Goal: Task Accomplishment & Management: Manage account settings

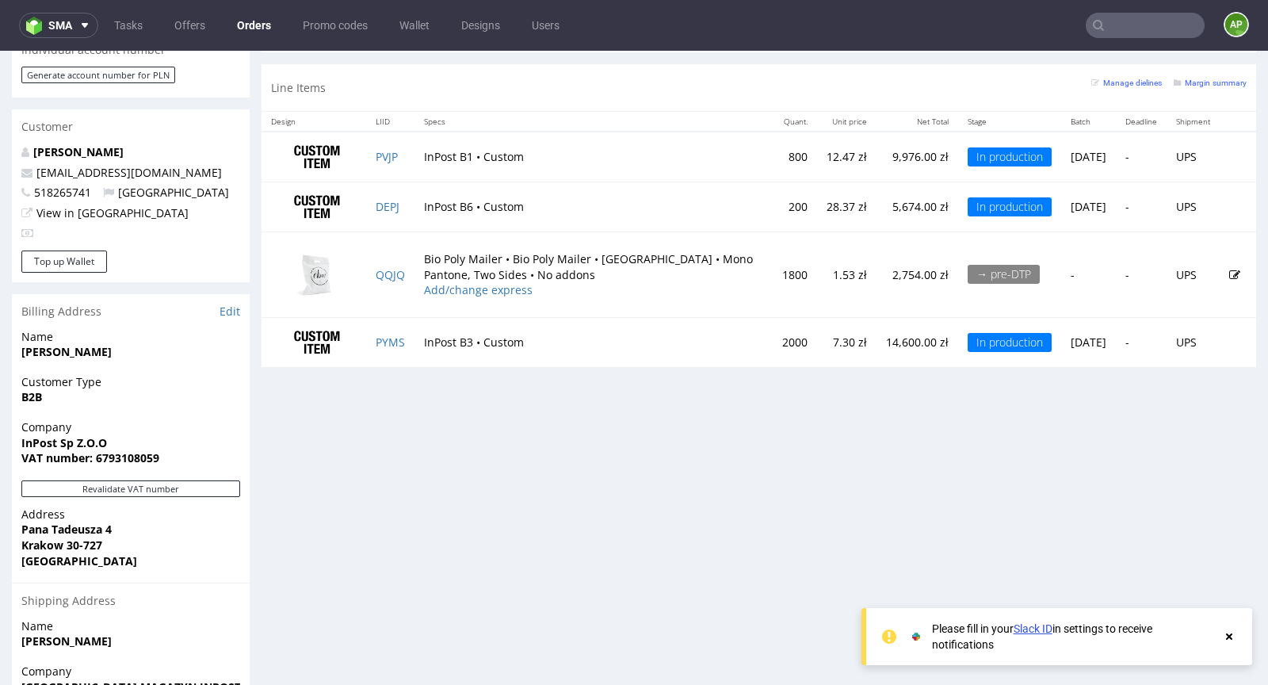
scroll to position [781, 0]
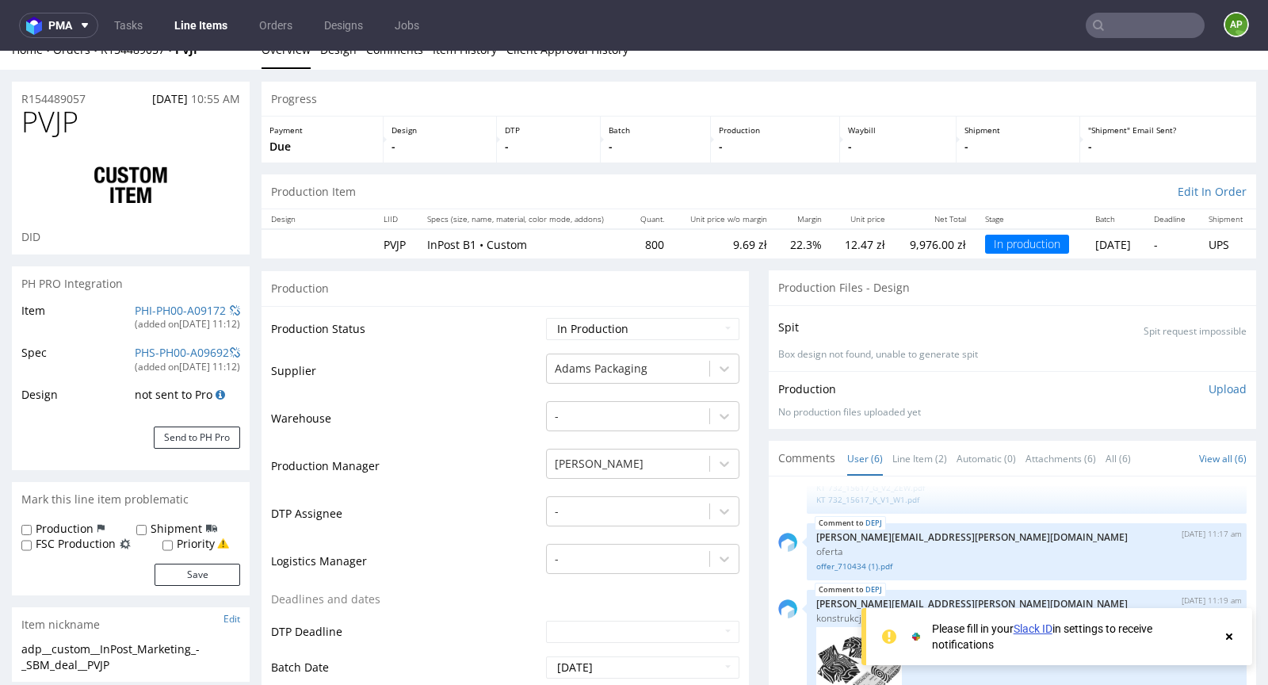
scroll to position [26, 0]
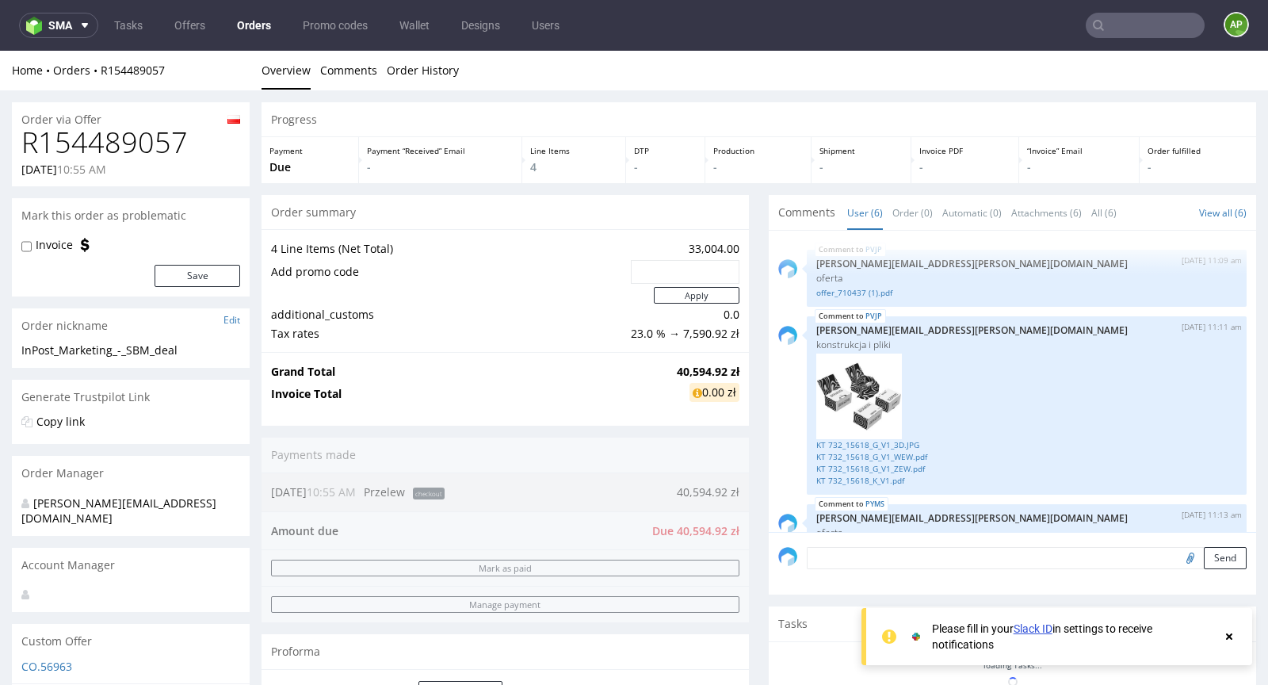
scroll to position [481, 0]
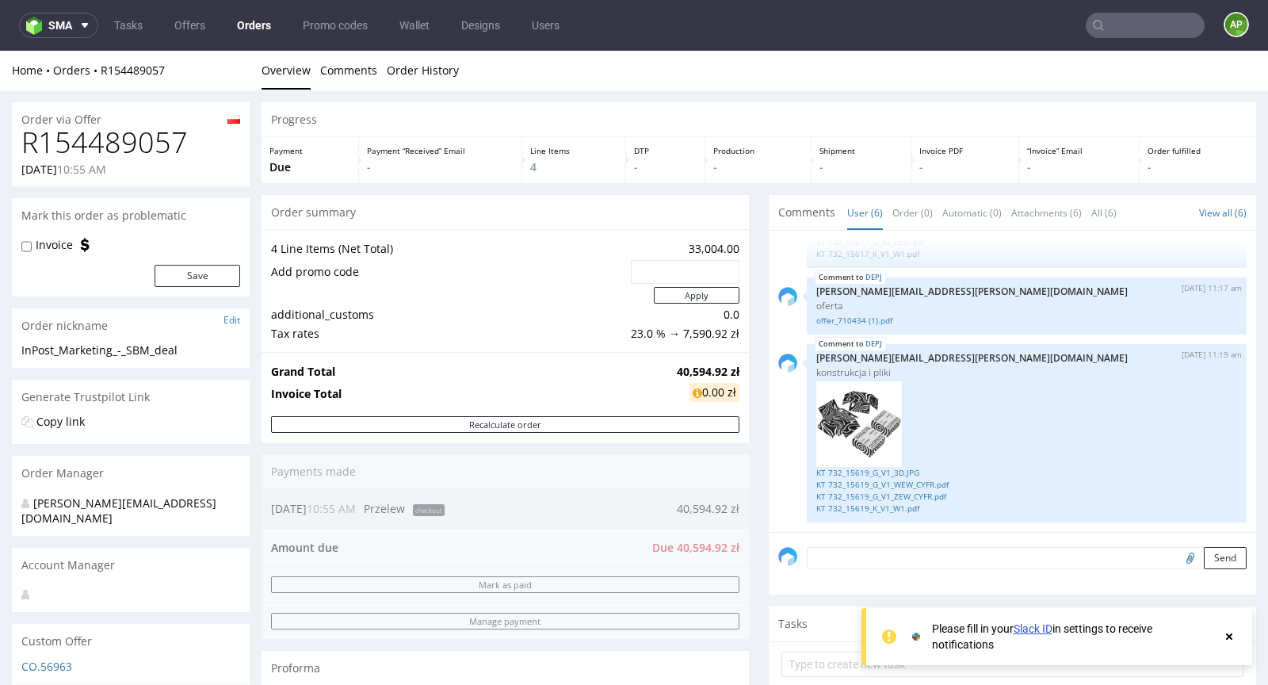
click at [717, 250] on td "33,004.00" at bounding box center [683, 248] width 113 height 19
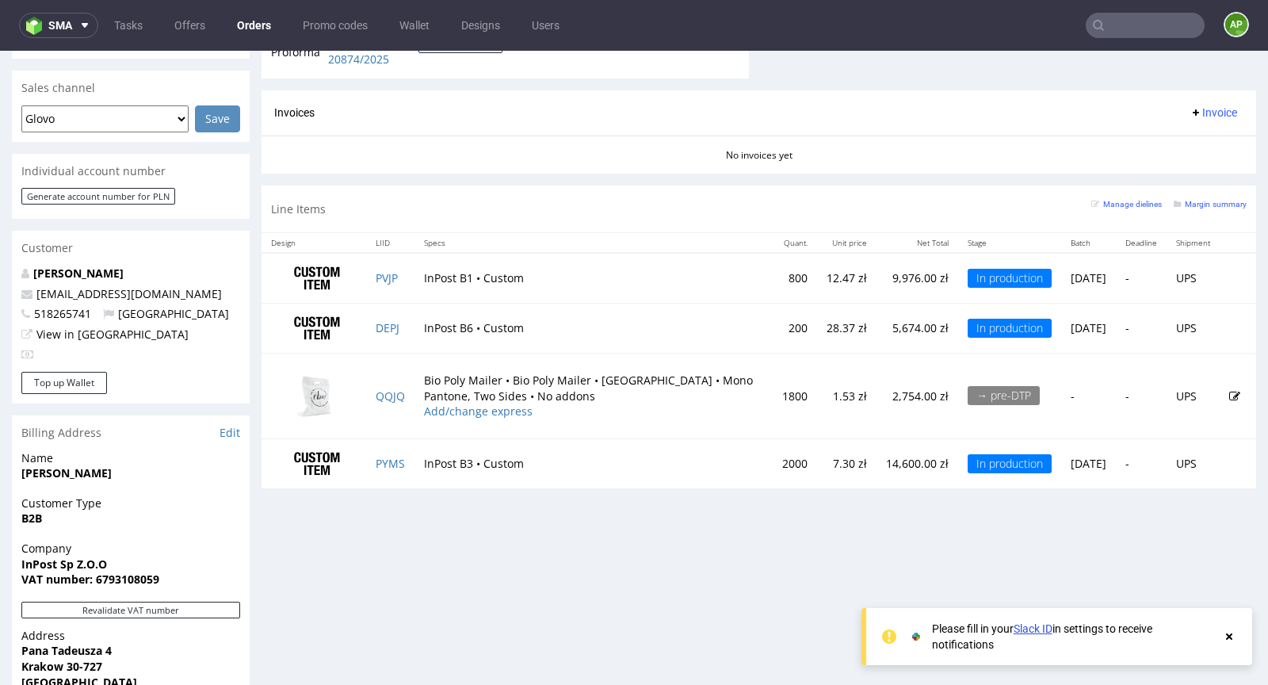
scroll to position [956, 0]
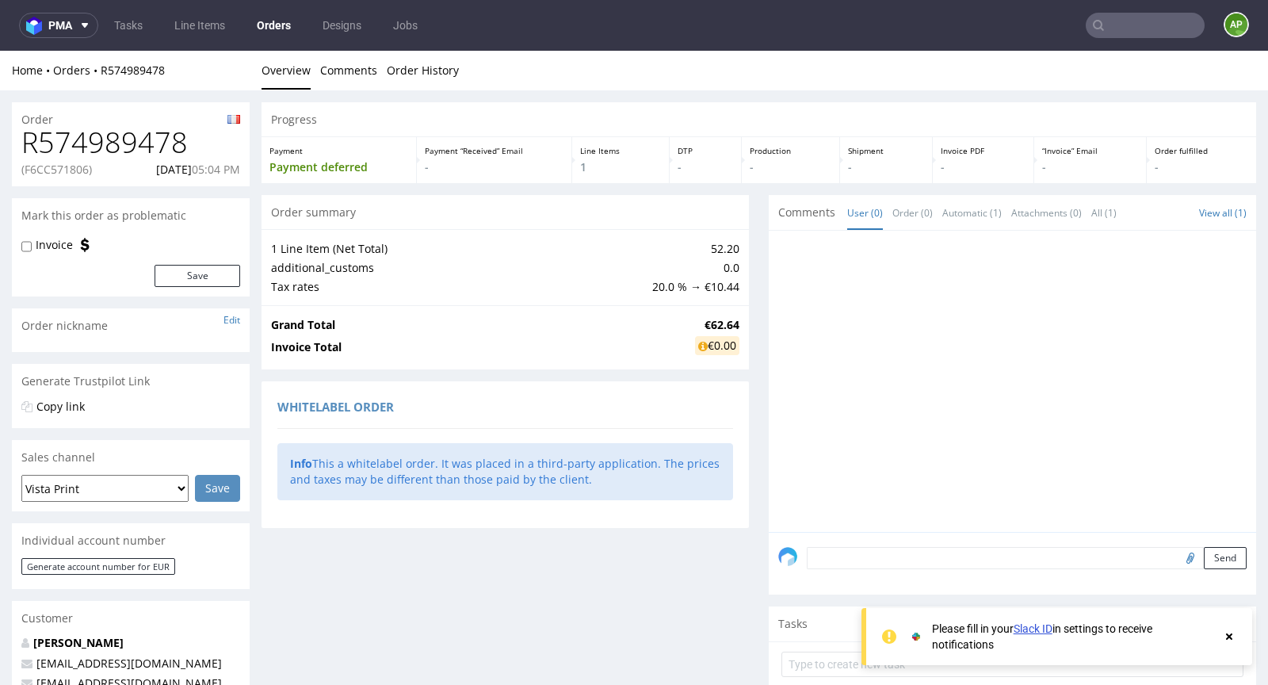
click at [62, 171] on p "(F6CC571806)" at bounding box center [56, 170] width 71 height 16
copy p "F6CC571806"
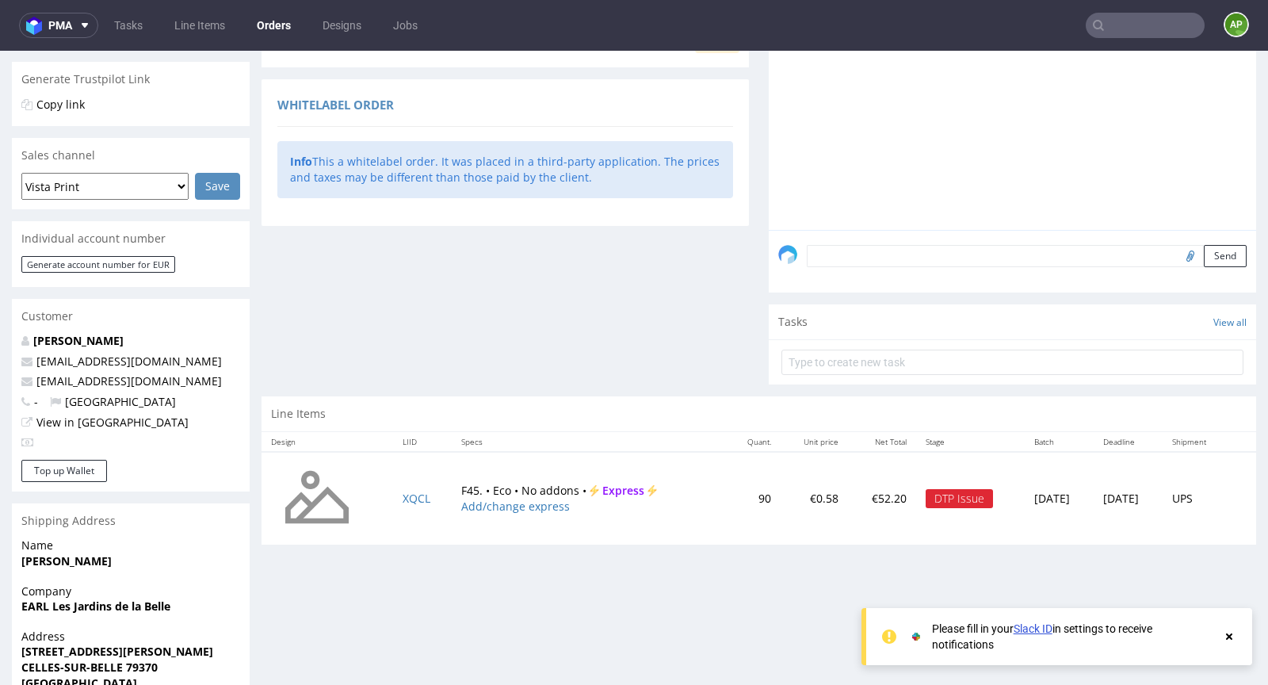
scroll to position [337, 0]
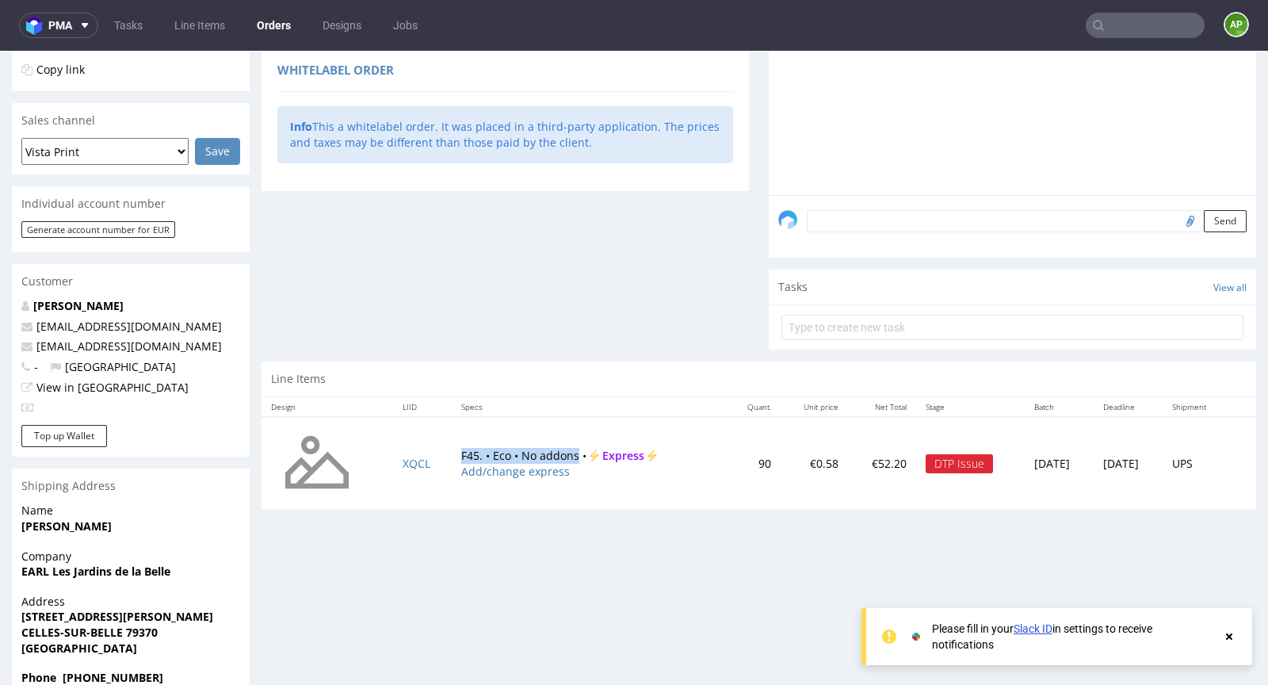
drag, startPoint x: 446, startPoint y: 453, endPoint x: 566, endPoint y: 450, distance: 119.7
click at [566, 450] on td "F45. • Eco • No addons • Express Add/change express" at bounding box center [589, 464] width 274 height 94
copy td "F45. • Eco • No addons"
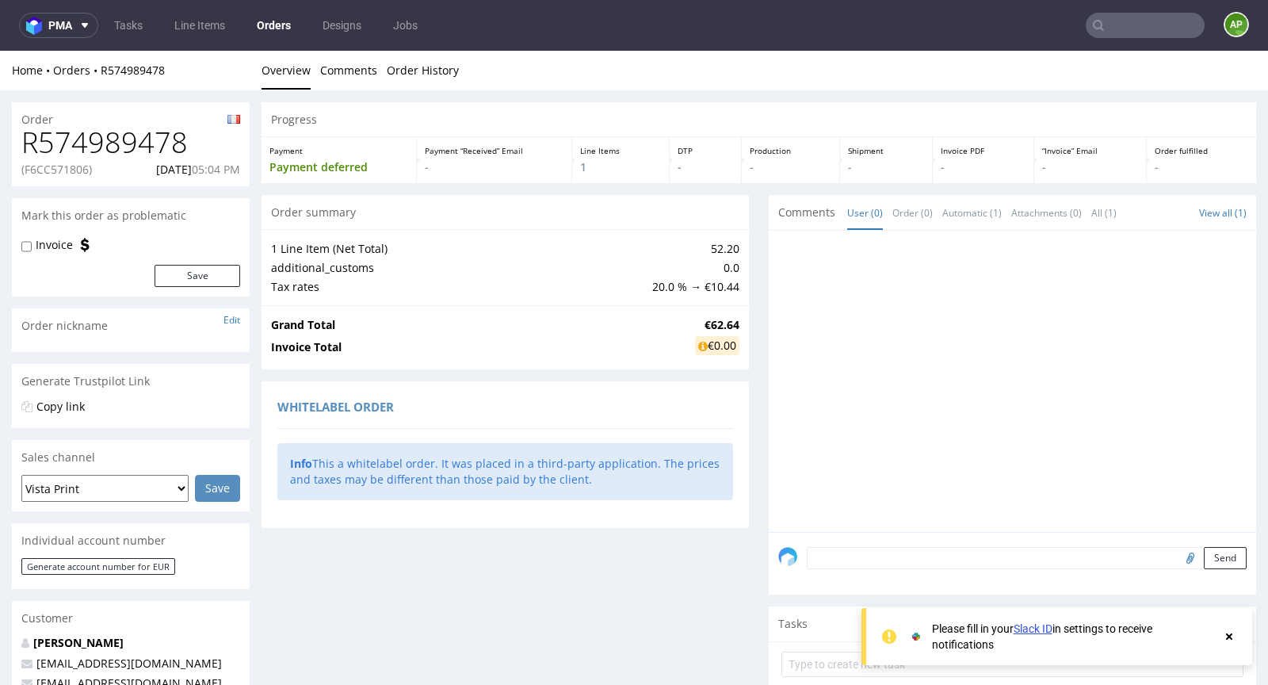
click at [156, 166] on p "25.09.2025 05:04 PM" at bounding box center [198, 170] width 84 height 16
copy p "[DATE]"
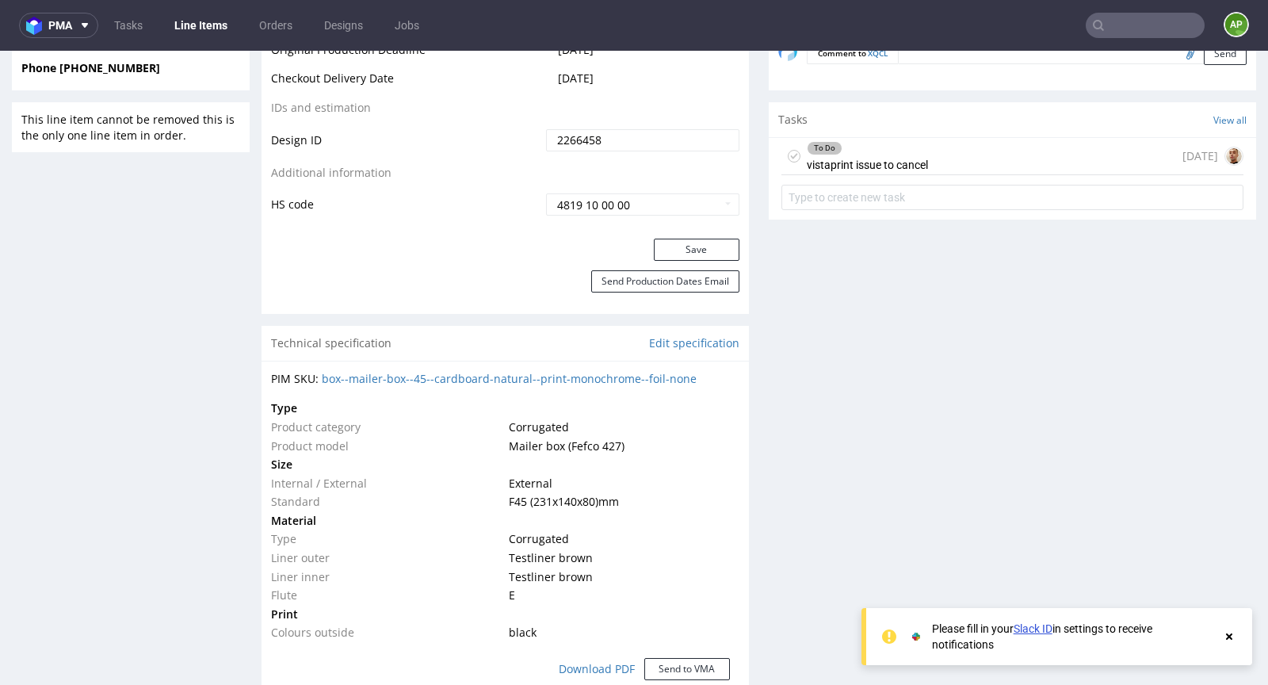
scroll to position [789, 0]
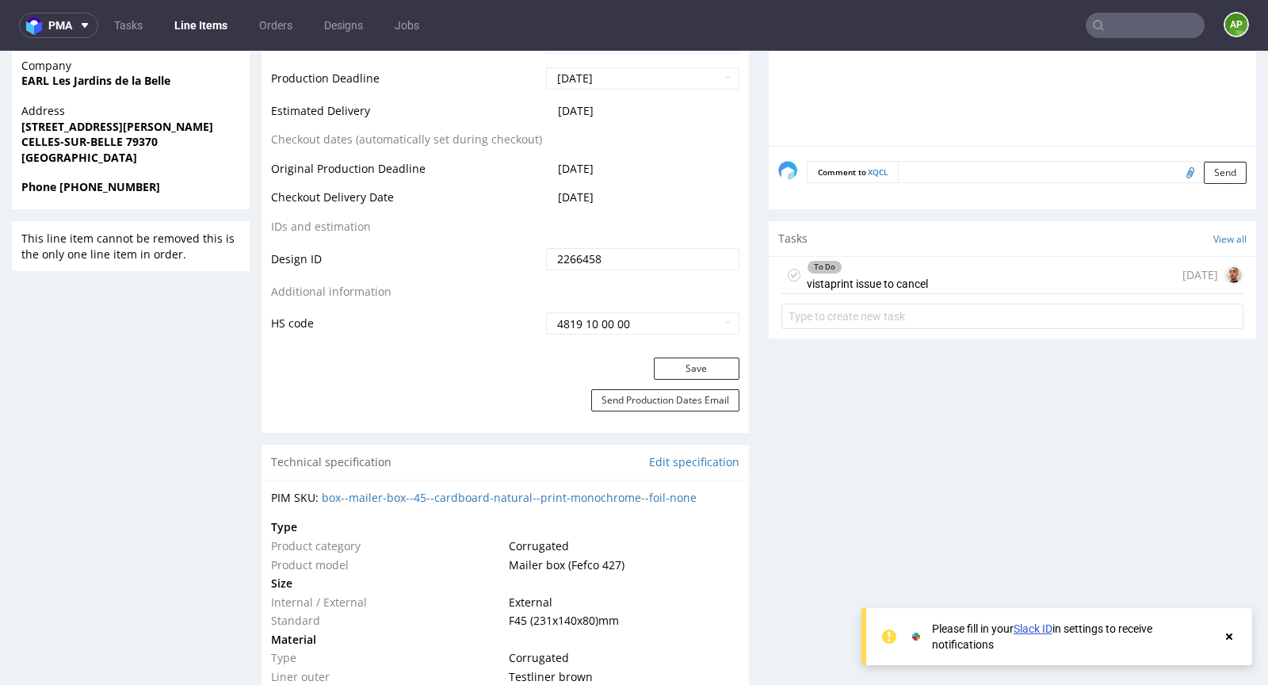
click at [895, 284] on div "To Do vistaprint issue to cancel" at bounding box center [867, 275] width 121 height 36
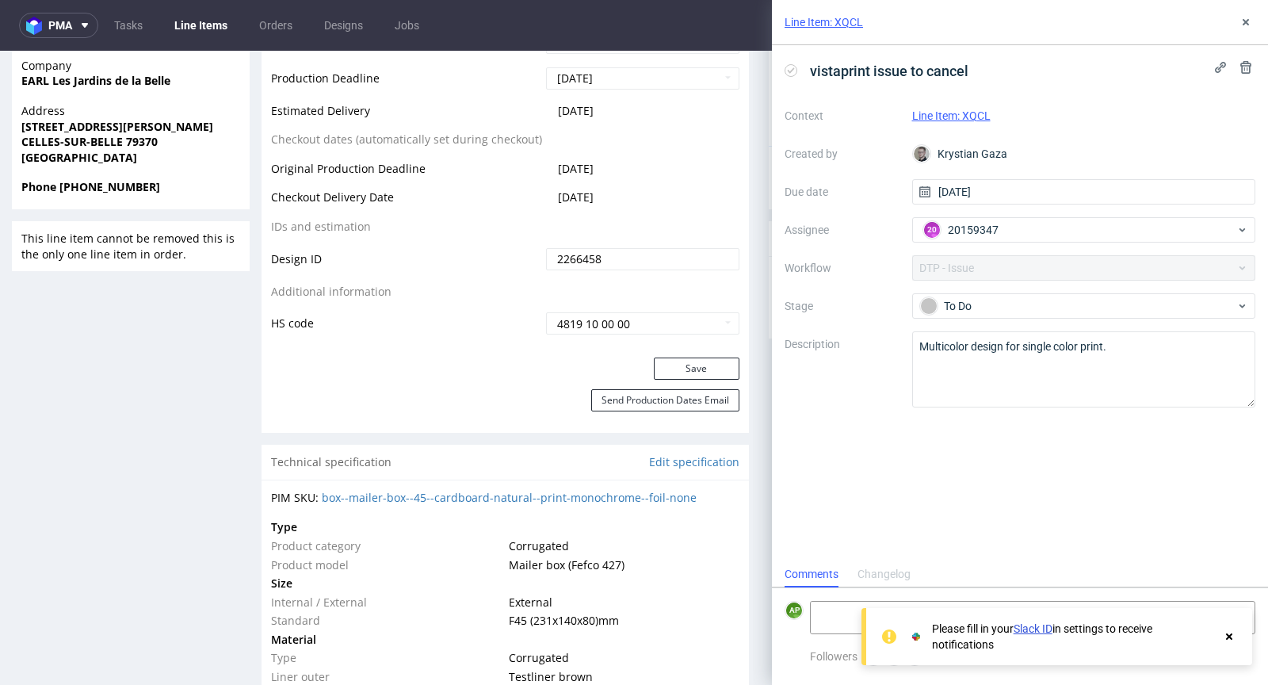
scroll to position [13, 0]
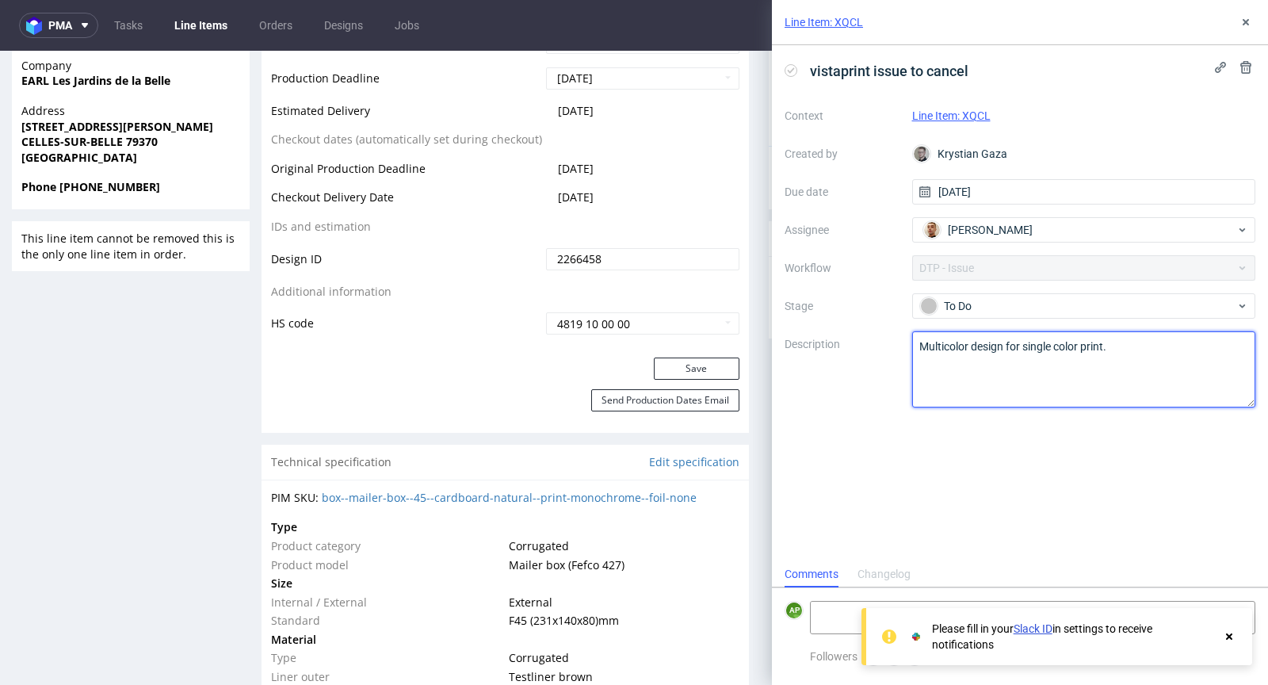
click at [950, 354] on textarea "Multicolor design for single color print." at bounding box center [1084, 369] width 344 height 76
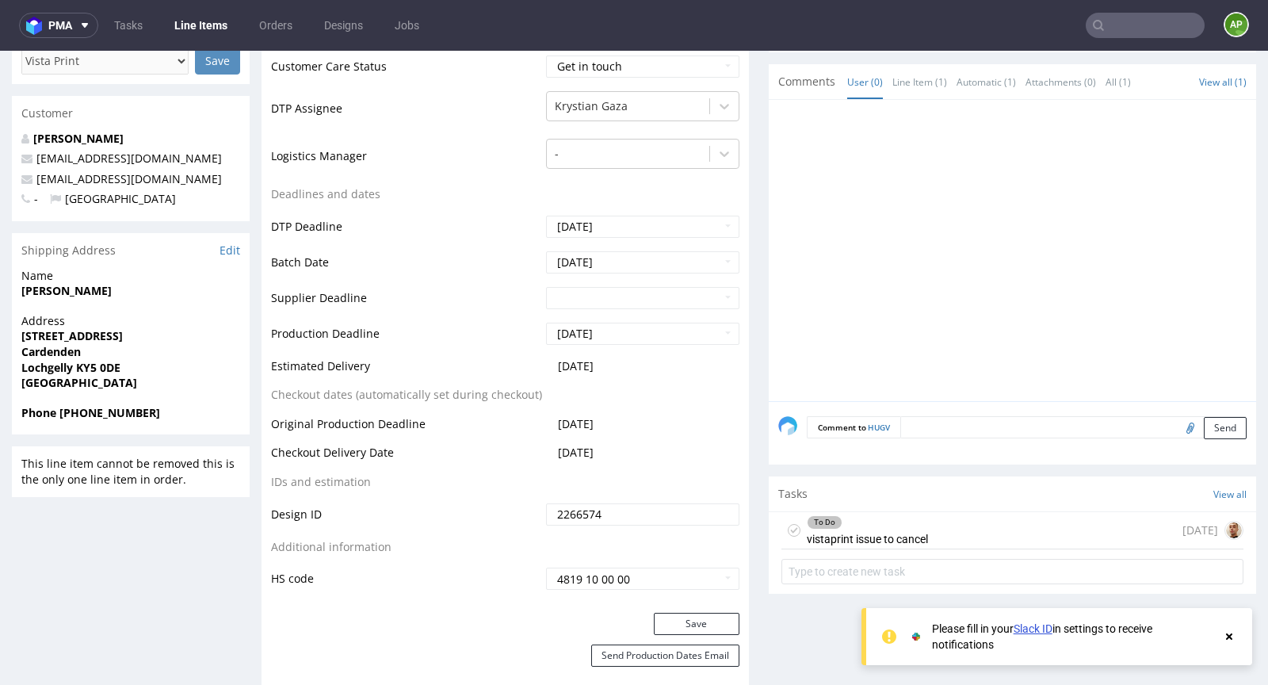
scroll to position [844, 0]
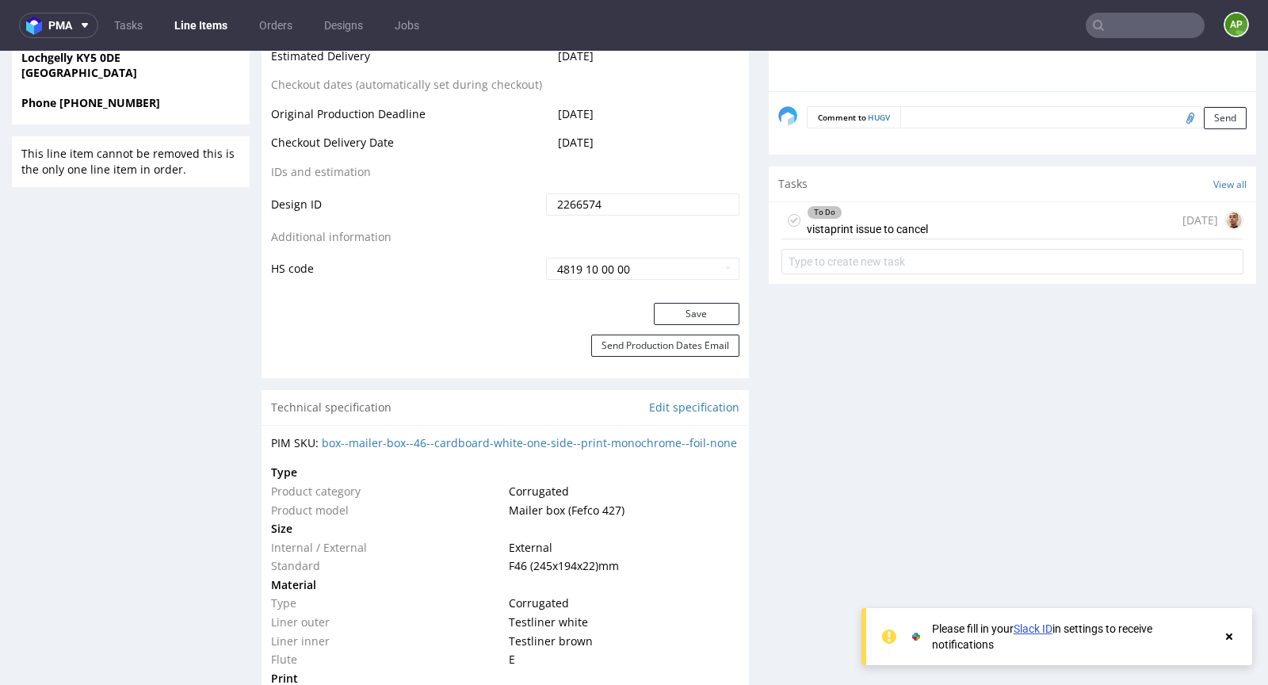
click at [851, 225] on div "To Do vistaprint issue to cancel" at bounding box center [867, 220] width 121 height 36
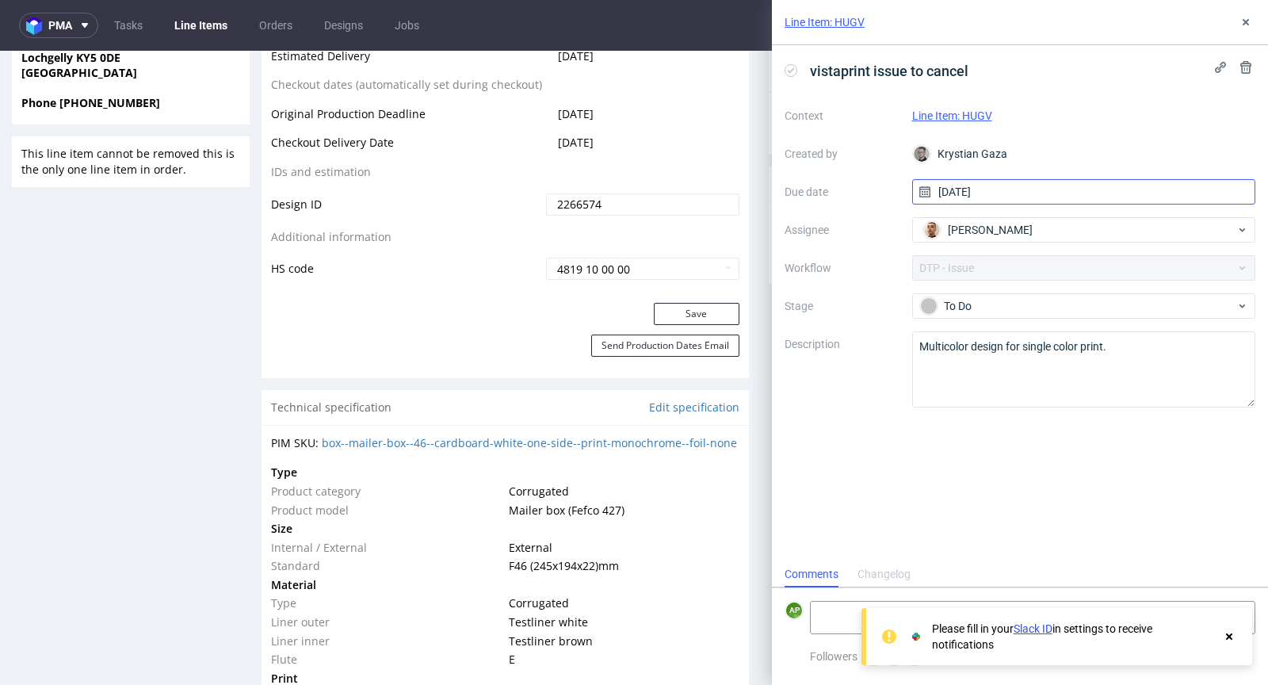
scroll to position [13, 0]
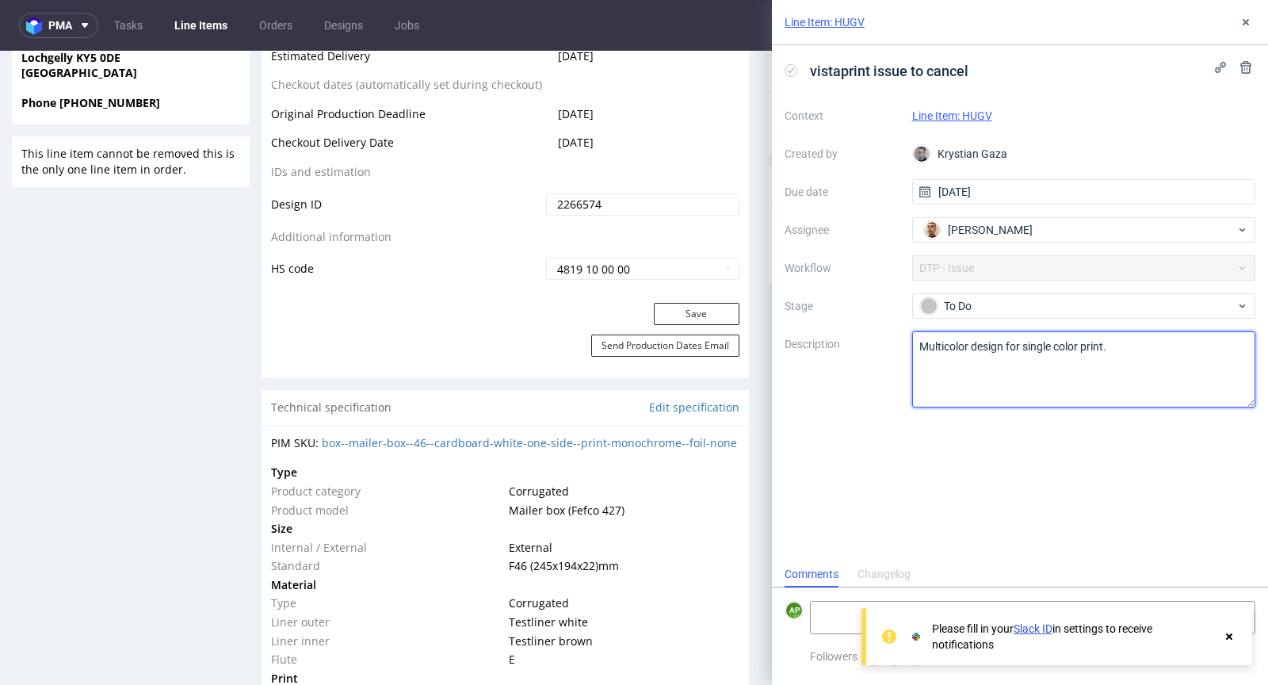
click at [940, 354] on textarea "Multicolor design for single color print." at bounding box center [1084, 369] width 344 height 76
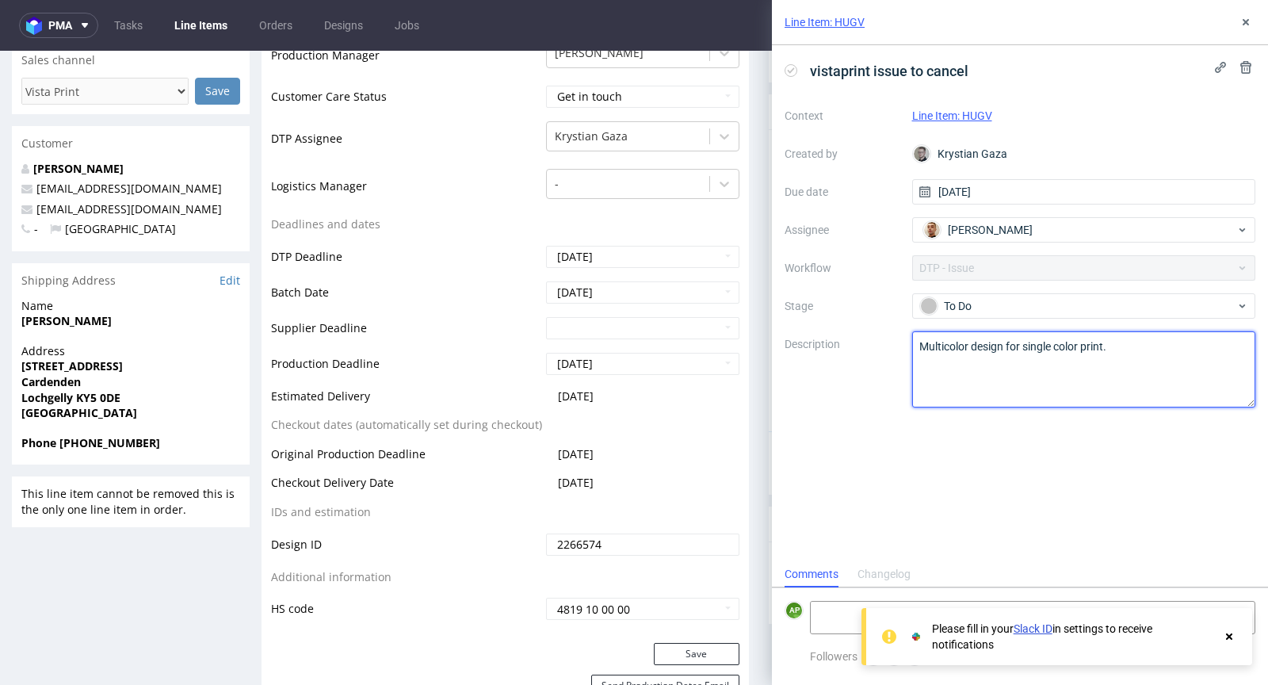
scroll to position [0, 0]
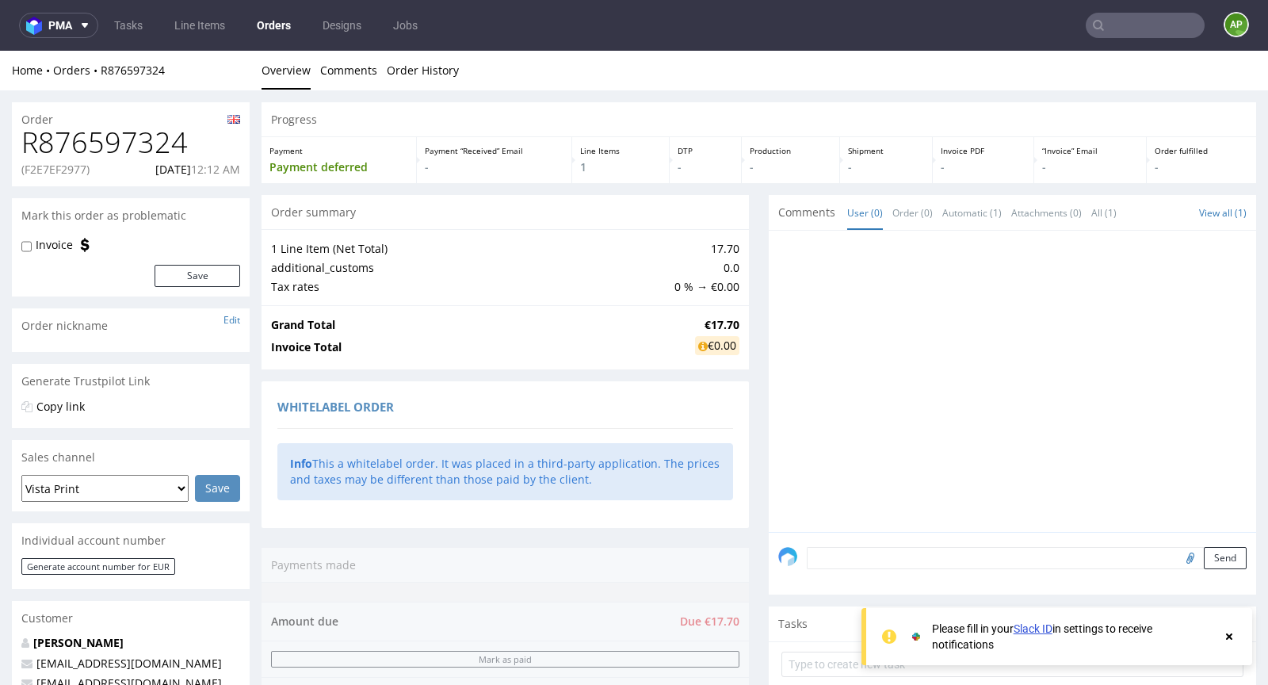
click at [74, 171] on p "(F2E7EF2977)" at bounding box center [55, 170] width 68 height 16
copy p "F2E7EF2977"
click at [162, 169] on p "26.09.2025 12:12 AM" at bounding box center [197, 170] width 85 height 16
click at [162, 168] on p "26.09.2025 12:12 AM" at bounding box center [197, 170] width 85 height 16
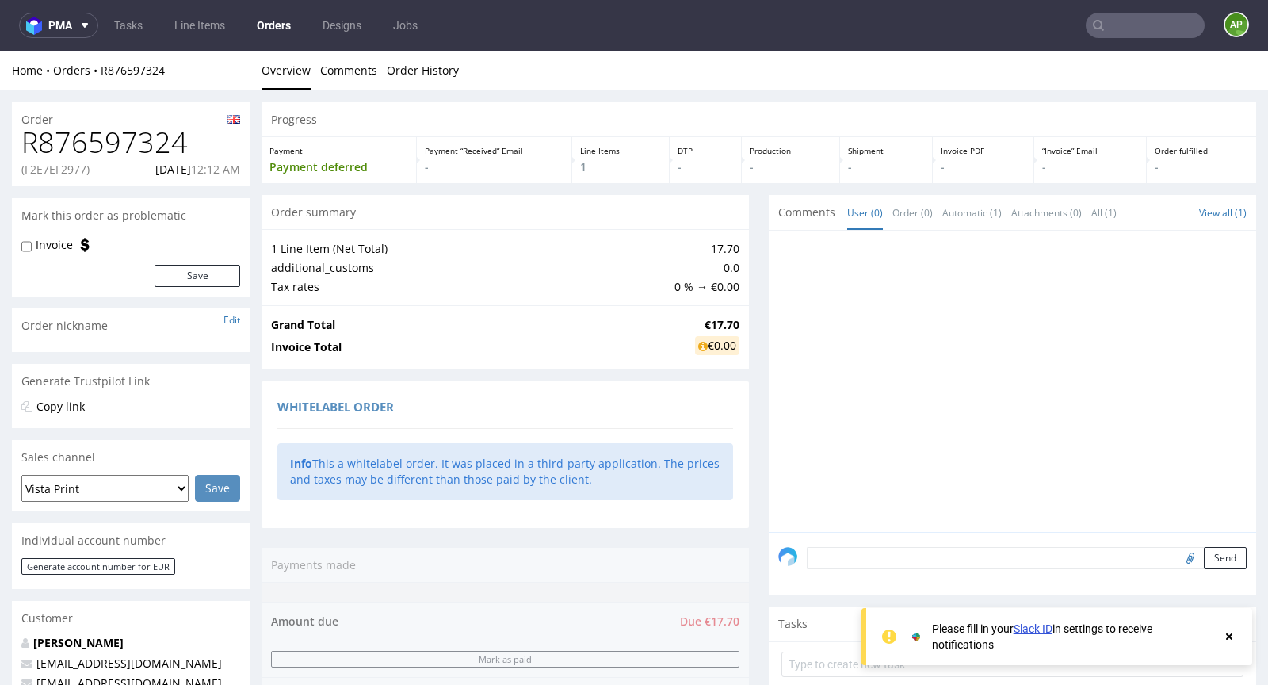
copy p "26.09.2025"
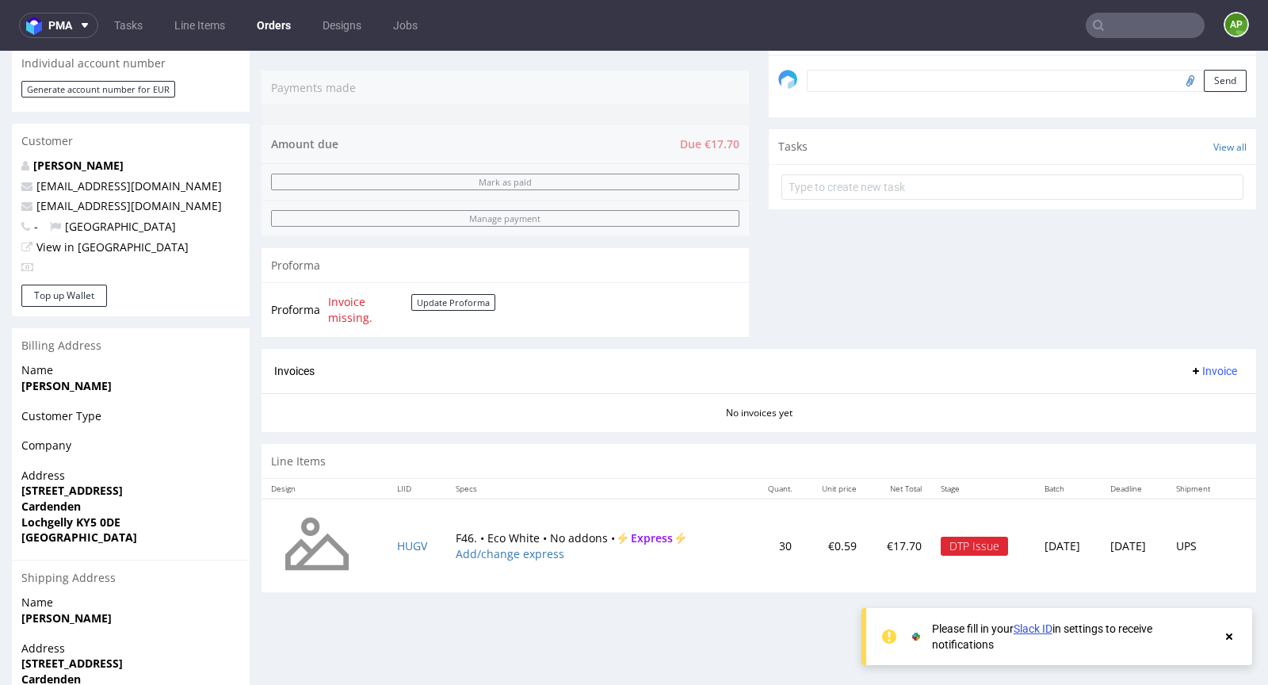
scroll to position [519, 0]
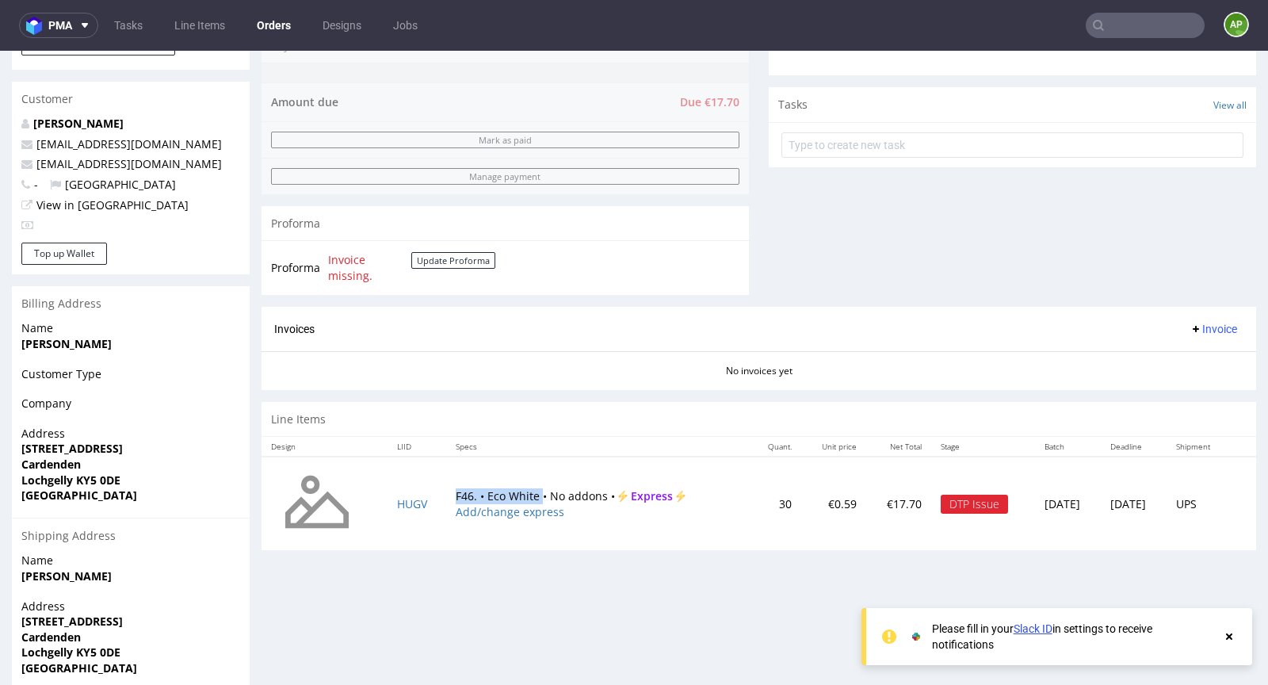
drag, startPoint x: 532, startPoint y: 492, endPoint x: 422, endPoint y: 492, distance: 110.2
click at [422, 492] on tr "HUGV F46. • Eco White • No addons • Express Add/change express 30 €0.59 €17.70 …" at bounding box center [759, 503] width 995 height 94
copy tr "HUGV F46. • Eco White"
click at [463, 491] on td "F46. • Eco White • No addons • Express Add/change express" at bounding box center [598, 503] width 304 height 94
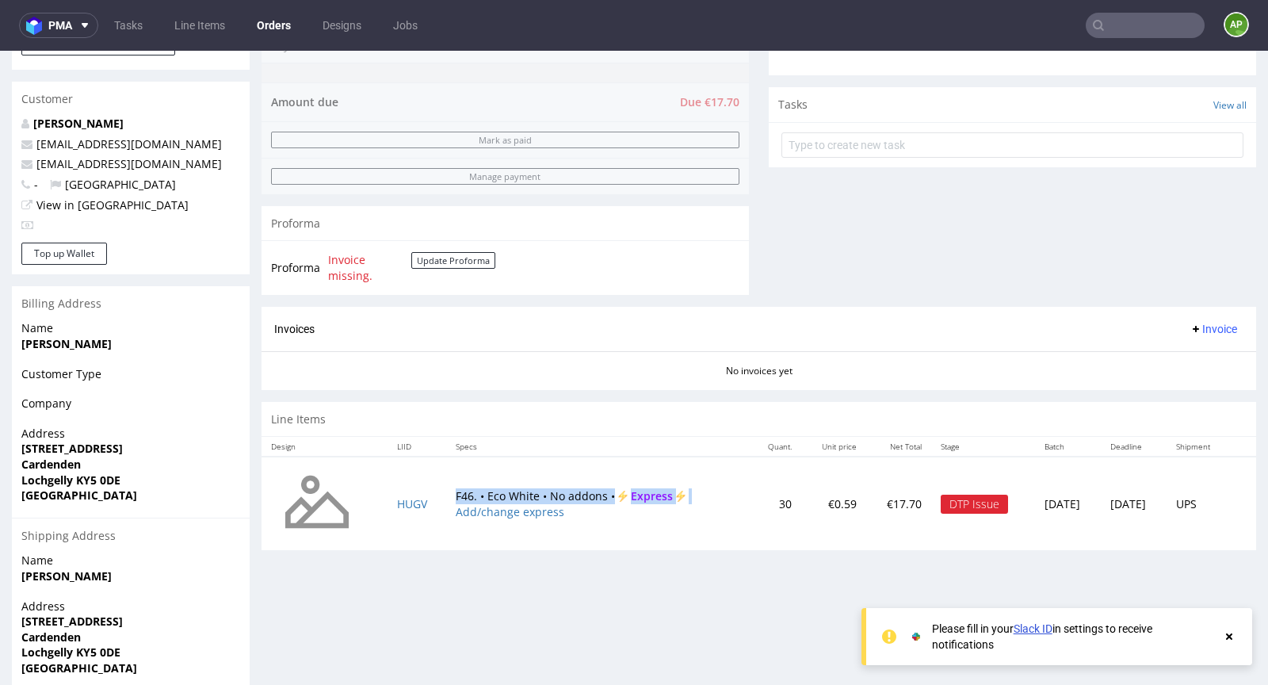
click at [463, 491] on td "F46. • Eco White • No addons • Express Add/change express" at bounding box center [598, 503] width 304 height 94
click at [551, 498] on td "F46. • Eco White • No addons • Express Add/change express" at bounding box center [598, 503] width 304 height 94
drag, startPoint x: 605, startPoint y: 491, endPoint x: 442, endPoint y: 491, distance: 162.5
click at [446, 491] on td "F46. • Eco White • No addons • Express Add/change express" at bounding box center [598, 503] width 304 height 94
copy td "F46. • Eco White • No addons •"
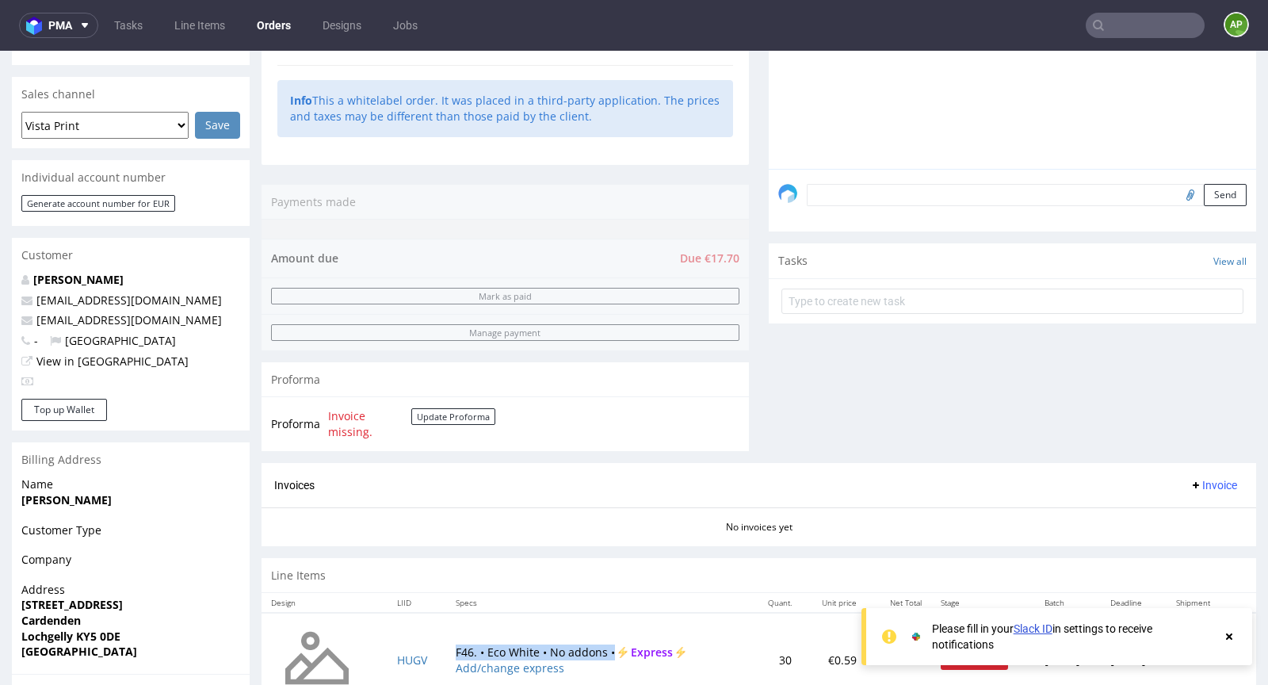
scroll to position [0, 0]
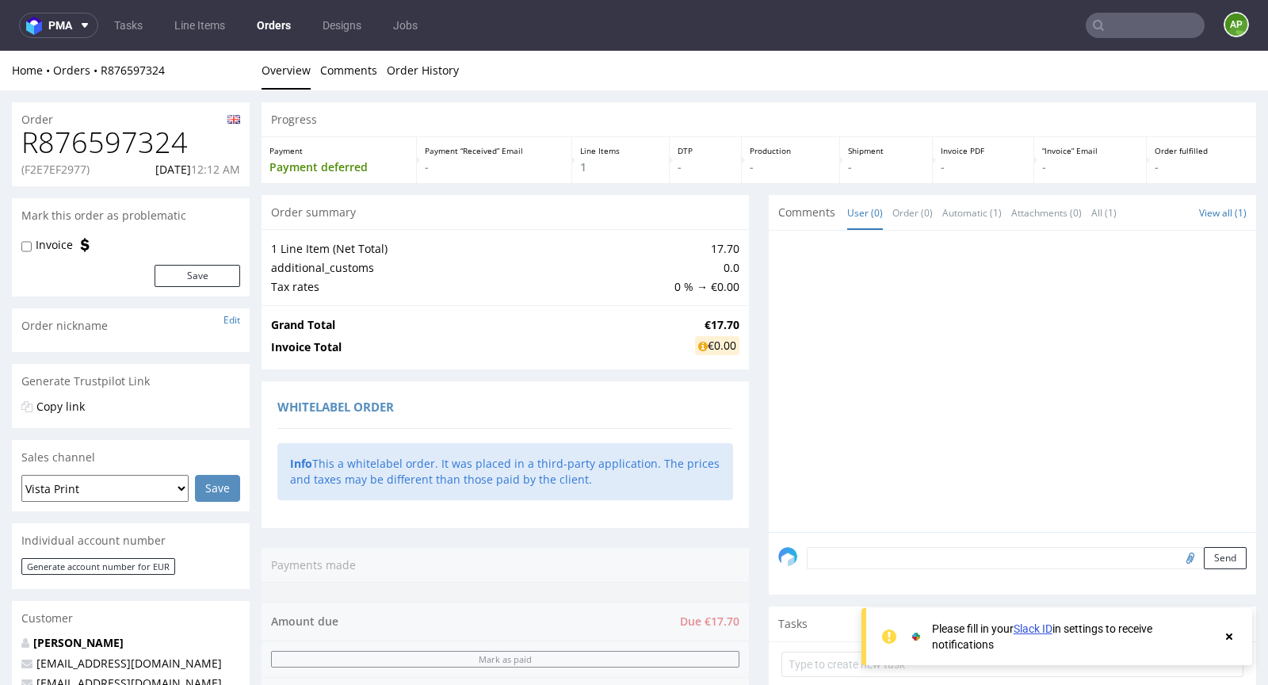
click at [135, 152] on h1 "R876597324" at bounding box center [130, 143] width 219 height 32
copy h1 "R876597324"
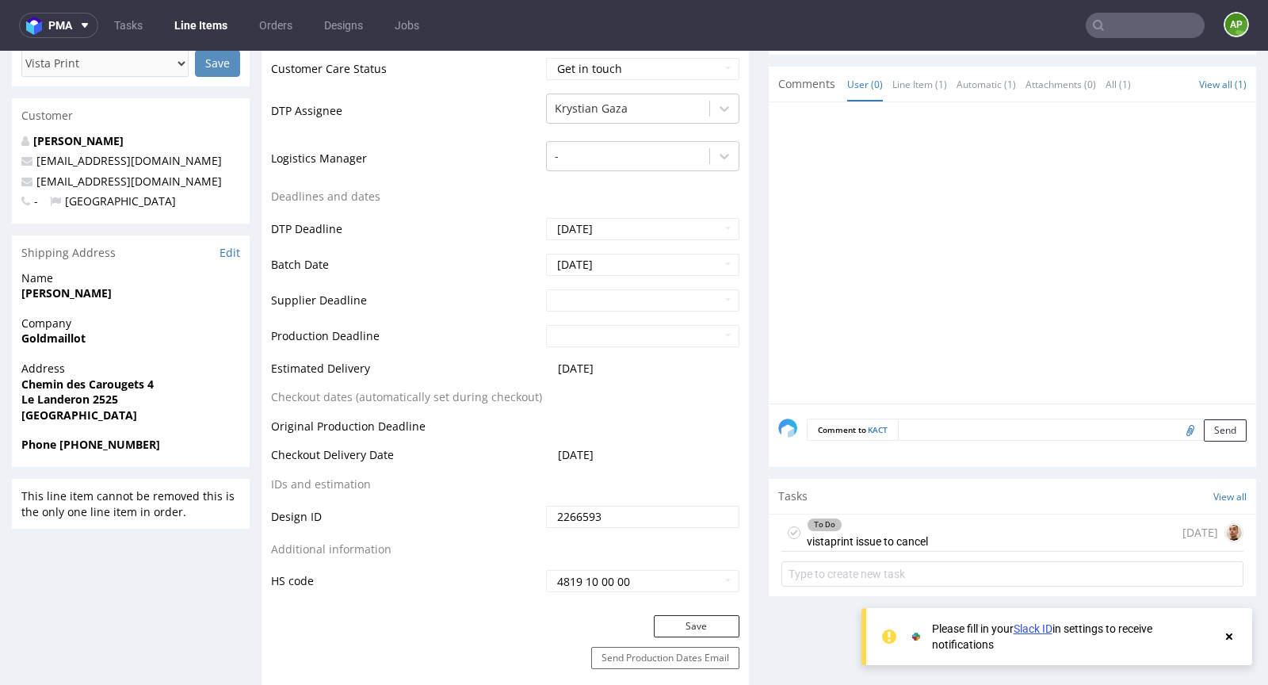
scroll to position [533, 0]
click at [854, 539] on div "To Do vistaprint issue to cancel" at bounding box center [867, 532] width 121 height 36
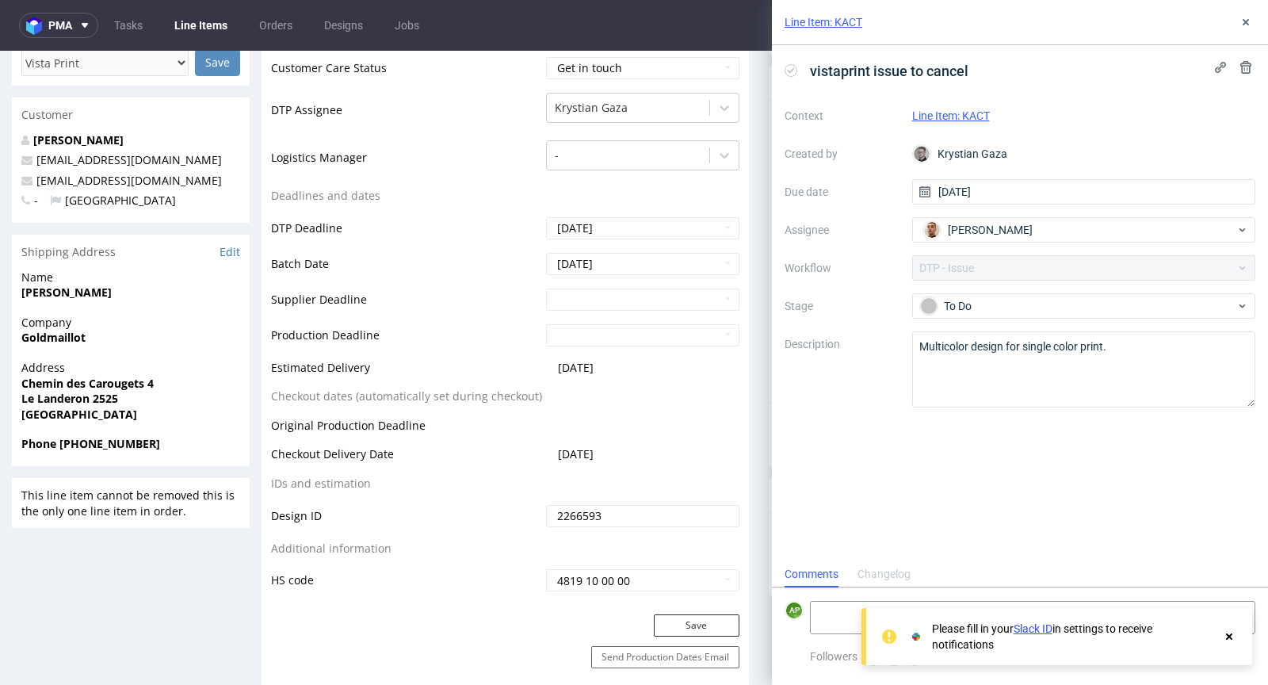
scroll to position [13, 0]
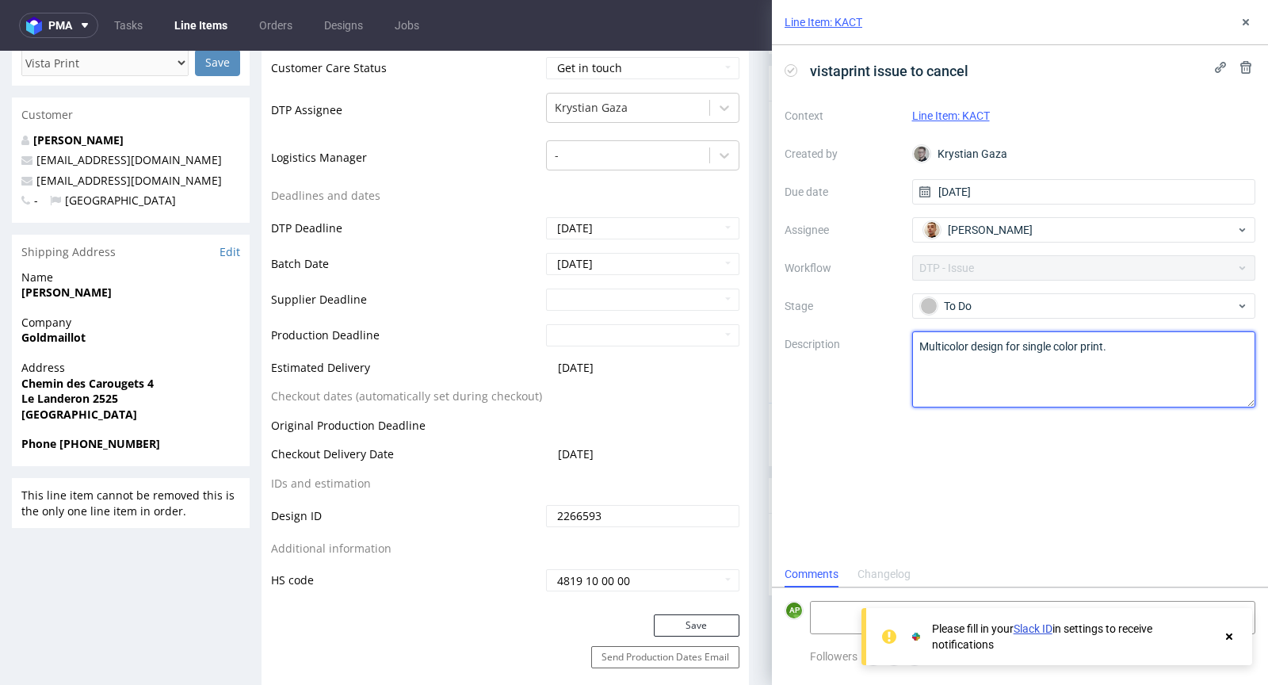
click at [945, 342] on textarea "Multicolor design for single color print." at bounding box center [1084, 369] width 344 height 76
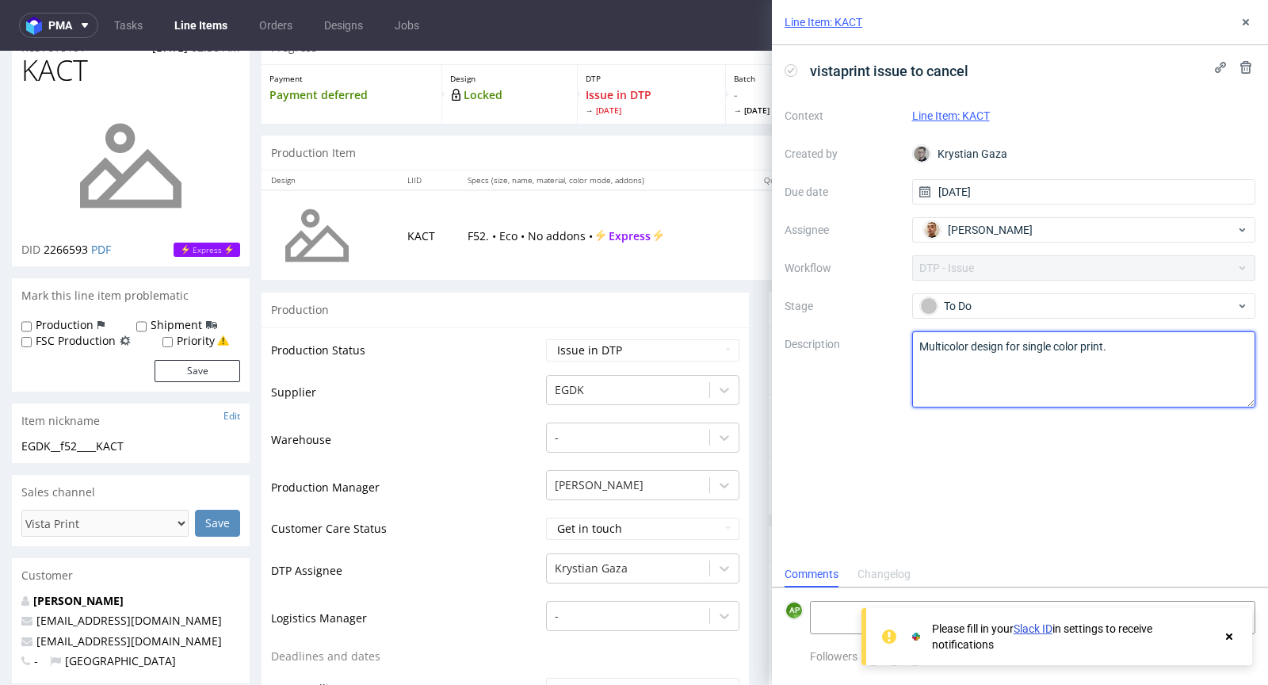
scroll to position [0, 0]
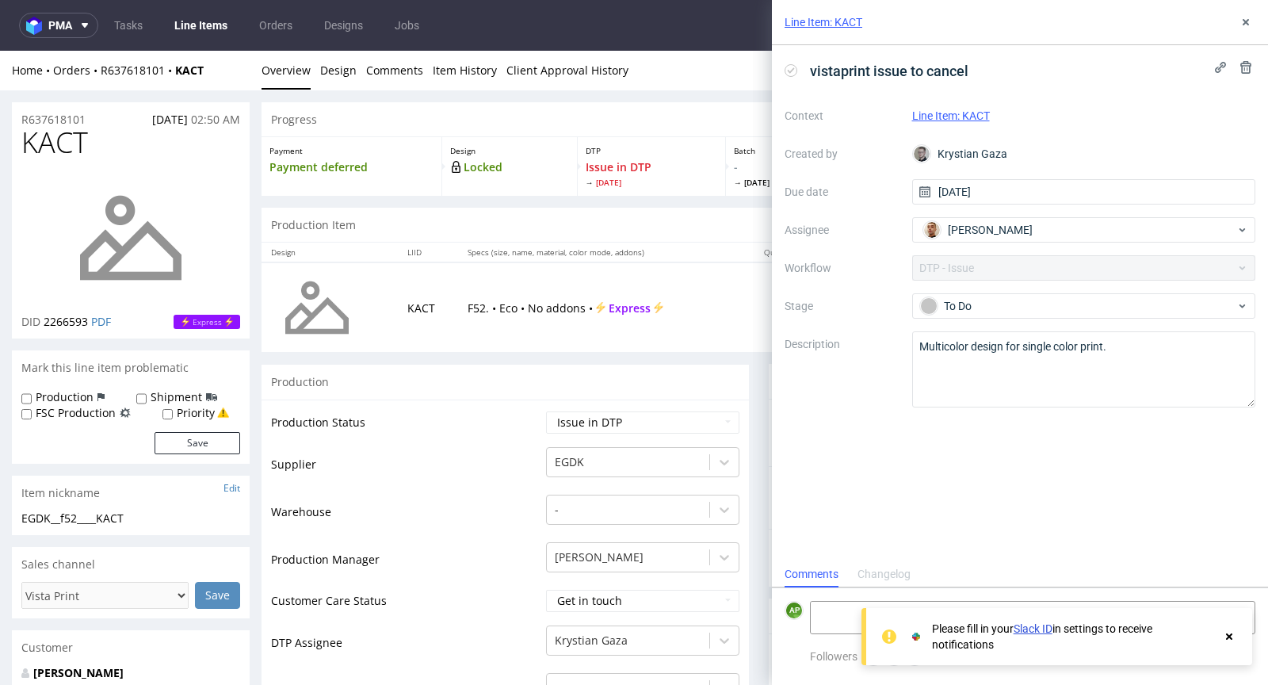
click at [159, 114] on span "26.09.2025" at bounding box center [170, 119] width 36 height 15
click at [158, 113] on span "26.09.2025" at bounding box center [170, 119] width 36 height 15
copy span "26.09.2025"
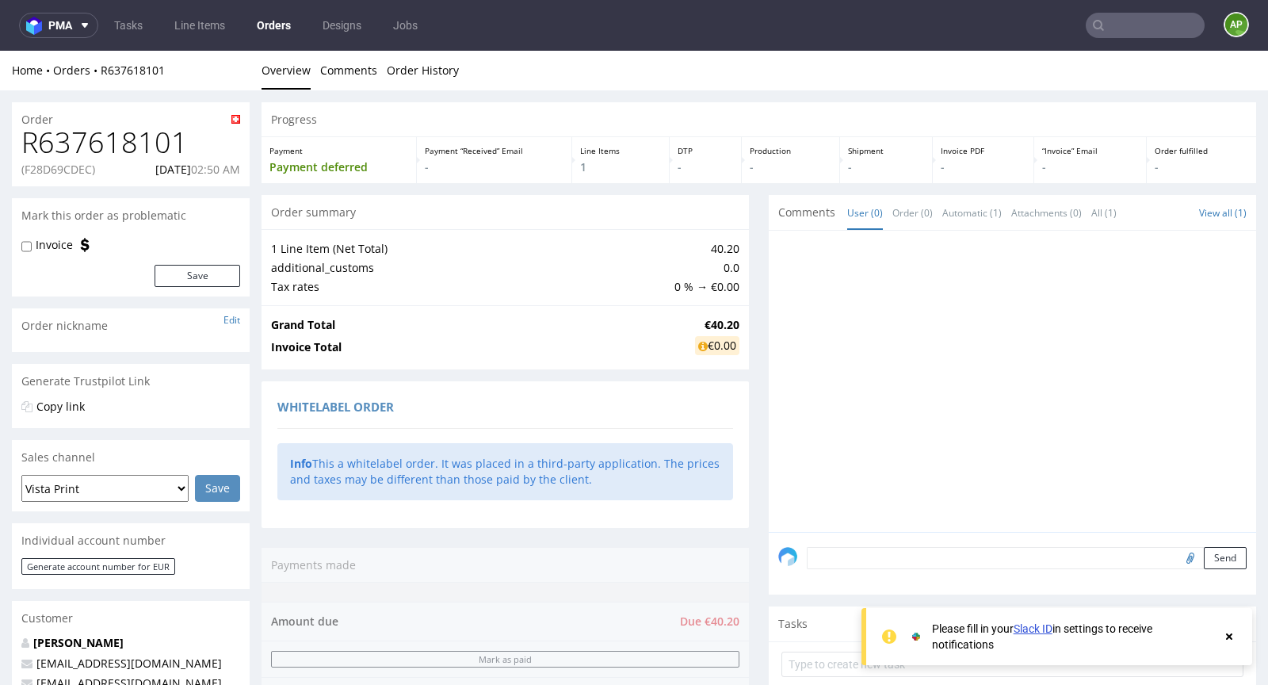
click at [59, 151] on h1 "R637618101" at bounding box center [130, 143] width 219 height 32
copy h1 "R637618101"
click at [86, 166] on p "(F28D69CDEC)" at bounding box center [58, 170] width 74 height 16
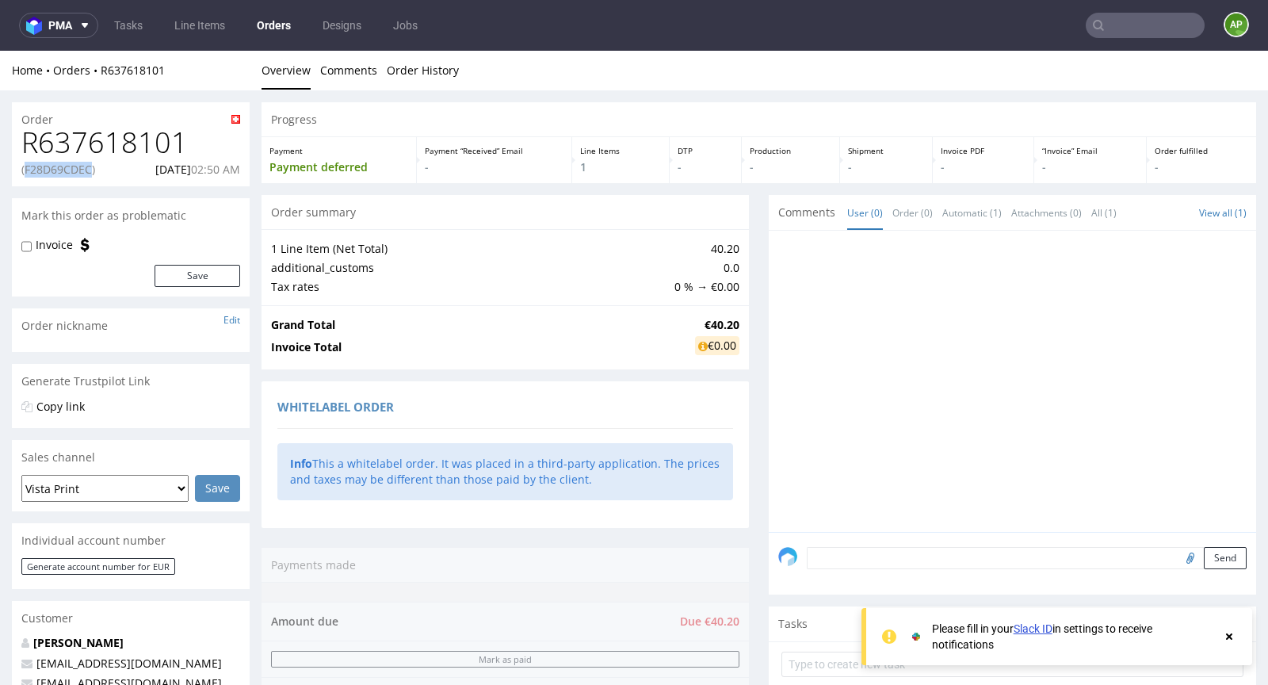
copy p "F28D69CDEC"
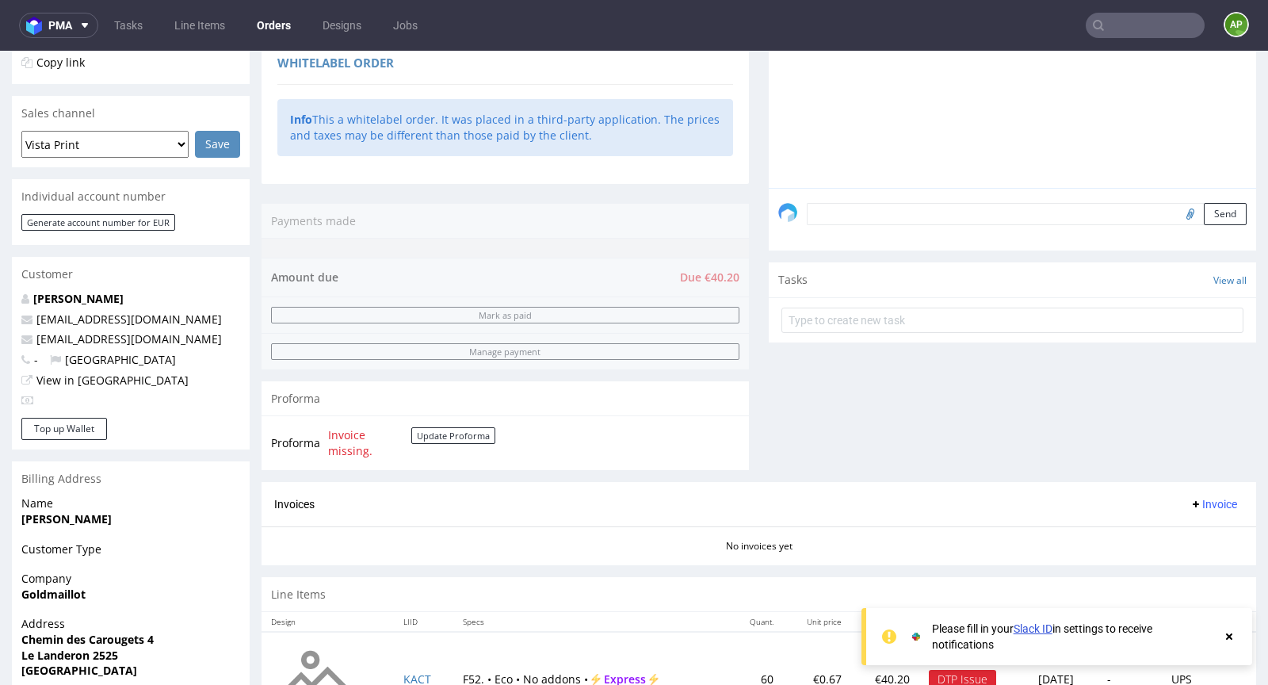
scroll to position [643, 0]
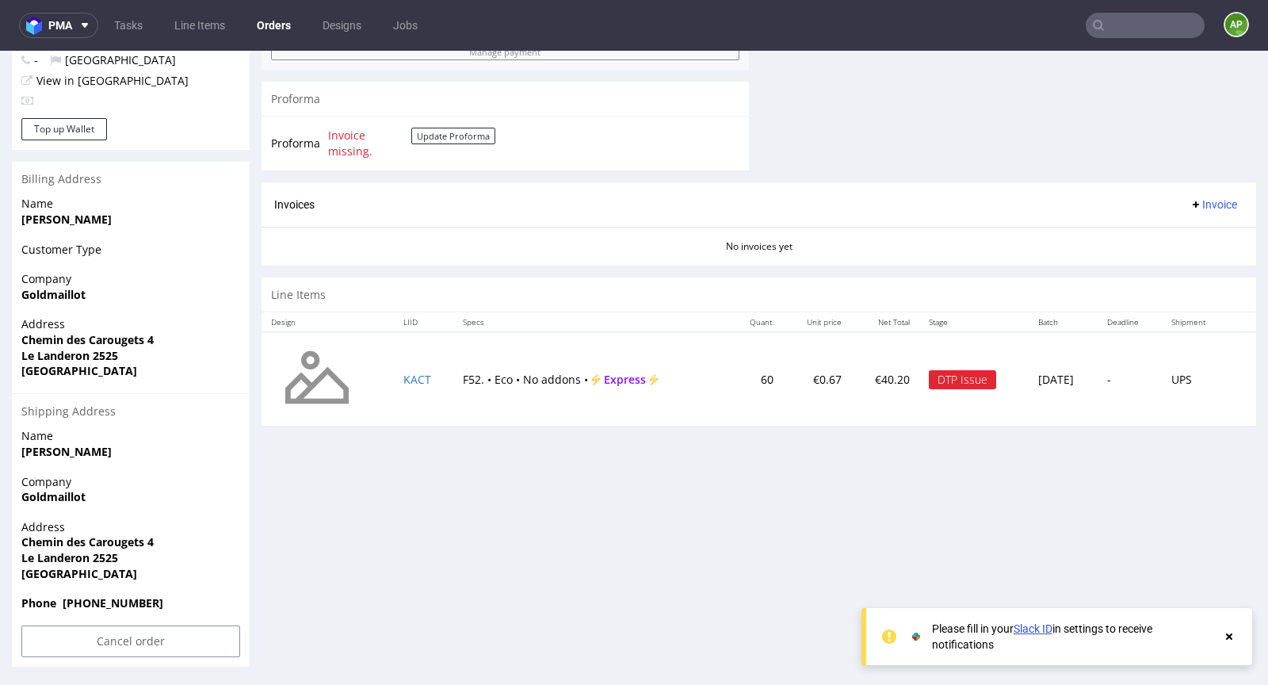
click at [472, 376] on td "F52. • Eco • No addons • Express" at bounding box center [591, 379] width 276 height 94
click at [472, 375] on td "F52. • Eco • No addons • Express" at bounding box center [591, 379] width 276 height 94
copy td "F52. • Eco • No addons • Express"
click at [105, 641] on input "Cancel order" at bounding box center [130, 641] width 219 height 32
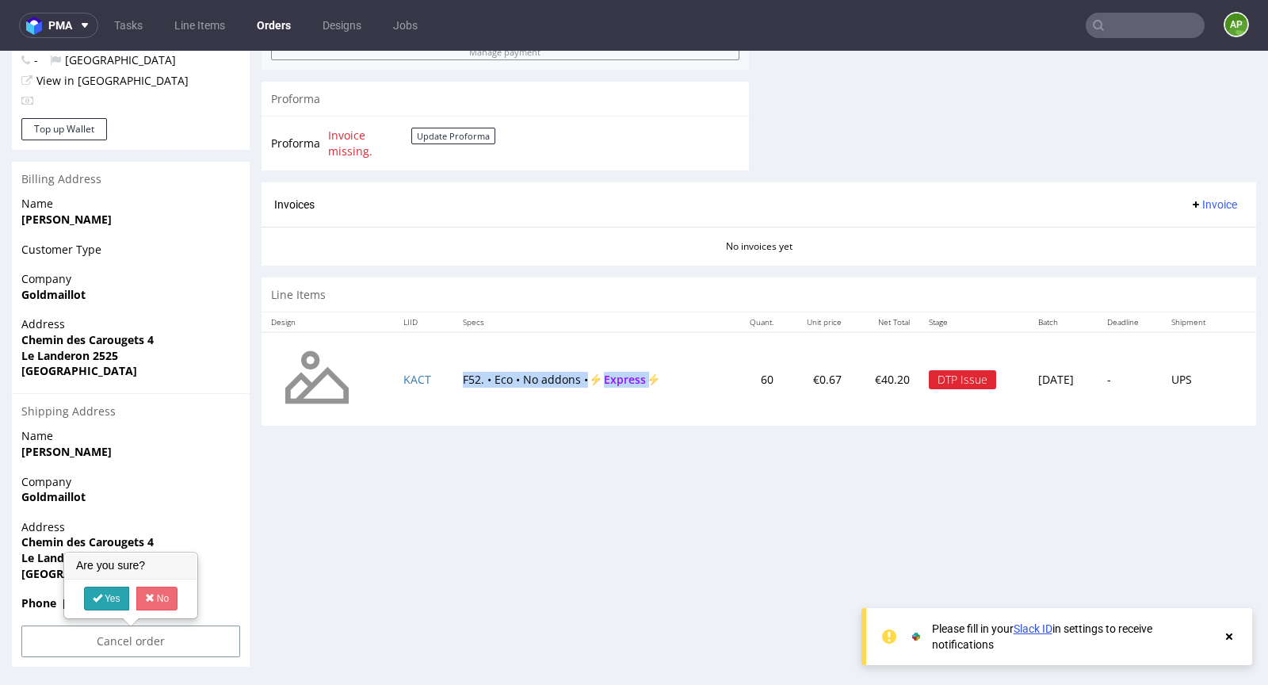
click at [114, 593] on link "Yes" at bounding box center [106, 598] width 45 height 24
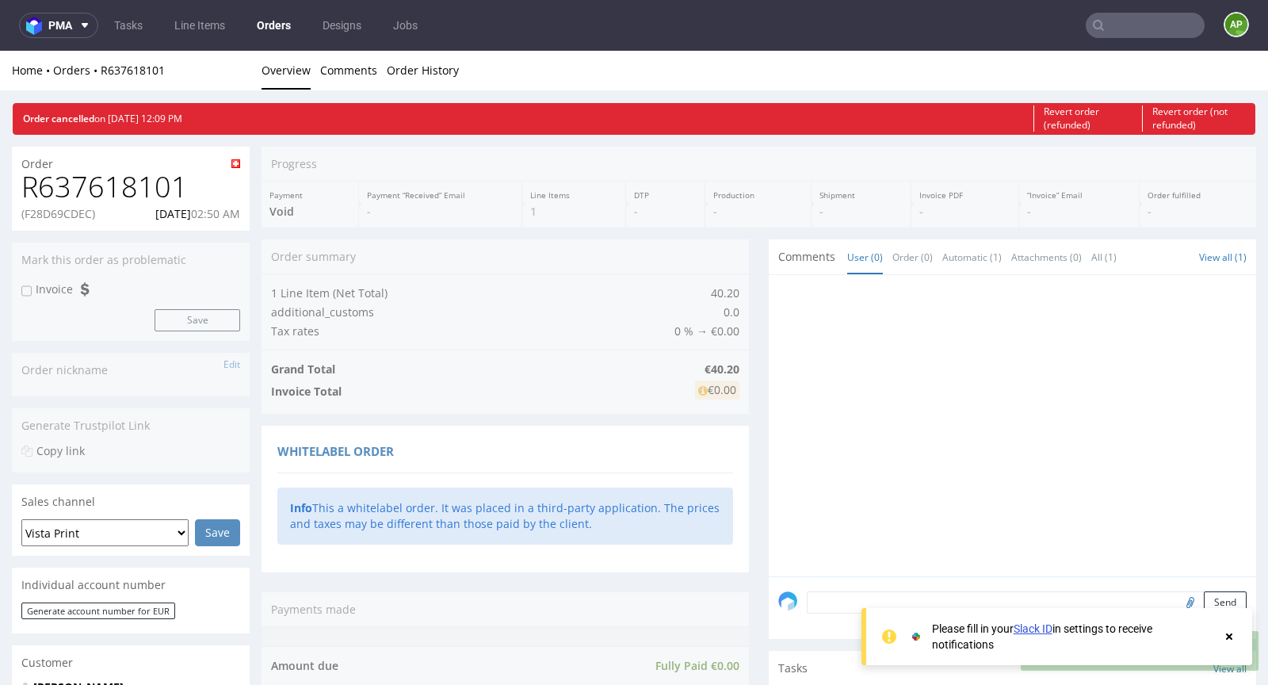
scroll to position [0, 0]
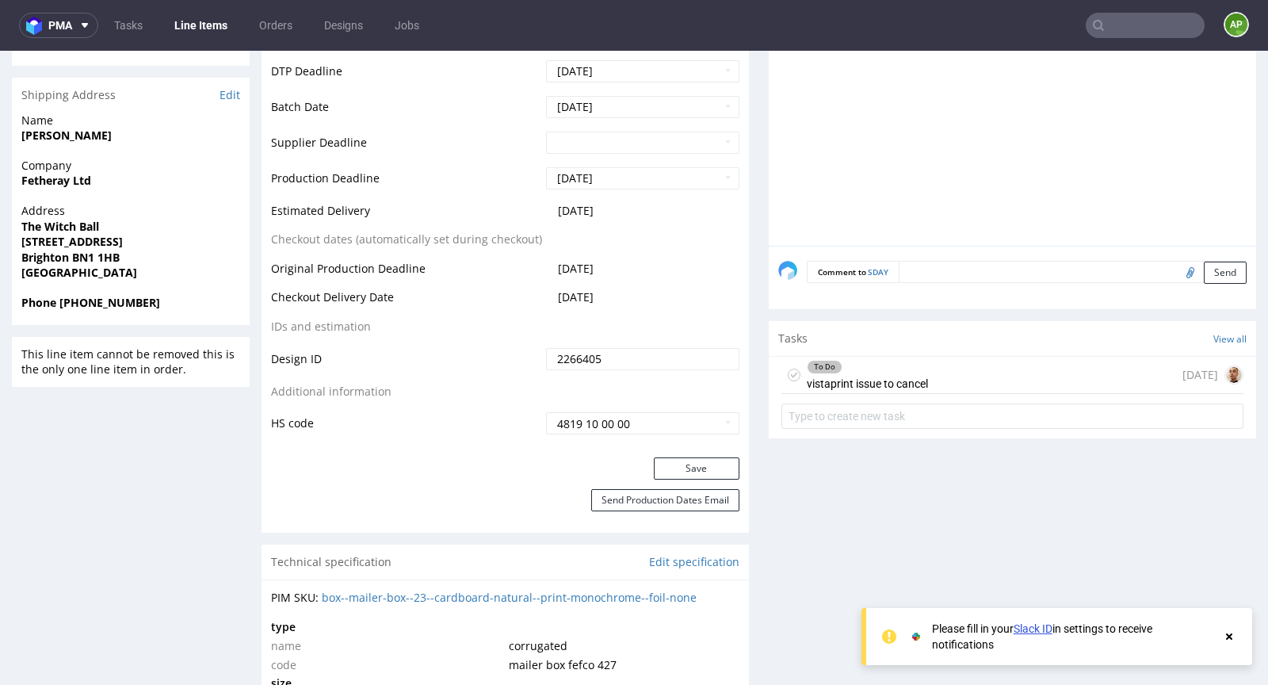
scroll to position [722, 0]
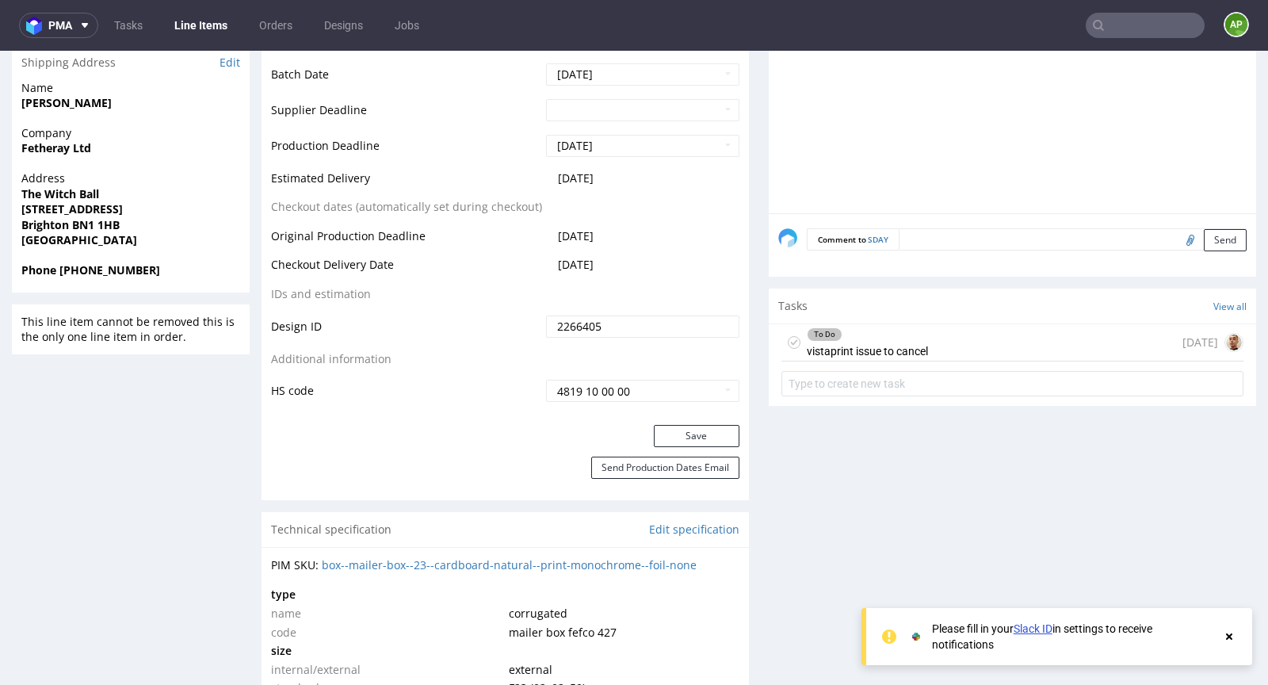
click at [921, 342] on div "To Do vistaprint issue to cancel" at bounding box center [867, 342] width 121 height 36
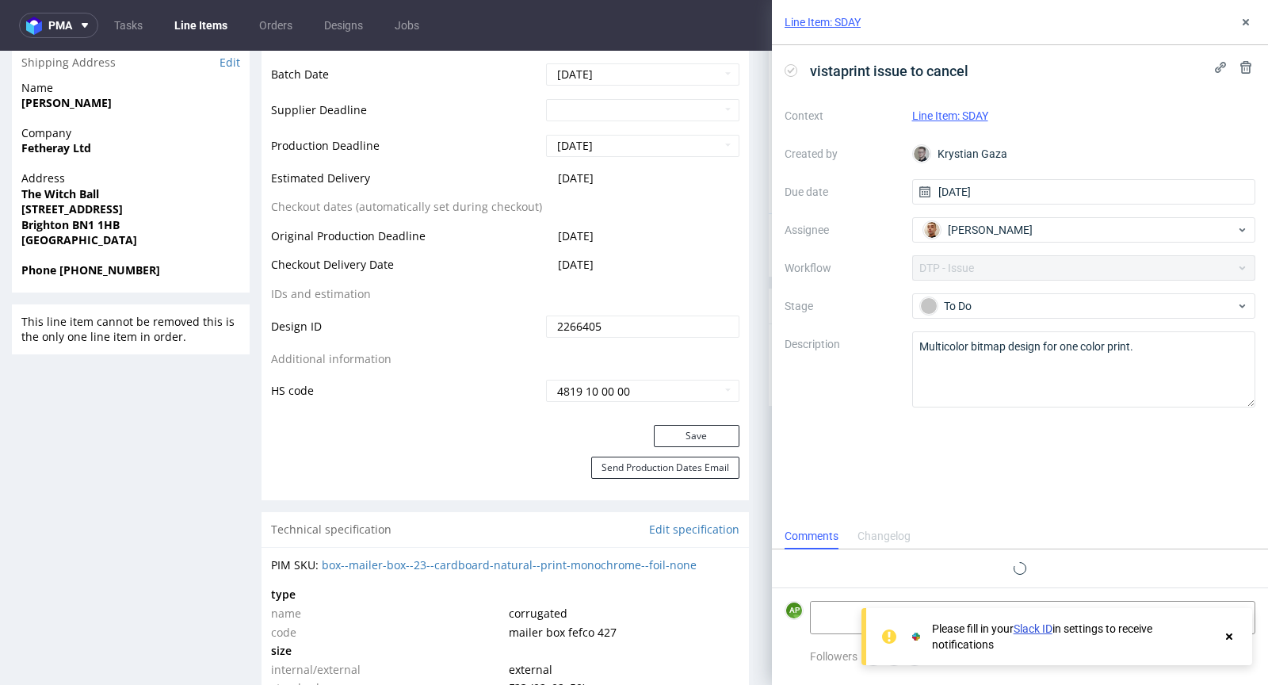
scroll to position [13, 0]
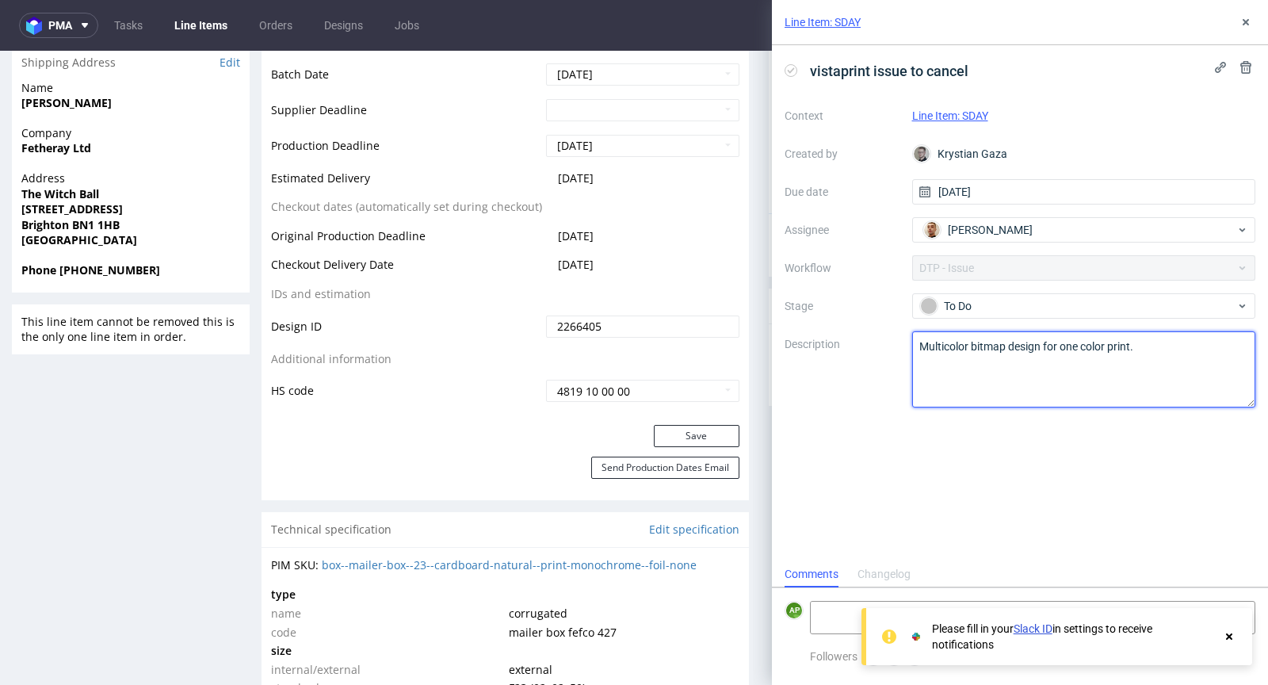
click at [945, 345] on textarea "Multicolor bitmap design for one color print." at bounding box center [1084, 369] width 344 height 76
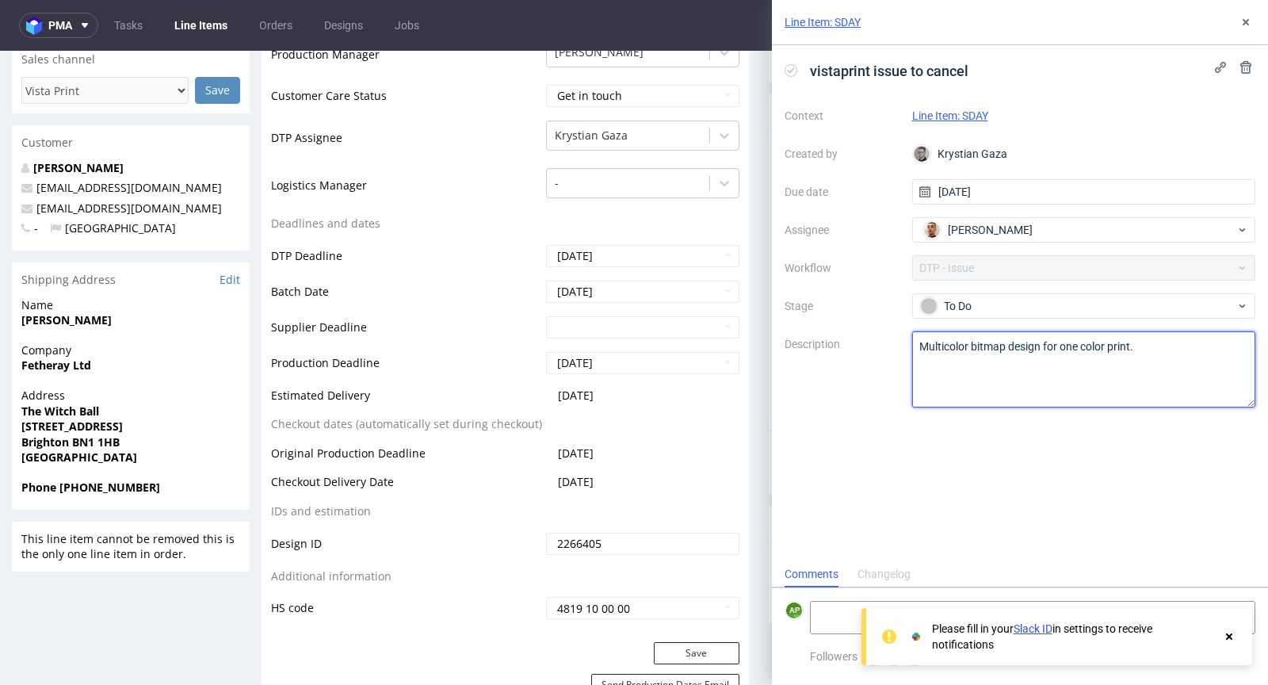
scroll to position [0, 0]
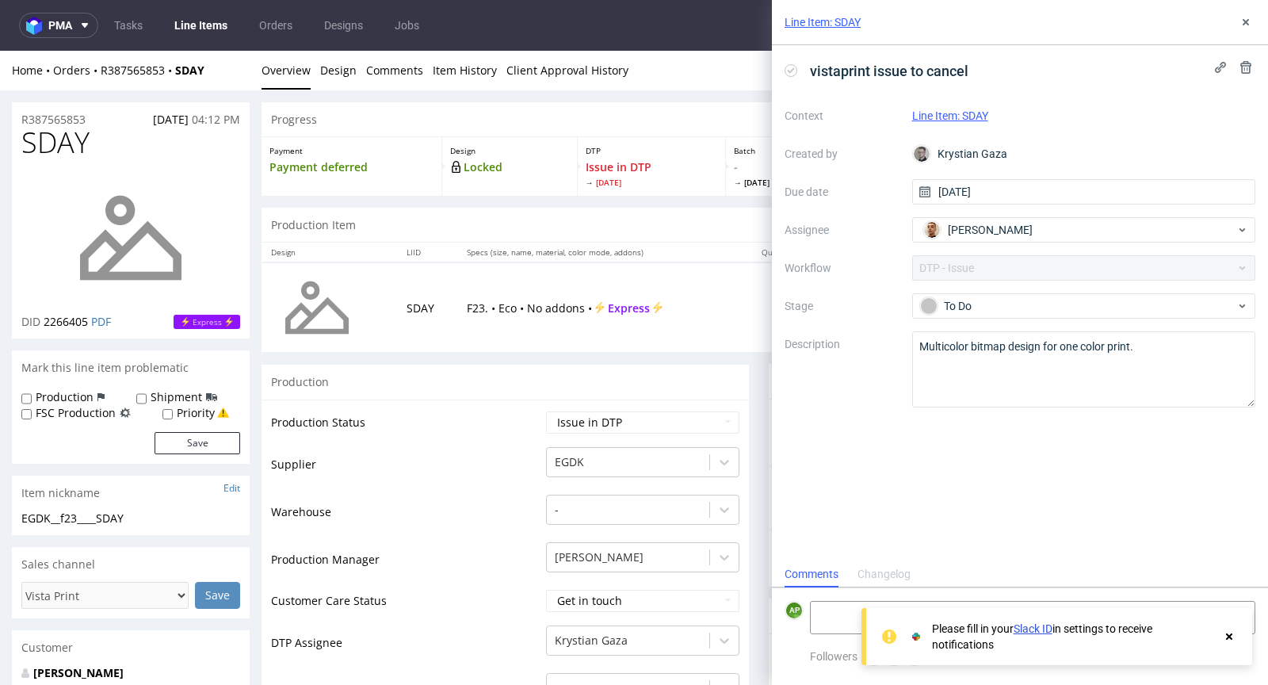
click at [153, 119] on span "[DATE]" at bounding box center [171, 119] width 36 height 15
copy span "[DATE]"
click at [96, 122] on div "R387565853 [DATE] 04:12 PM" at bounding box center [131, 114] width 238 height 25
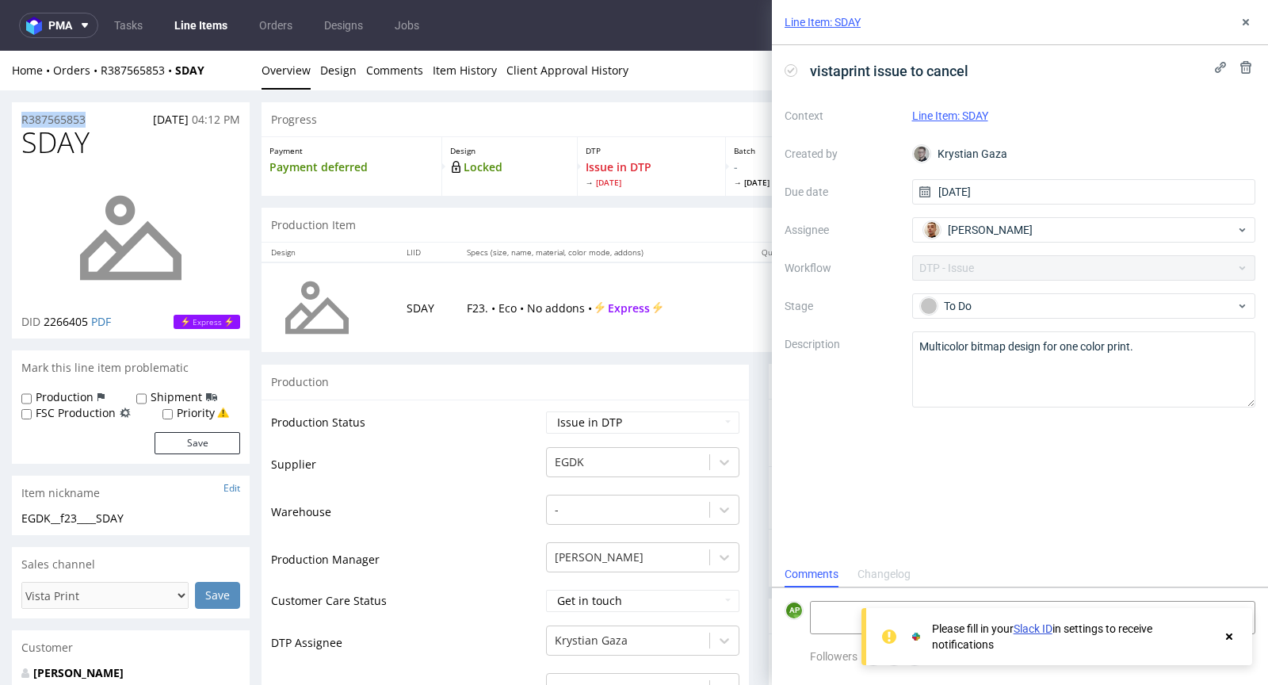
click at [96, 122] on div "R387565853 [DATE] 04:12 PM" at bounding box center [131, 114] width 238 height 25
copy p "R387565853"
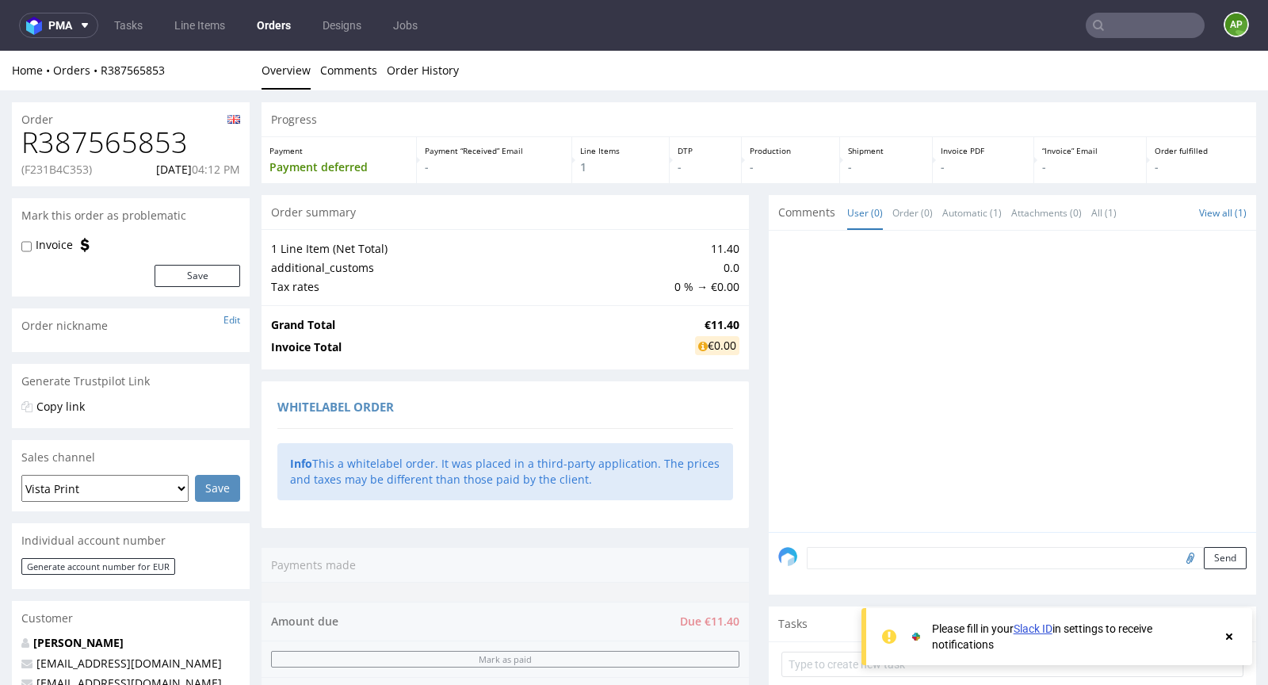
click at [63, 166] on p "(F231B4C353)" at bounding box center [56, 170] width 71 height 16
copy p "F231B4C353"
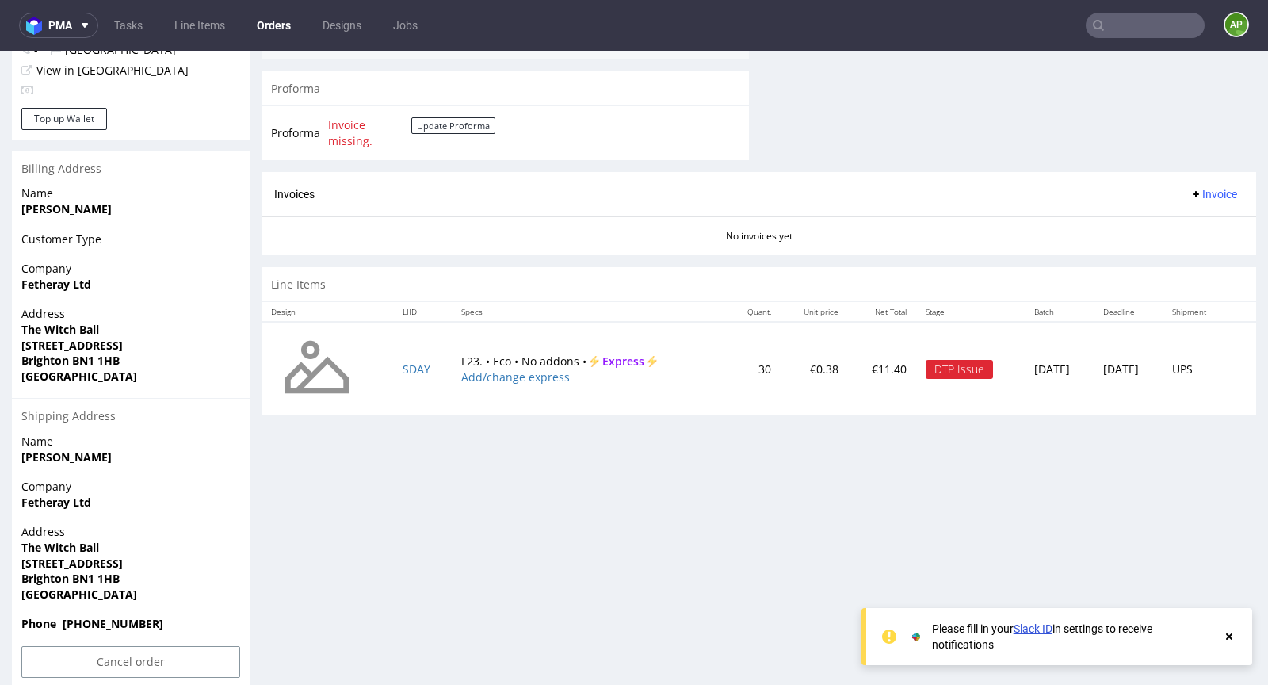
scroll to position [655, 0]
drag, startPoint x: 445, startPoint y: 353, endPoint x: 502, endPoint y: 354, distance: 56.3
click at [502, 354] on td "F23. • Eco • No addons • Express Add/change express" at bounding box center [589, 368] width 274 height 94
copy td "F23. • Eco"
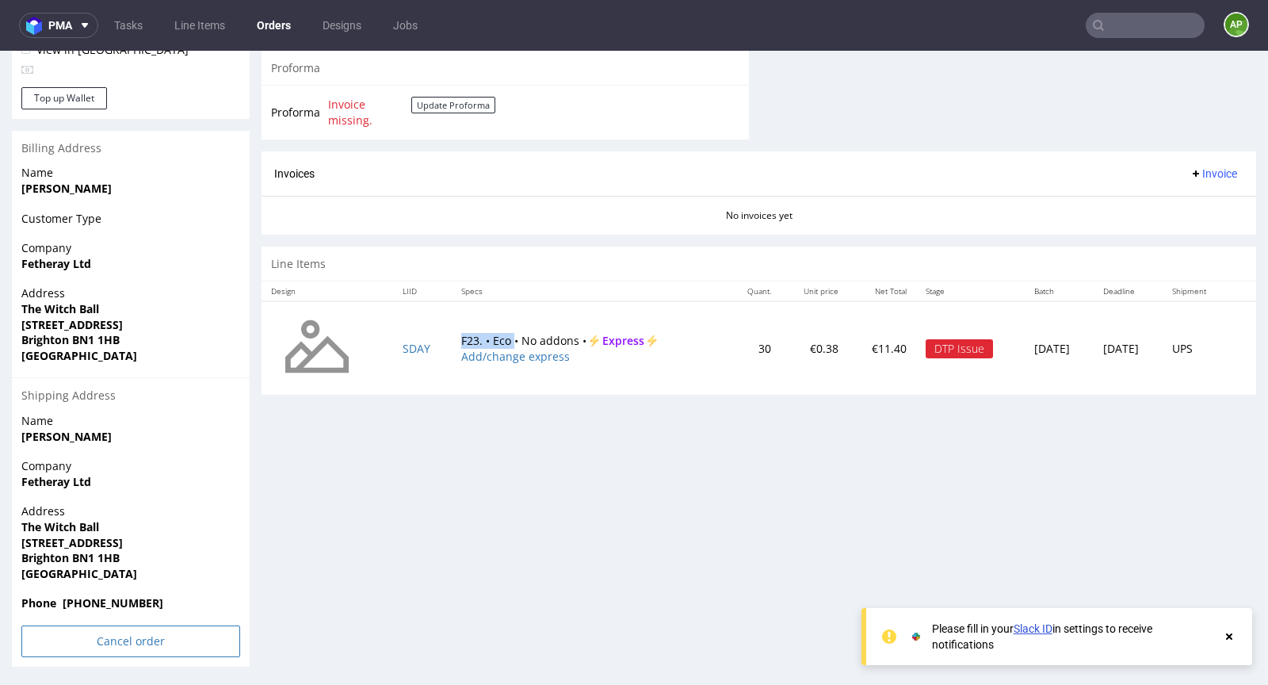
click at [116, 642] on input "Cancel order" at bounding box center [130, 641] width 219 height 32
click at [106, 594] on link "Yes" at bounding box center [106, 598] width 45 height 24
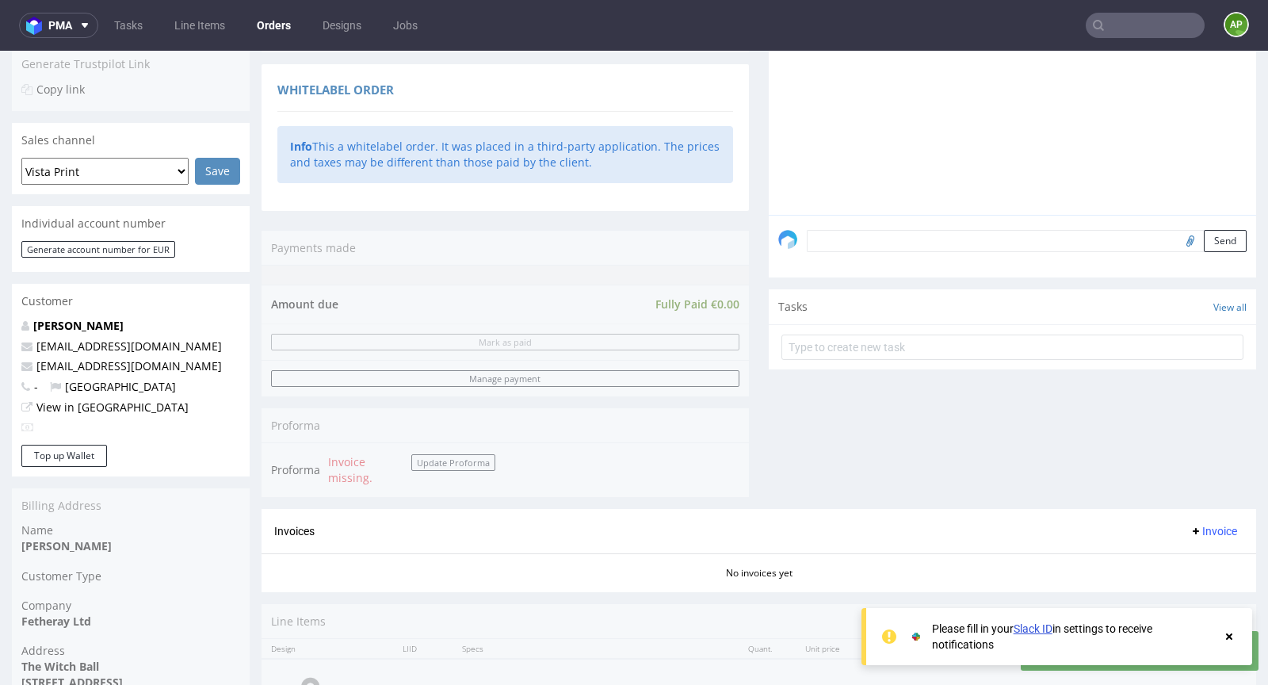
scroll to position [749, 0]
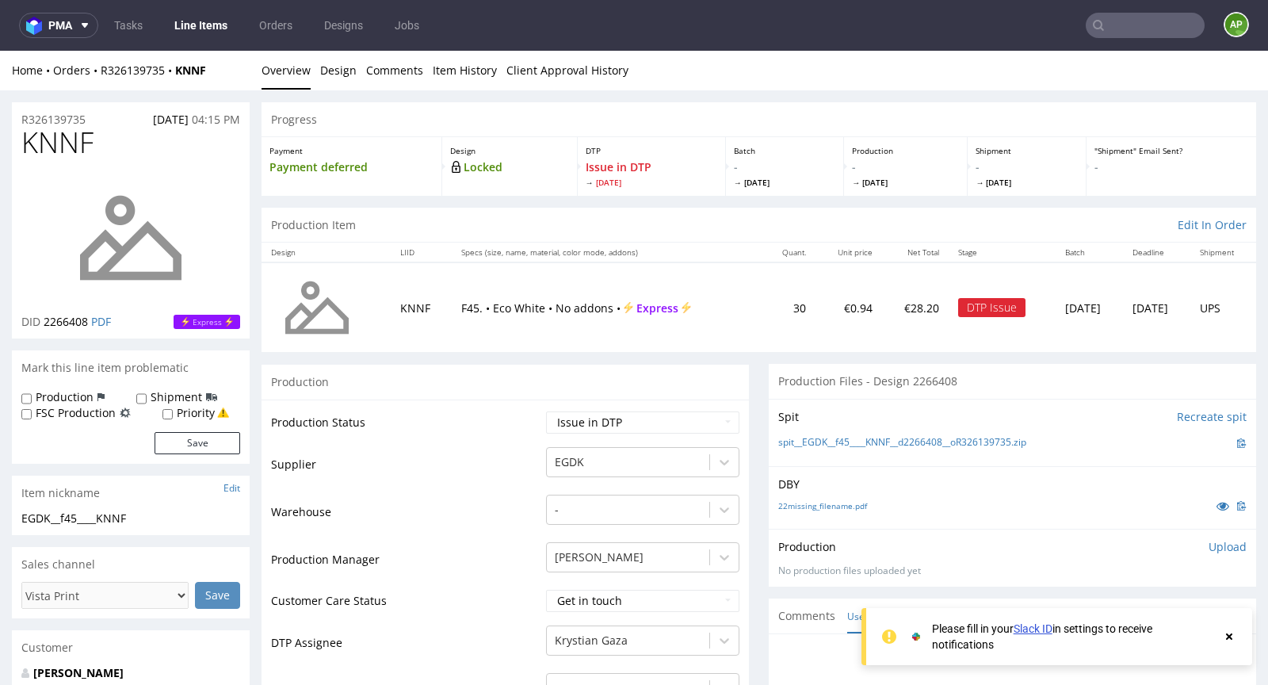
click at [105, 120] on div "R326139735 [DATE] 04:15 PM" at bounding box center [131, 114] width 238 height 25
click at [105, 120] on div "R326139735 25.09.2025 04:15 PM" at bounding box center [131, 114] width 238 height 25
click at [98, 120] on div "R326139735 25.09.2025 04:15 PM" at bounding box center [131, 114] width 238 height 25
click at [97, 120] on div "R326139735 25.09.2025 04:15 PM" at bounding box center [131, 114] width 238 height 25
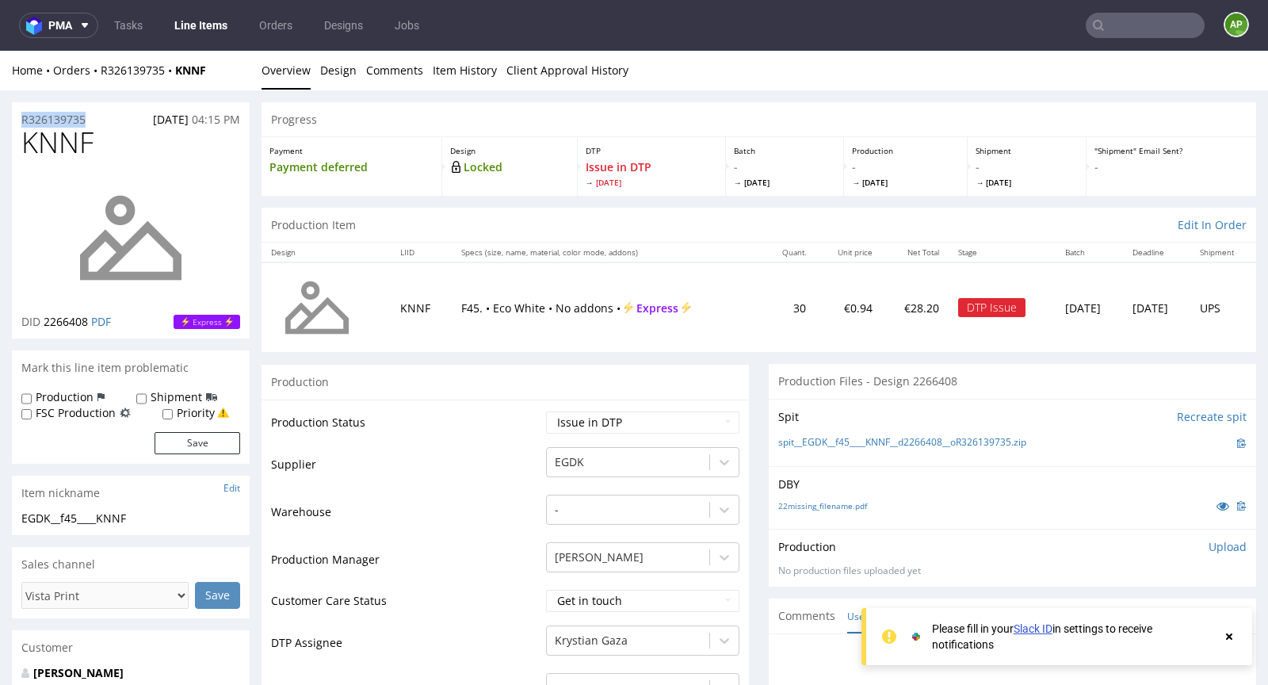
copy p "R326139735"
click at [153, 115] on span "25.09.2025" at bounding box center [171, 119] width 36 height 15
copy span "25.09.2025"
drag, startPoint x: 444, startPoint y: 304, endPoint x: 529, endPoint y: 303, distance: 85.6
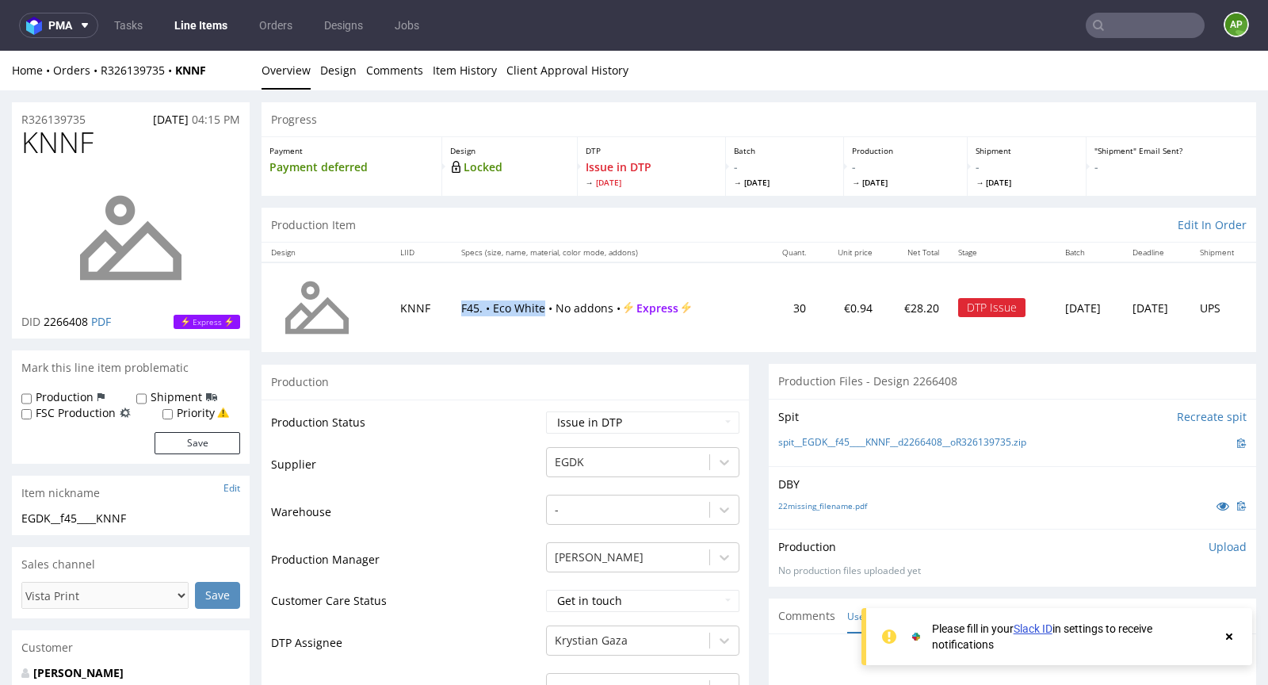
click at [529, 303] on td "F45. • Eco White • No addons • Express" at bounding box center [607, 307] width 311 height 90
copy p "F45. • Eco White"
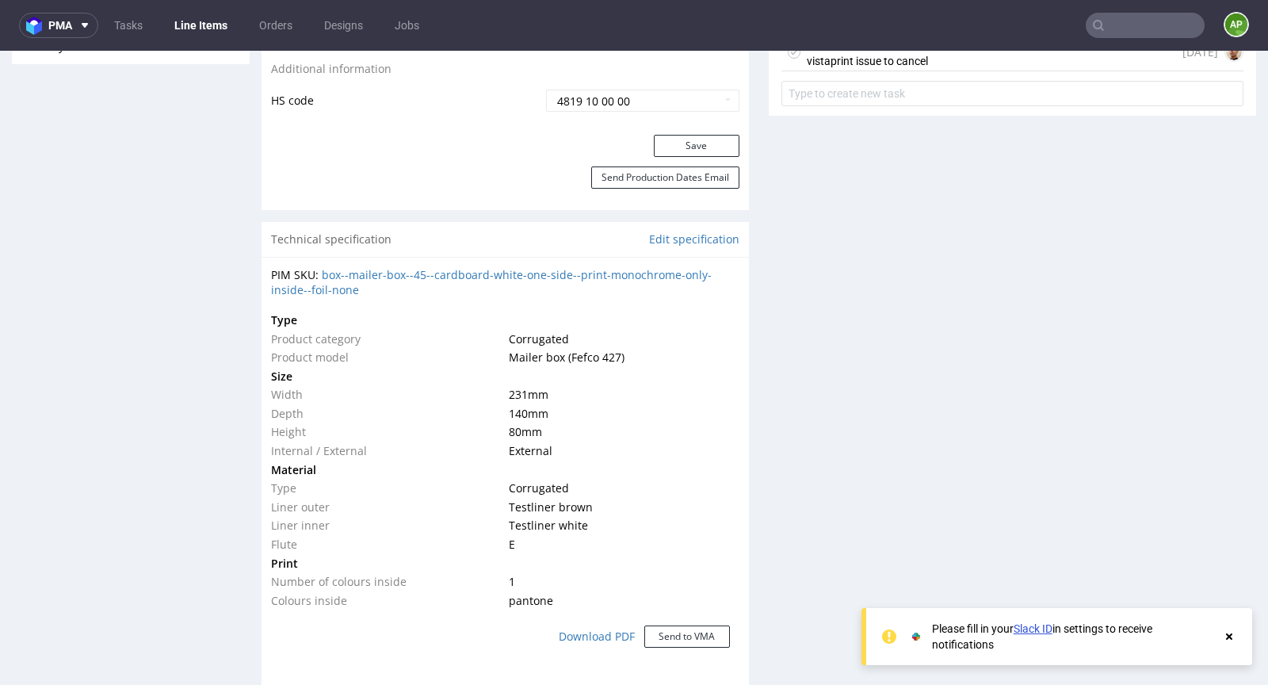
scroll to position [501, 0]
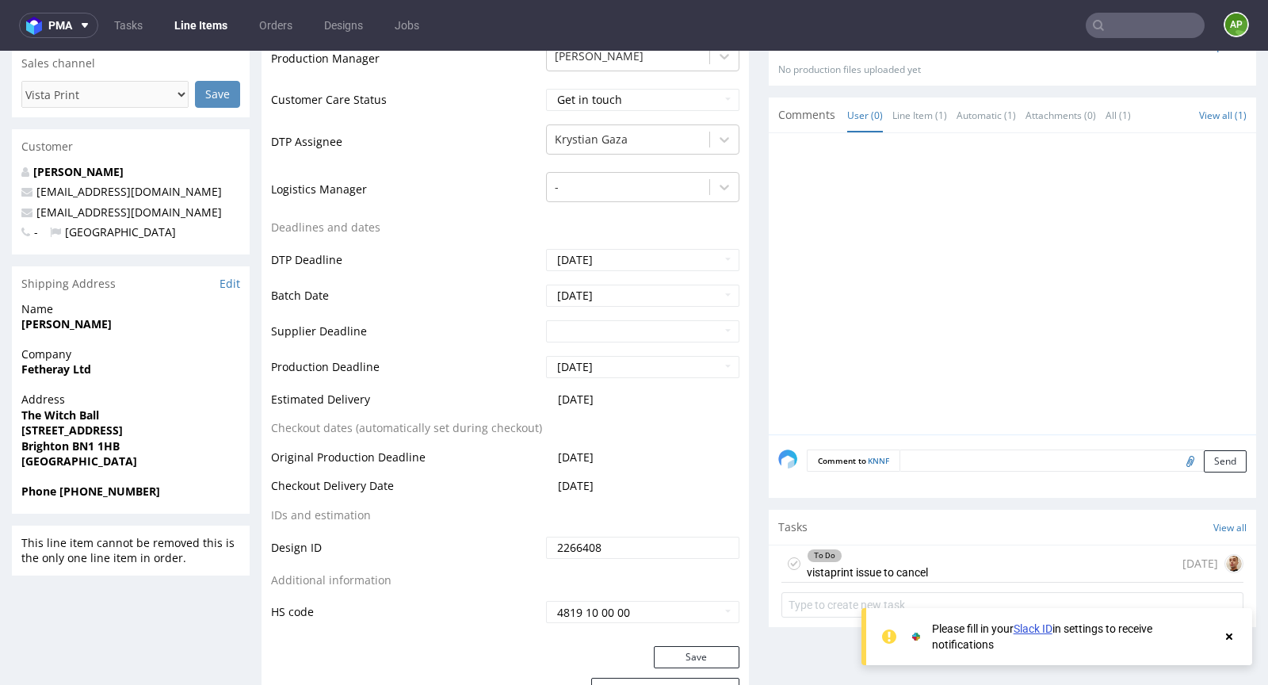
click at [813, 571] on div "To Do vistaprint issue to cancel" at bounding box center [867, 563] width 121 height 36
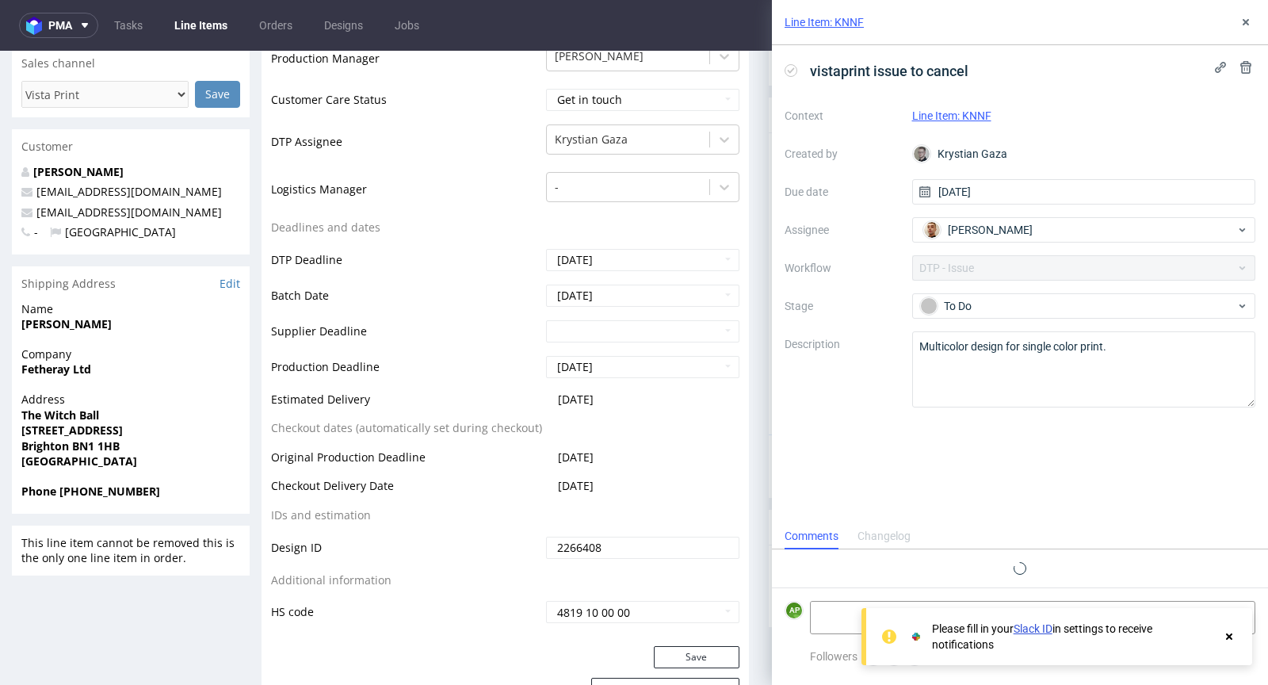
scroll to position [13, 0]
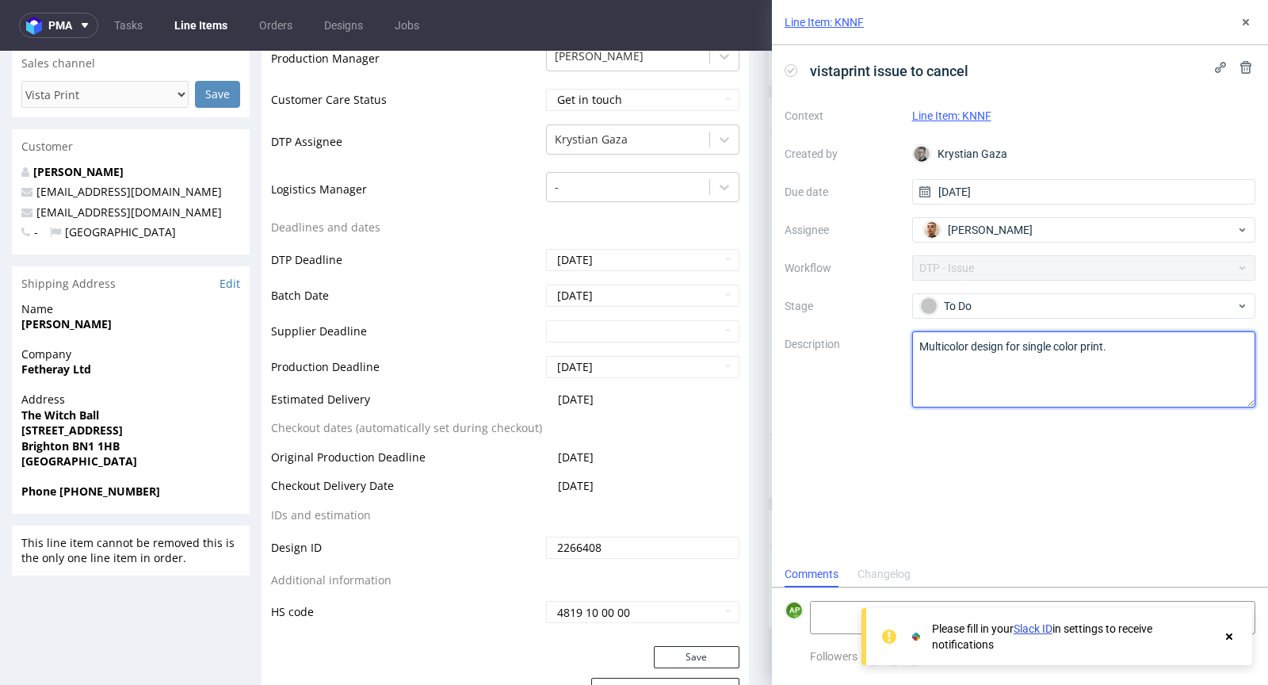
click at [1025, 337] on textarea "Multicolor design for single color print." at bounding box center [1084, 369] width 344 height 76
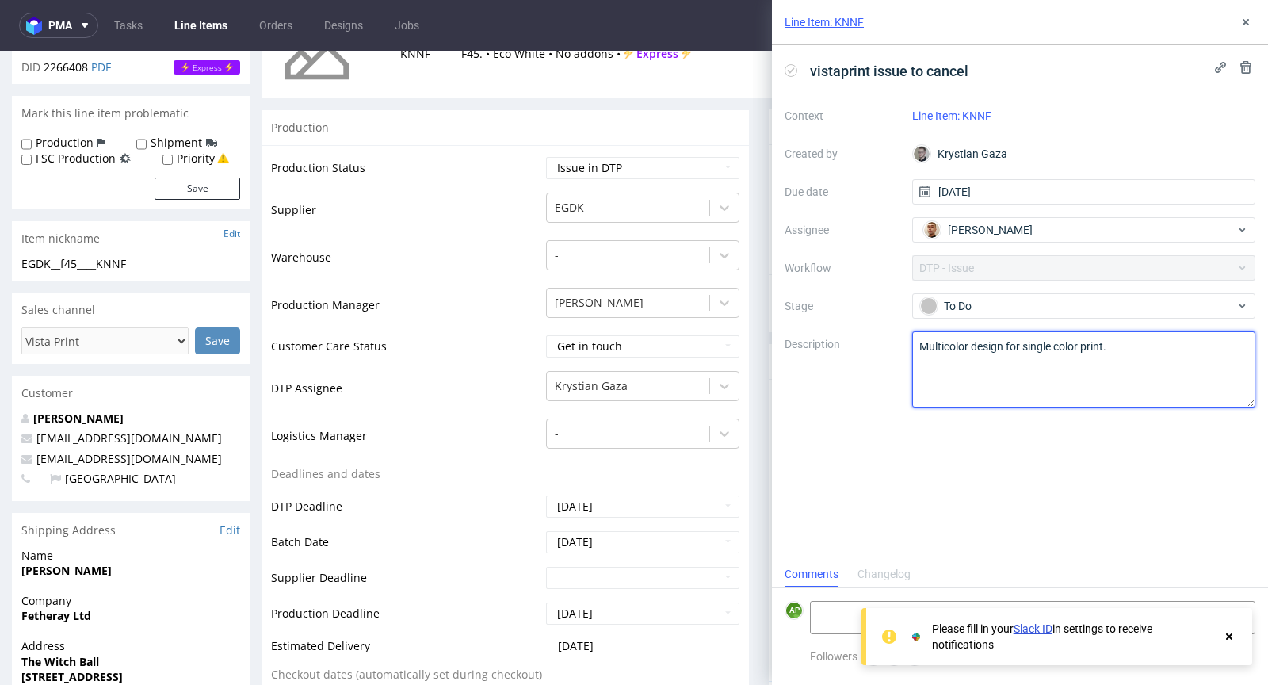
scroll to position [0, 0]
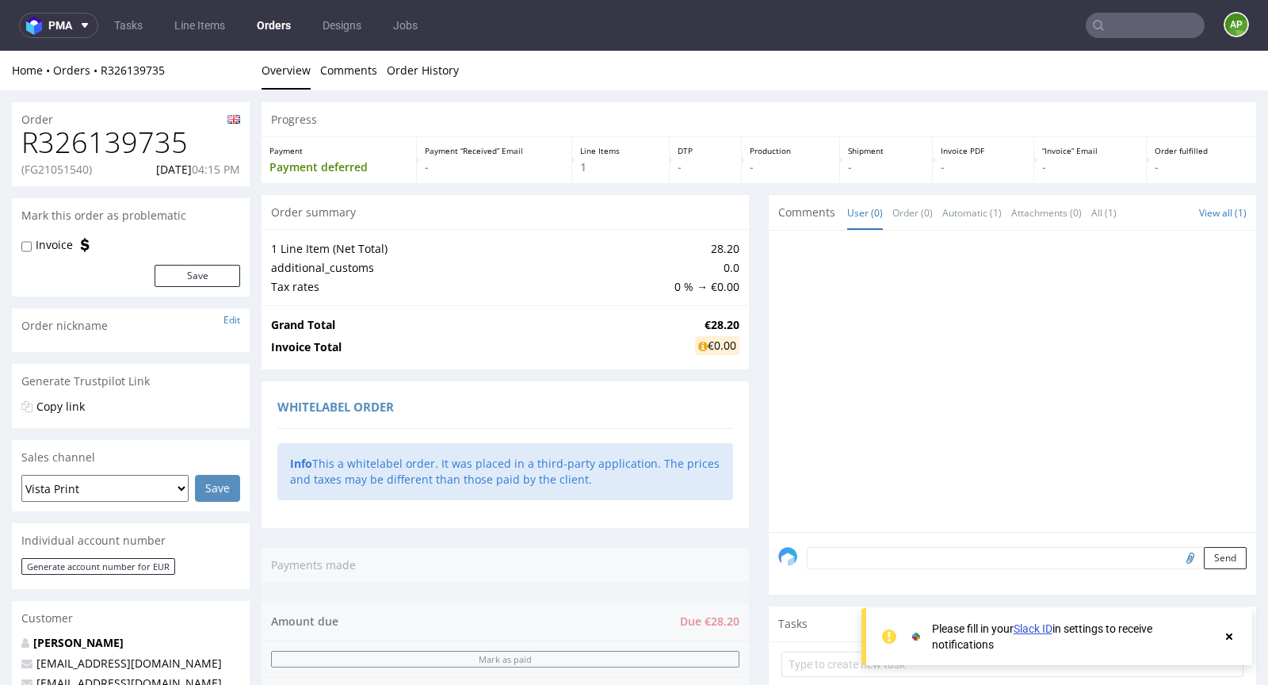
click at [69, 165] on p "(FG21051540)" at bounding box center [56, 170] width 71 height 16
copy p "FG21051540"
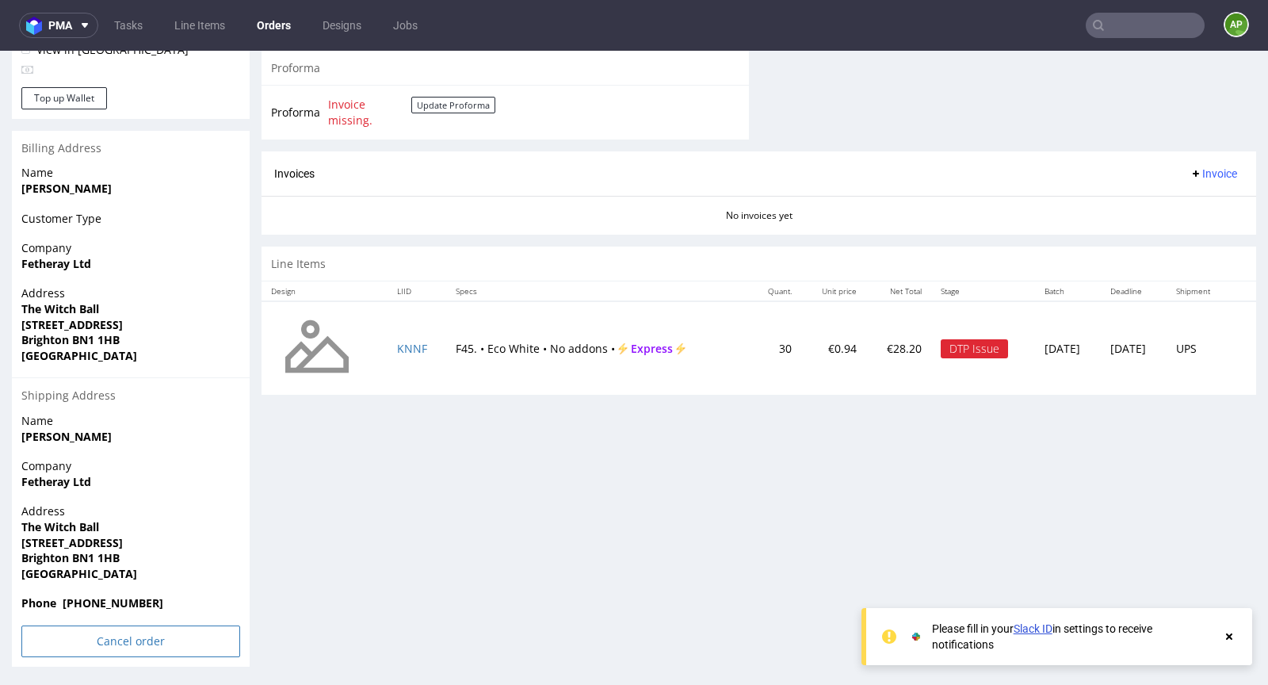
click at [71, 633] on input "Cancel order" at bounding box center [130, 641] width 219 height 32
click at [113, 594] on link "Yes" at bounding box center [106, 598] width 45 height 24
drag, startPoint x: 554, startPoint y: 327, endPoint x: 592, endPoint y: 316, distance: 39.6
click at [571, 323] on td "F45. • Eco White • No addons • Express" at bounding box center [598, 348] width 304 height 94
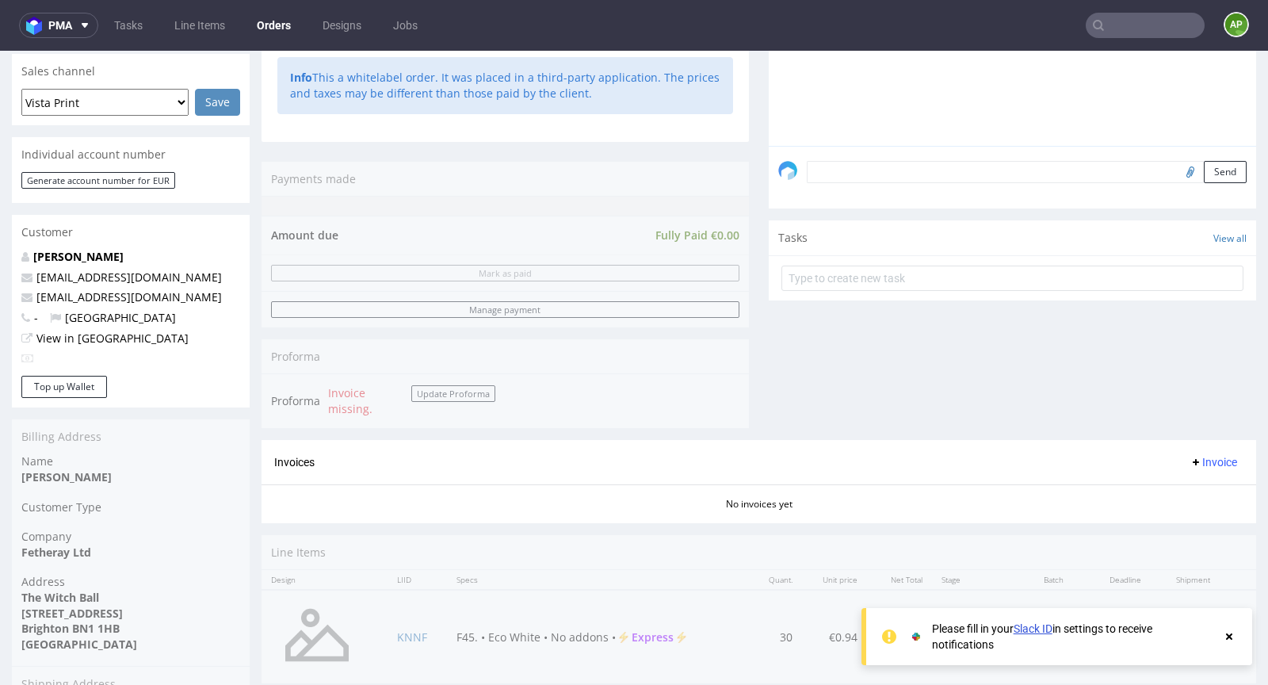
scroll to position [0, 0]
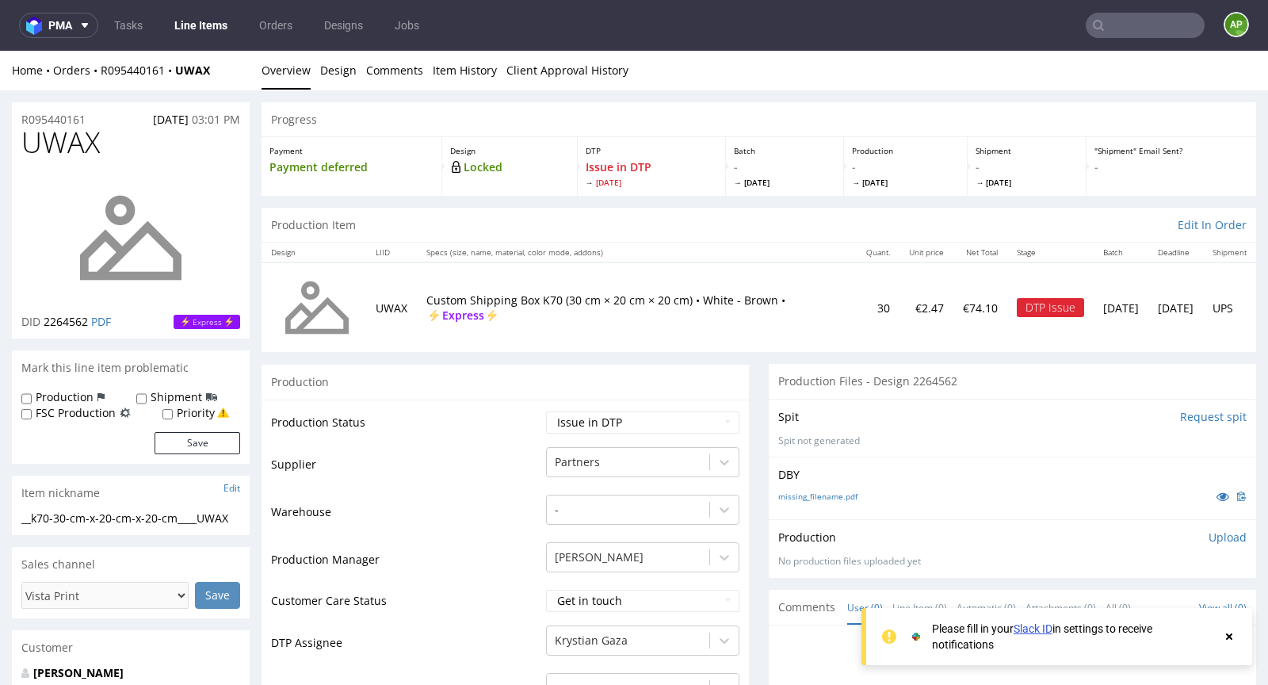
click at [94, 117] on div "R095440161 22.09.2025 03:01 PM" at bounding box center [131, 114] width 238 height 25
click at [90, 119] on div "R095440161 22.09.2025 03:01 PM" at bounding box center [131, 114] width 238 height 25
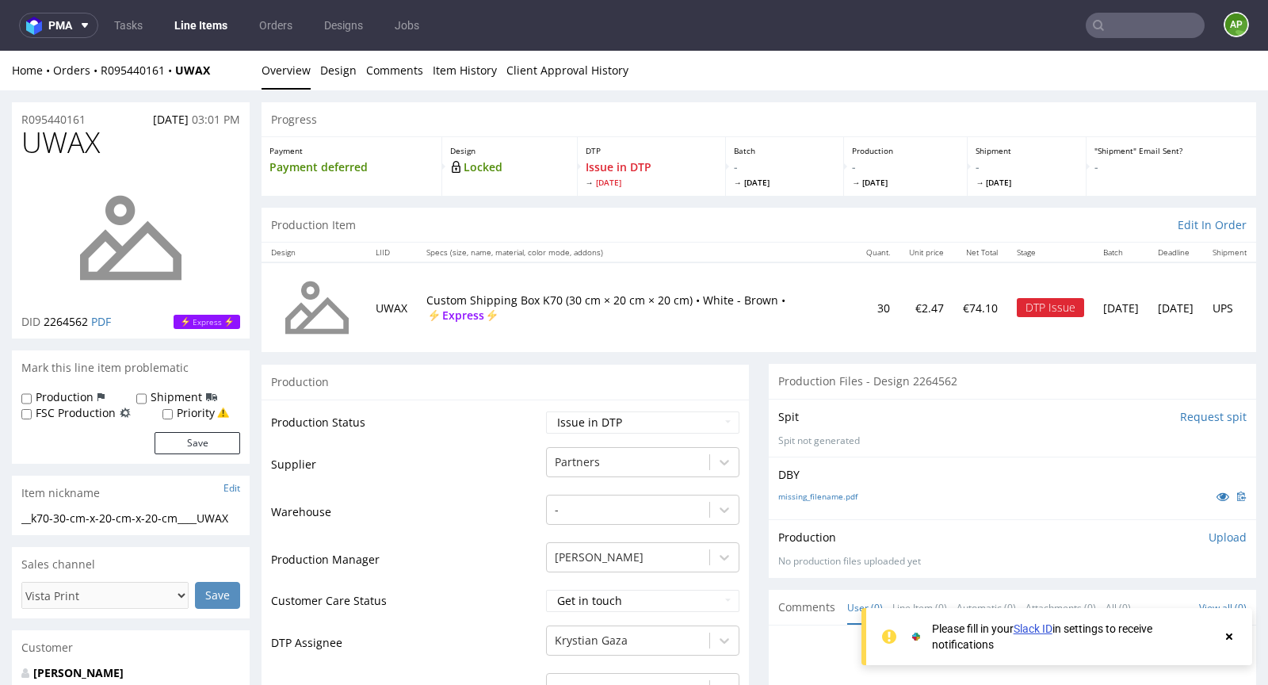
click at [153, 115] on span "22.09.2025" at bounding box center [171, 119] width 36 height 15
copy span "22.09.2025"
click at [516, 300] on p "Custom Shipping Box K70 (30 cm × 20 cm × 20 cm) • White - Brown • Express" at bounding box center [636, 307] width 421 height 31
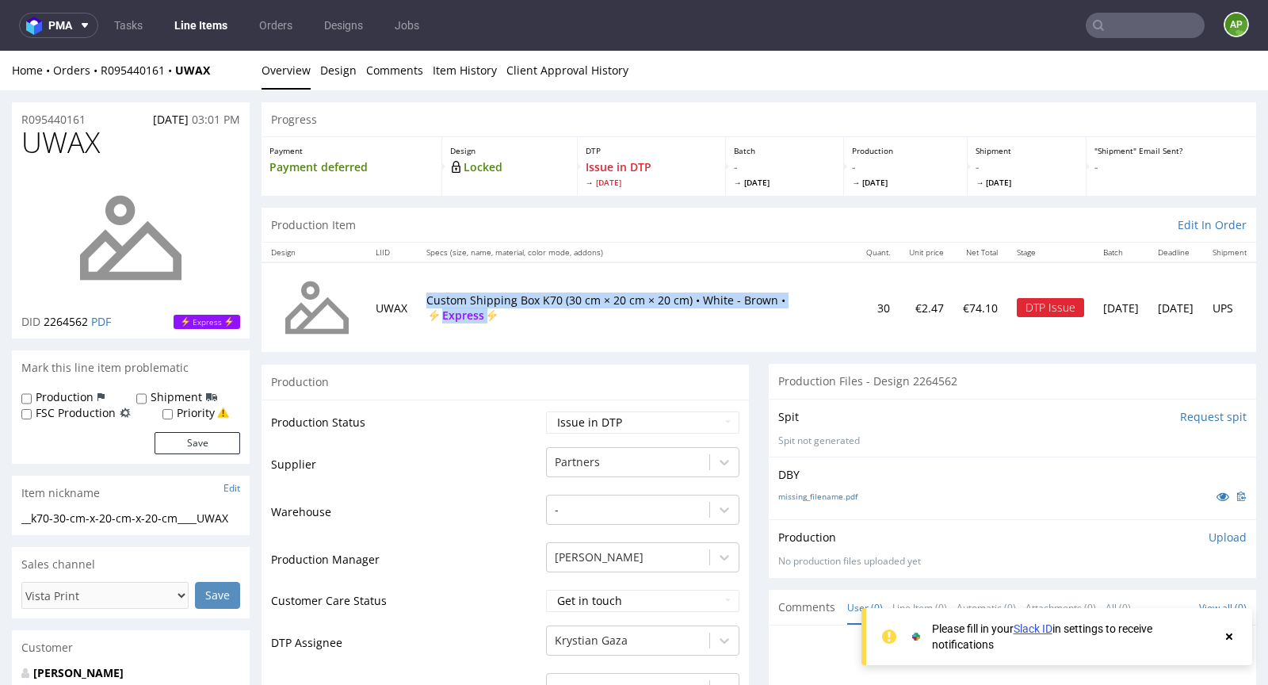
click at [516, 300] on p "Custom Shipping Box K70 (30 cm × 20 cm × 20 cm) • White - Brown • Express" at bounding box center [636, 307] width 421 height 31
click at [611, 299] on p "Custom Shipping Box K70 (30 cm × 20 cm × 20 cm) • White - Brown • Express" at bounding box center [636, 307] width 421 height 31
drag, startPoint x: 693, startPoint y: 295, endPoint x: 502, endPoint y: 293, distance: 191.0
click at [494, 292] on p "Custom Shipping Box K70 (30 cm × 20 cm × 20 cm) • White - Brown • Express" at bounding box center [636, 307] width 421 height 31
click at [574, 304] on p "Custom Shipping Box K70 (30 cm × 20 cm × 20 cm) • White - Brown • Express" at bounding box center [636, 307] width 421 height 31
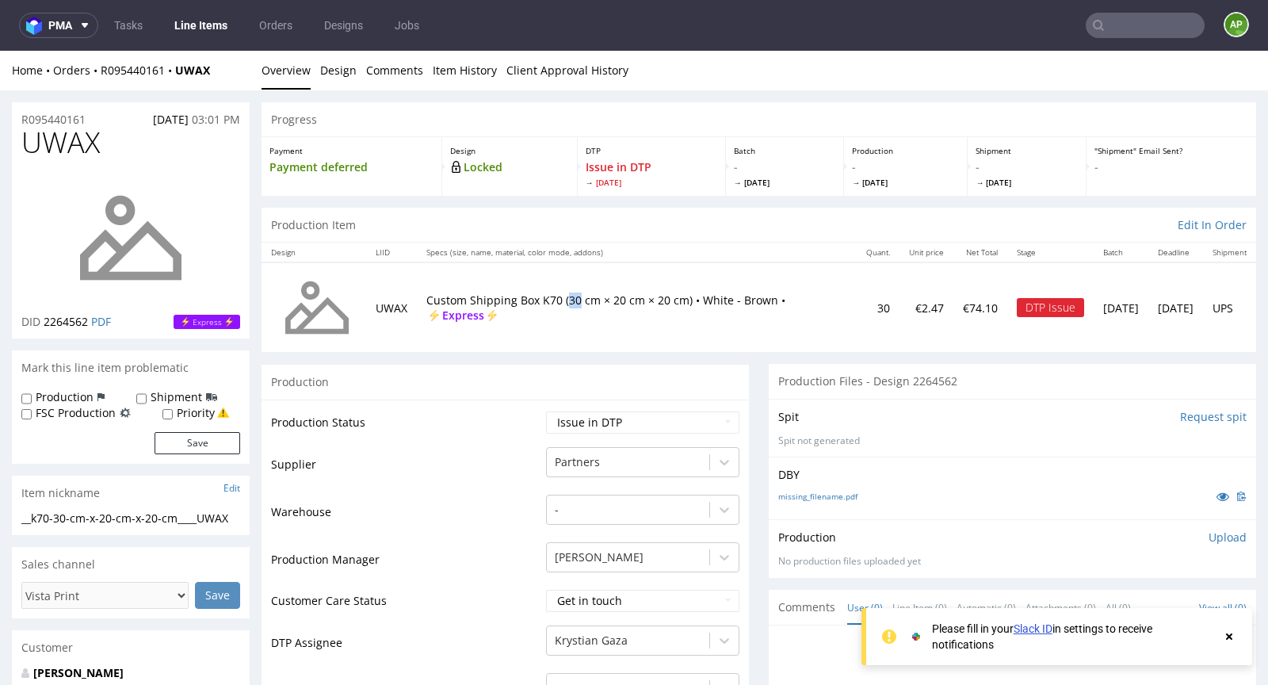
click at [574, 304] on p "Custom Shipping Box K70 (30 cm × 20 cm × 20 cm) • White - Brown • Express" at bounding box center [636, 307] width 421 height 31
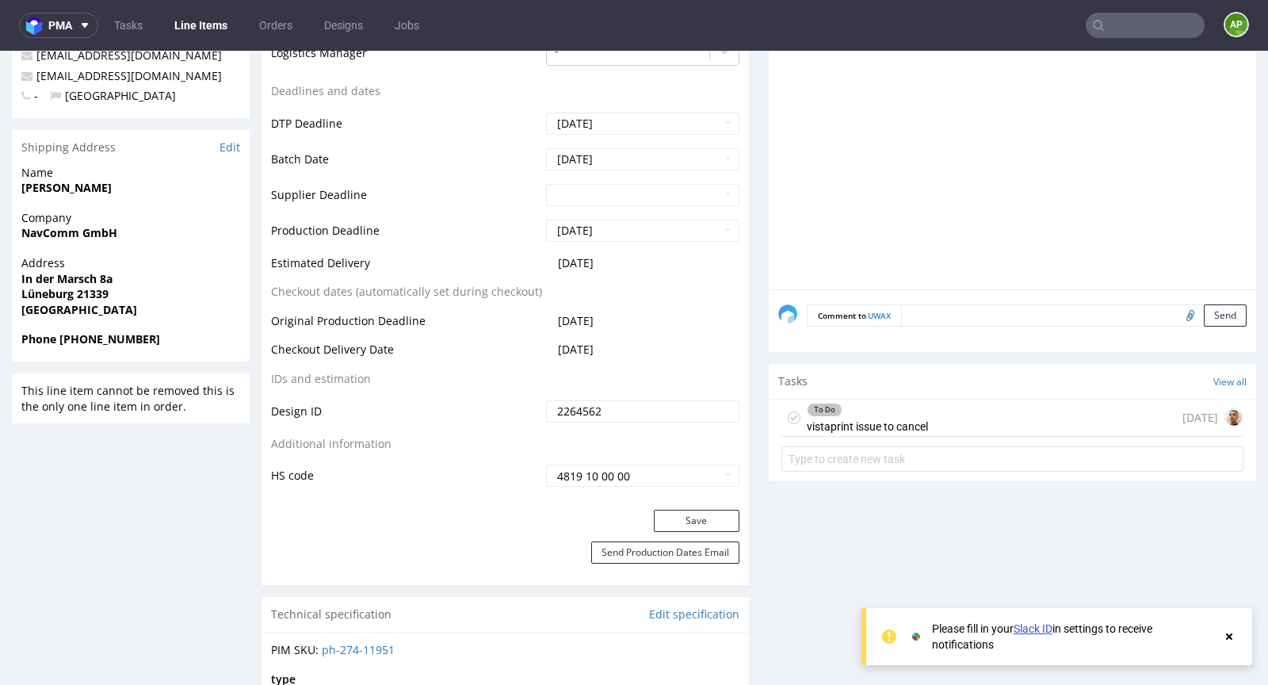
scroll to position [510, 0]
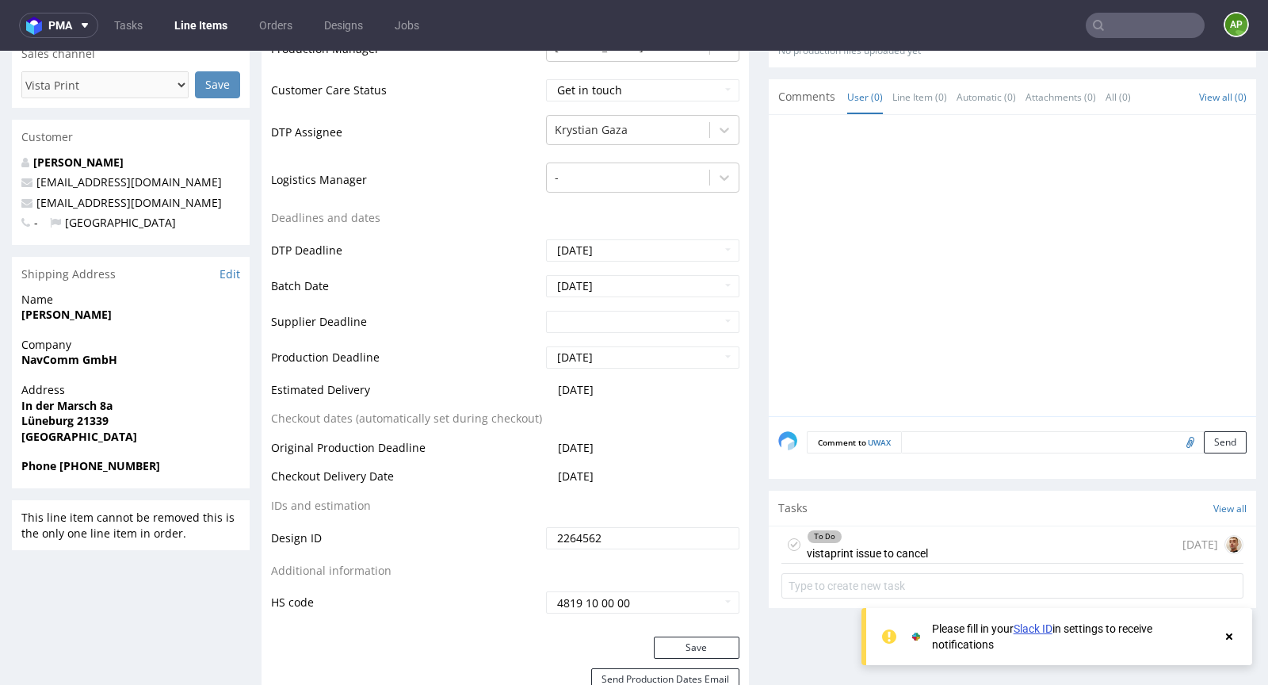
click at [913, 547] on div "To Do vistaprint issue to cancel" at bounding box center [867, 544] width 121 height 36
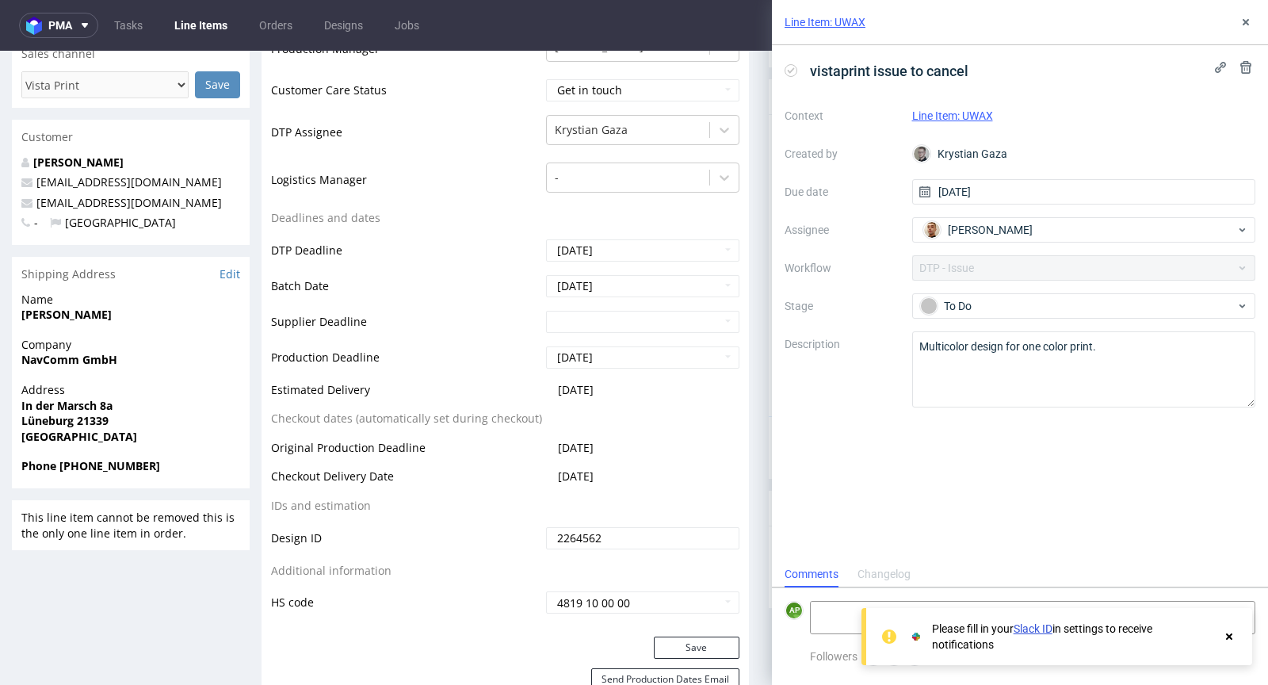
scroll to position [13, 0]
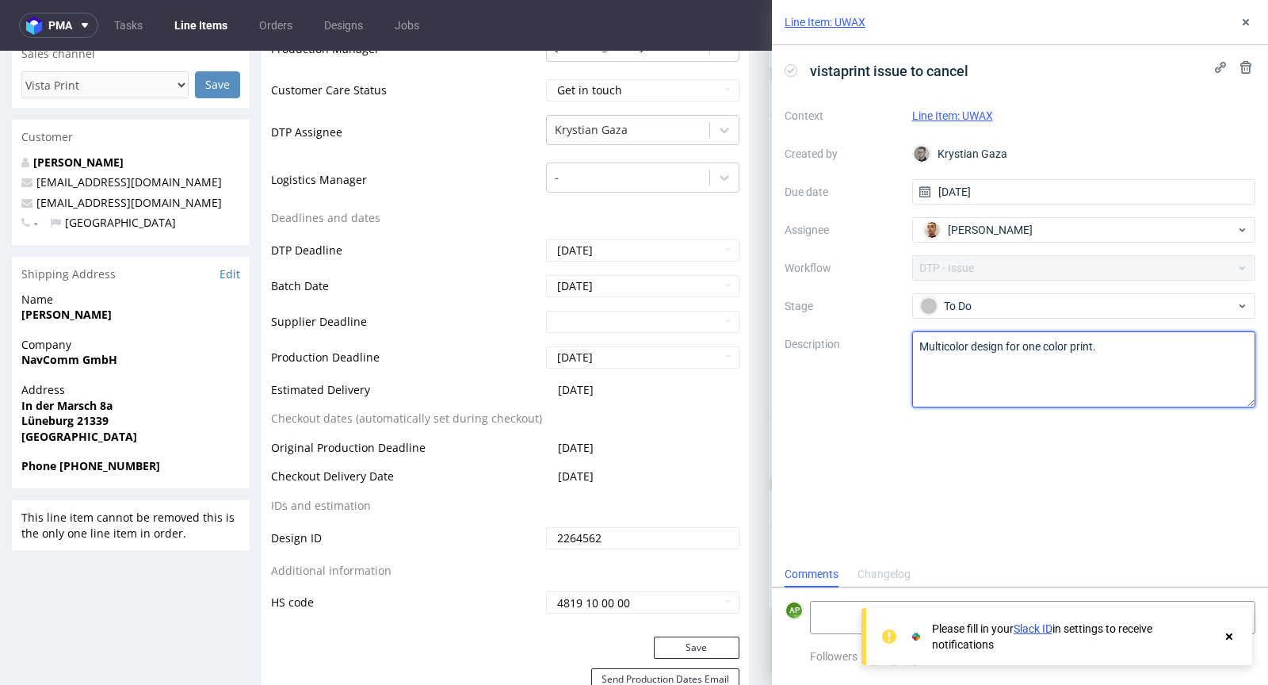
click at [939, 346] on textarea "Multicolor design for one color print." at bounding box center [1084, 369] width 344 height 76
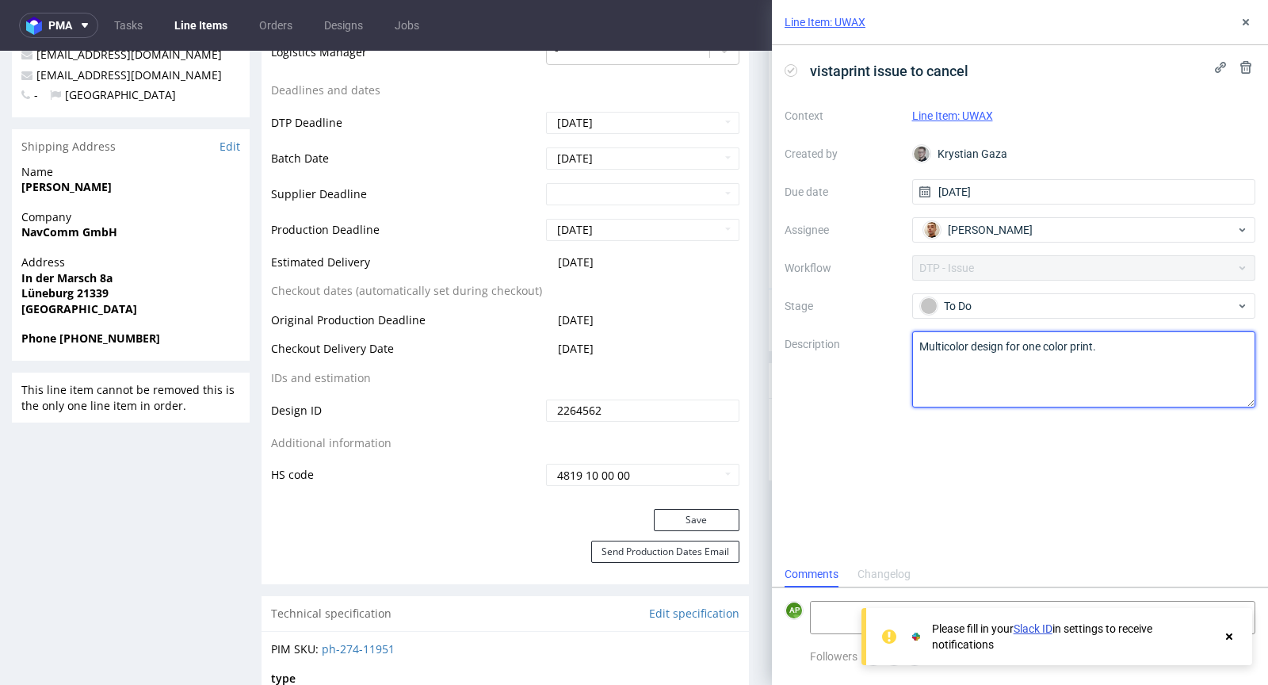
scroll to position [0, 0]
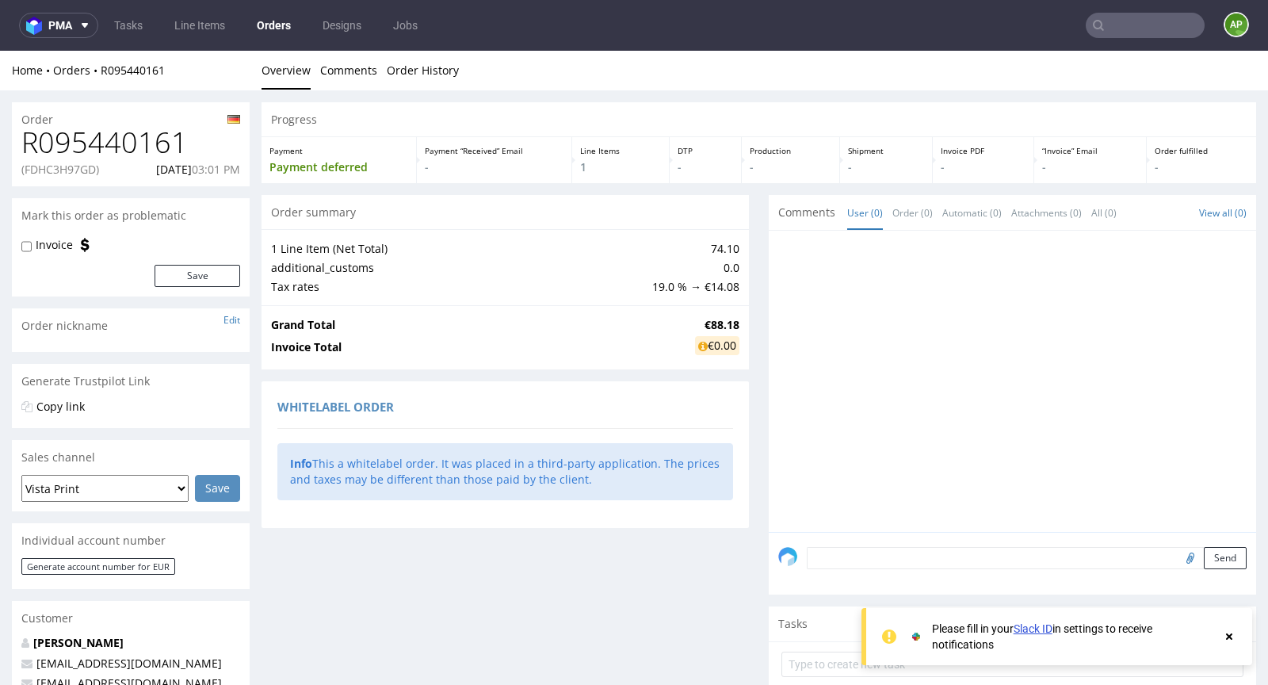
click at [72, 170] on p "(FDHC3H97GD)" at bounding box center [60, 170] width 78 height 16
copy p "FDHC3H97GD"
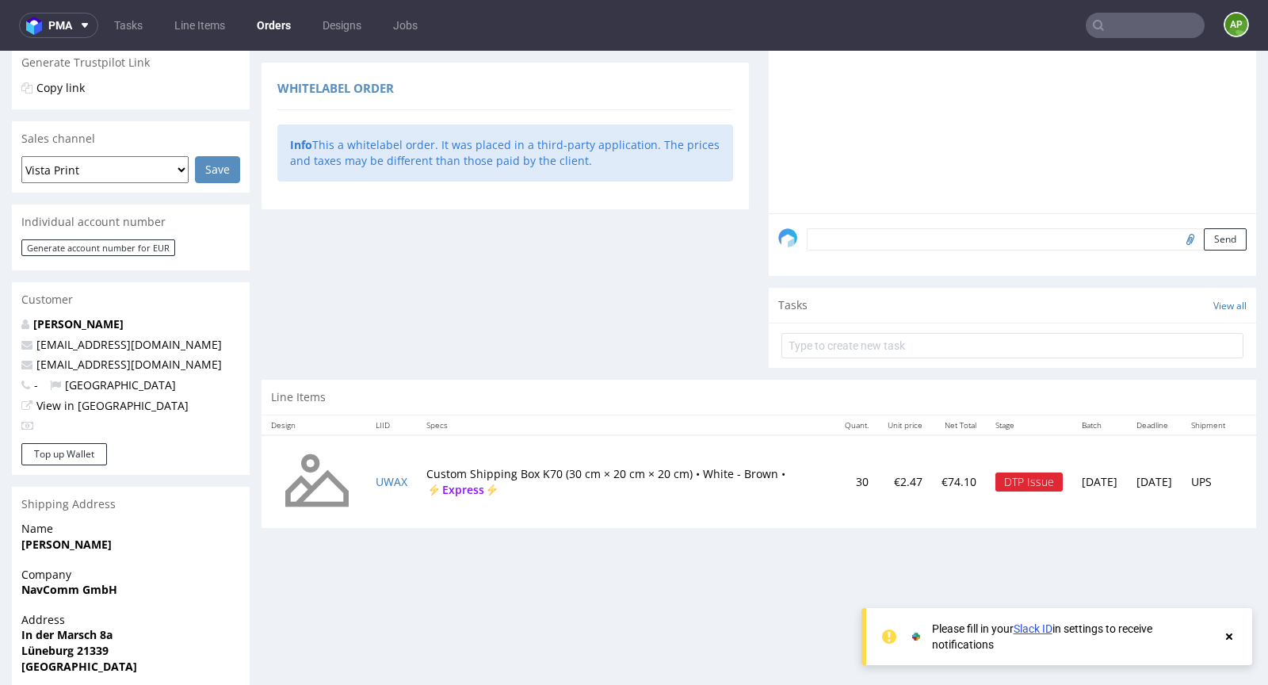
scroll to position [412, 0]
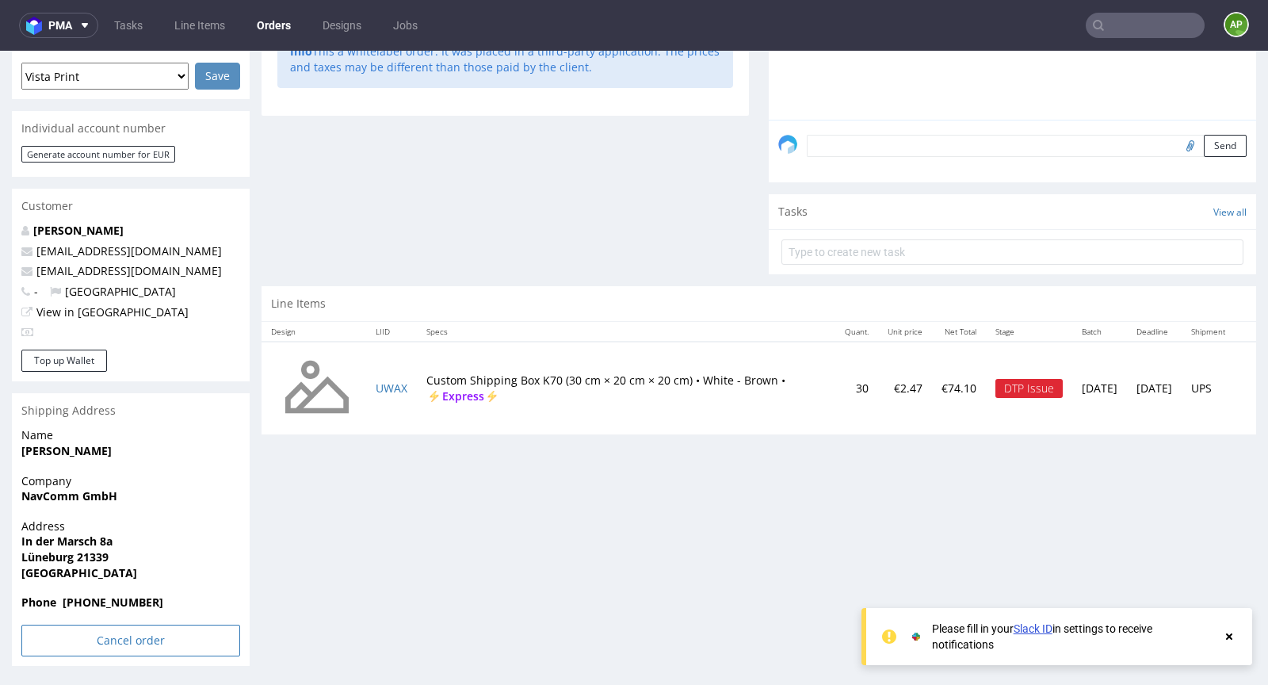
click at [128, 642] on input "Cancel order" at bounding box center [130, 640] width 219 height 32
click at [110, 596] on link "Yes" at bounding box center [106, 598] width 45 height 24
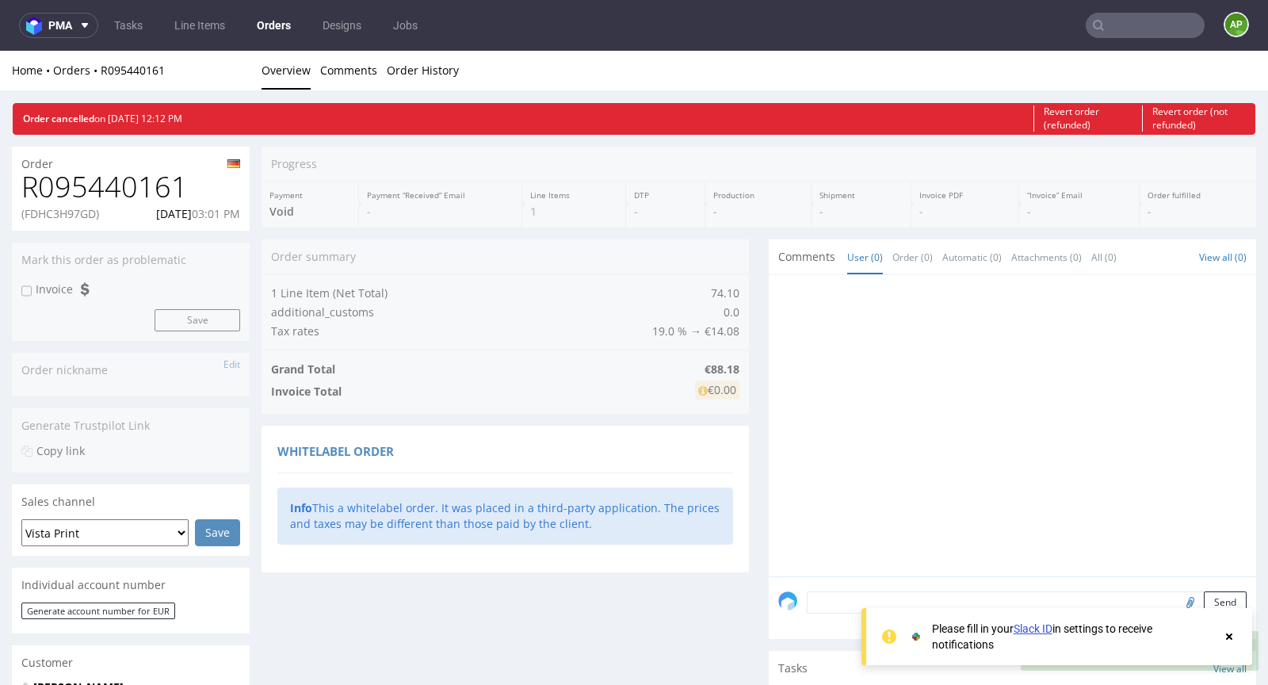
scroll to position [0, 0]
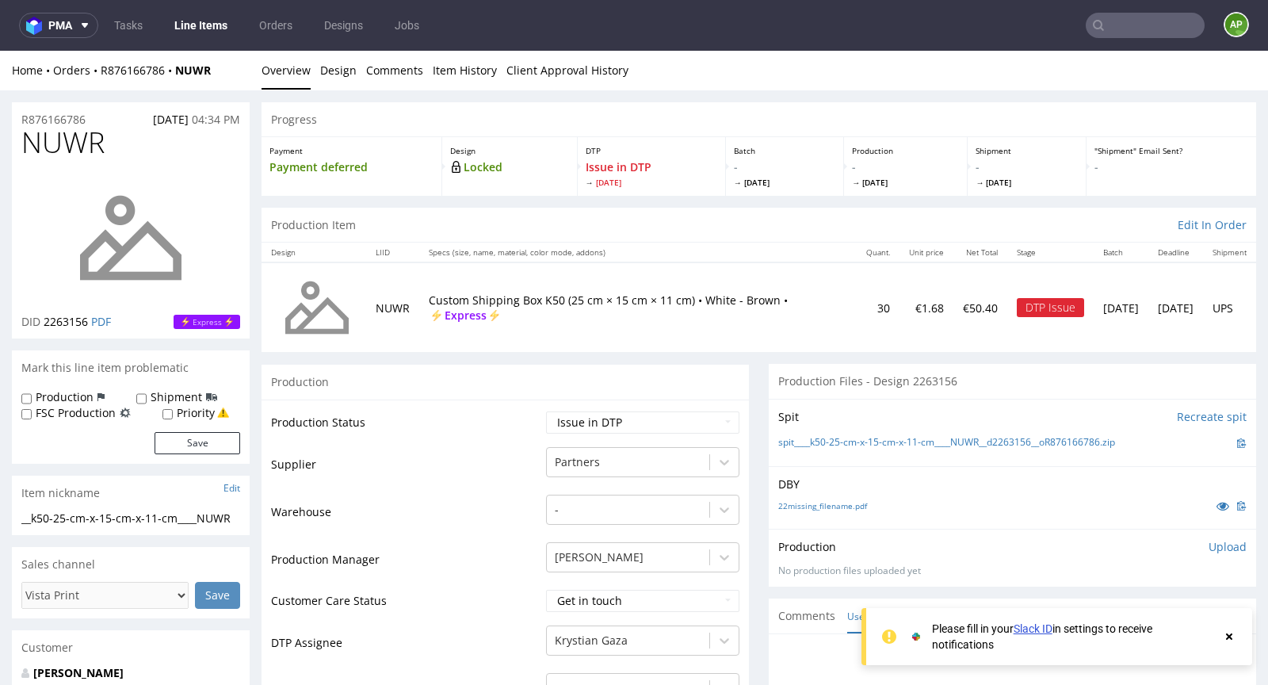
scroll to position [10, 0]
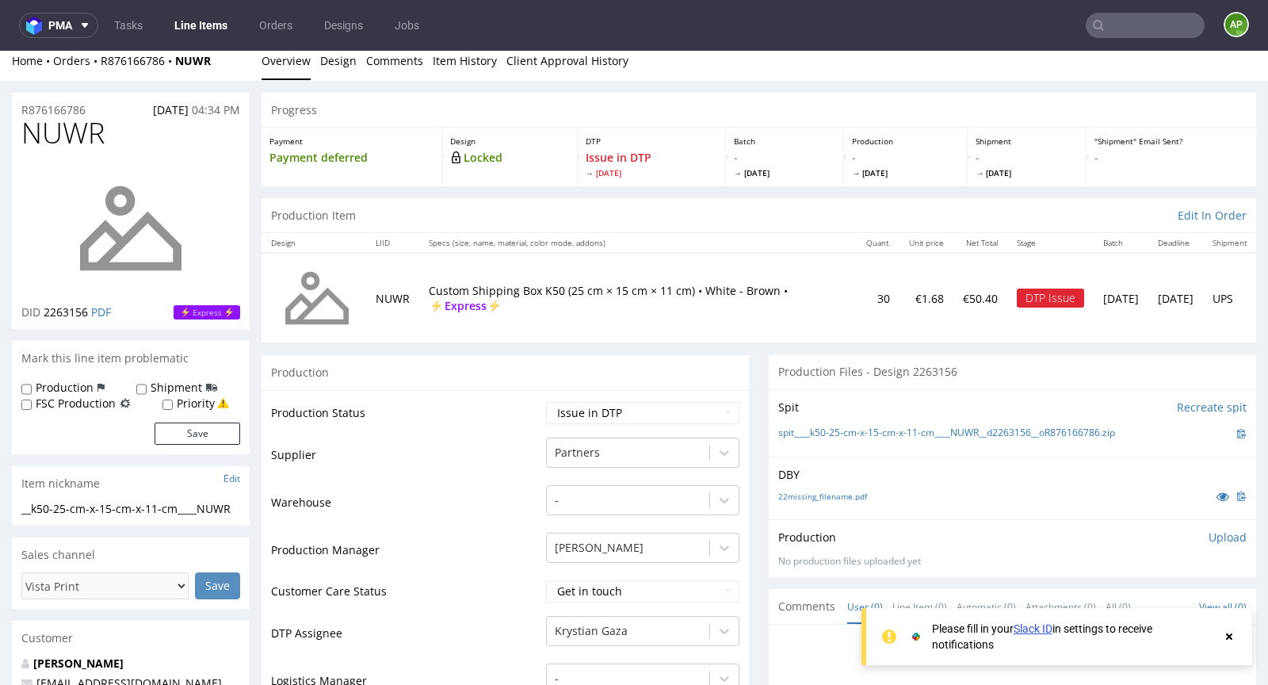
click at [107, 108] on div "R876166786 [DATE] 04:34 PM" at bounding box center [131, 105] width 238 height 25
click at [107, 109] on div "R876166786 [DATE] 04:34 PM" at bounding box center [131, 105] width 238 height 25
click at [101, 109] on div "R876166786 [DATE] 04:34 PM" at bounding box center [131, 105] width 238 height 25
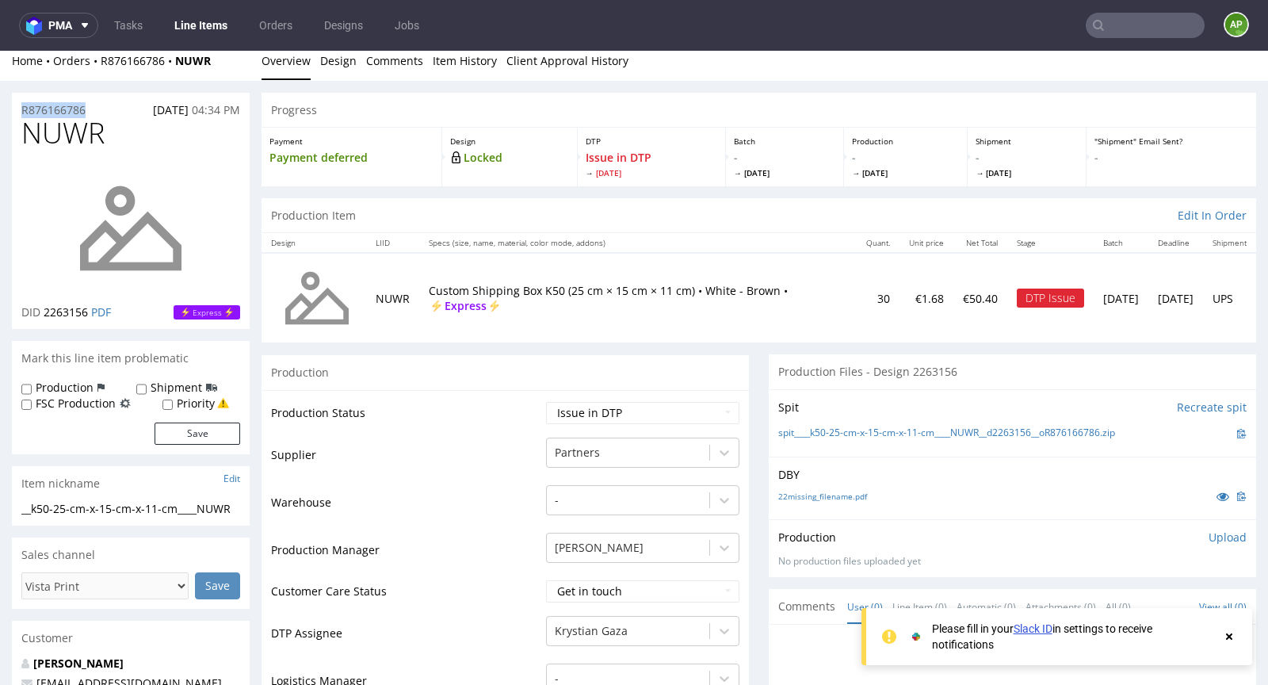
copy p "R876166786"
click at [474, 288] on p "Custom Shipping Box K50 (25 cm × 15 cm × 11 cm) • [PERSON_NAME] • Express" at bounding box center [638, 298] width 418 height 31
drag, startPoint x: 773, startPoint y: 289, endPoint x: 415, endPoint y: 283, distance: 358.2
click at [415, 283] on tr "NUWR Custom Shipping Box K50 (25 cm × 15 cm × 11 cm) • [PERSON_NAME] • Express …" at bounding box center [759, 298] width 995 height 90
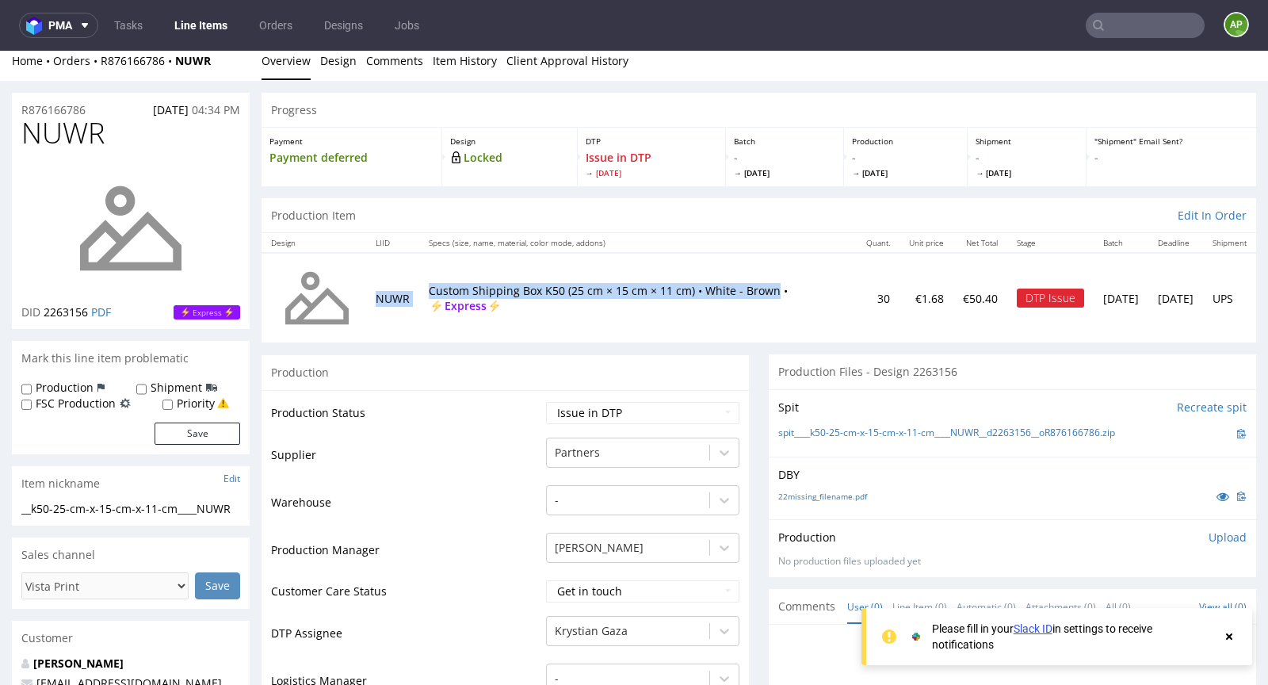
click at [415, 283] on td "NUWR" at bounding box center [392, 298] width 53 height 90
click at [441, 283] on p "Custom Shipping Box K50 (25 cm × 15 cm × 11 cm) • [PERSON_NAME] • Express" at bounding box center [638, 298] width 418 height 31
click at [441, 283] on p "Custom Shipping Box K50 (25 cm × 15 cm × 11 cm) • White - Brown • Express" at bounding box center [638, 298] width 418 height 31
copy p "Custom Shipping Box K50 (25 cm × 15 cm × 11 cm) • White - Brown • Express"
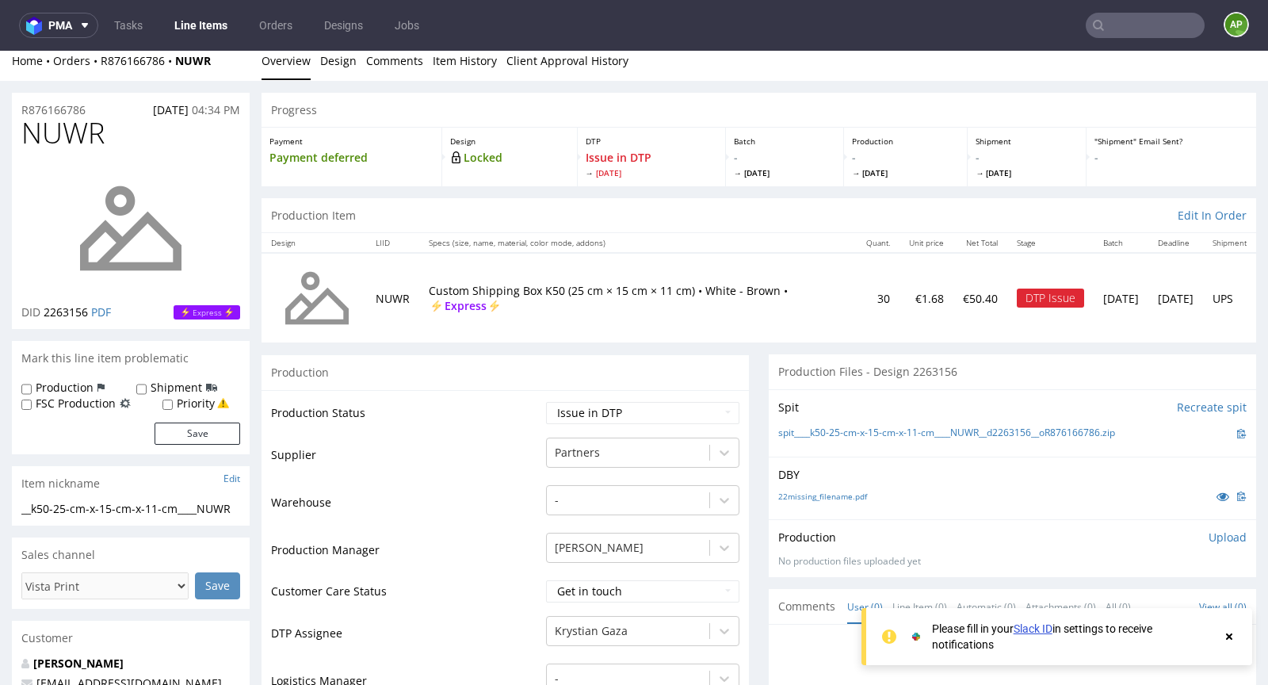
click at [96, 107] on div "R876166786 18.09.2025 04:34 PM" at bounding box center [131, 105] width 238 height 25
copy p "R876166786"
click at [153, 102] on span "18.09.2025" at bounding box center [171, 109] width 36 height 15
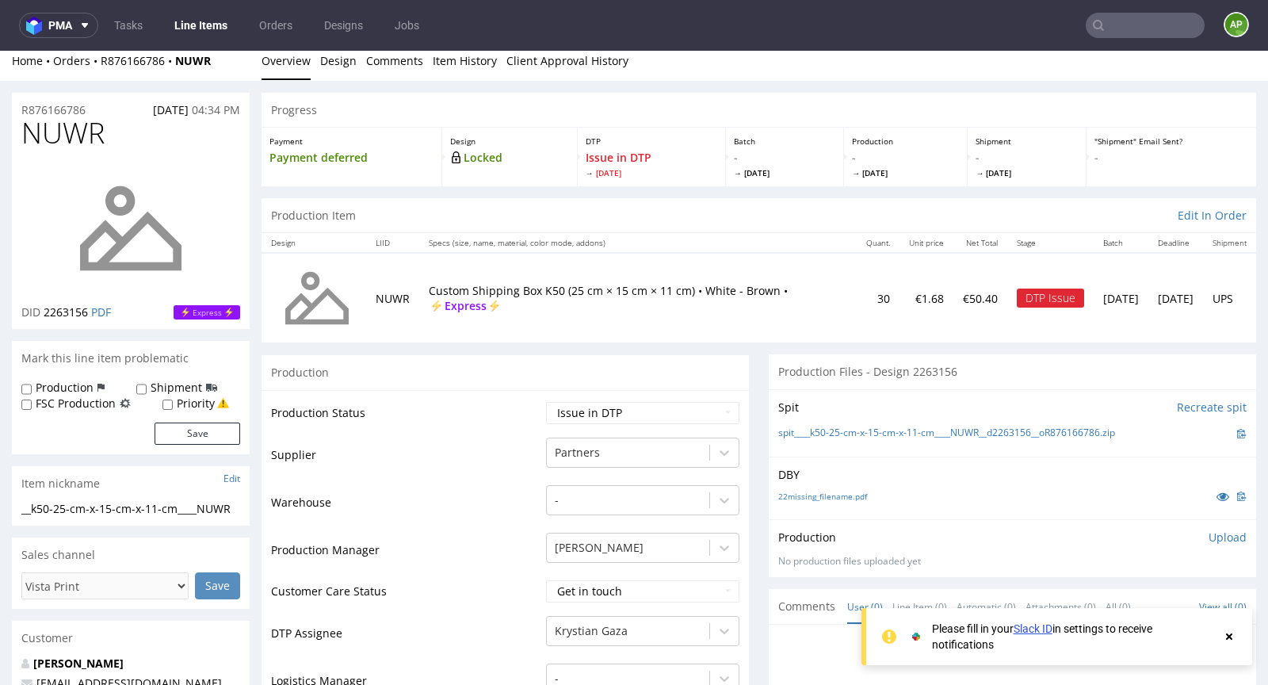
click at [153, 102] on span "18.09.2025" at bounding box center [171, 109] width 36 height 15
copy span "18.09.2025"
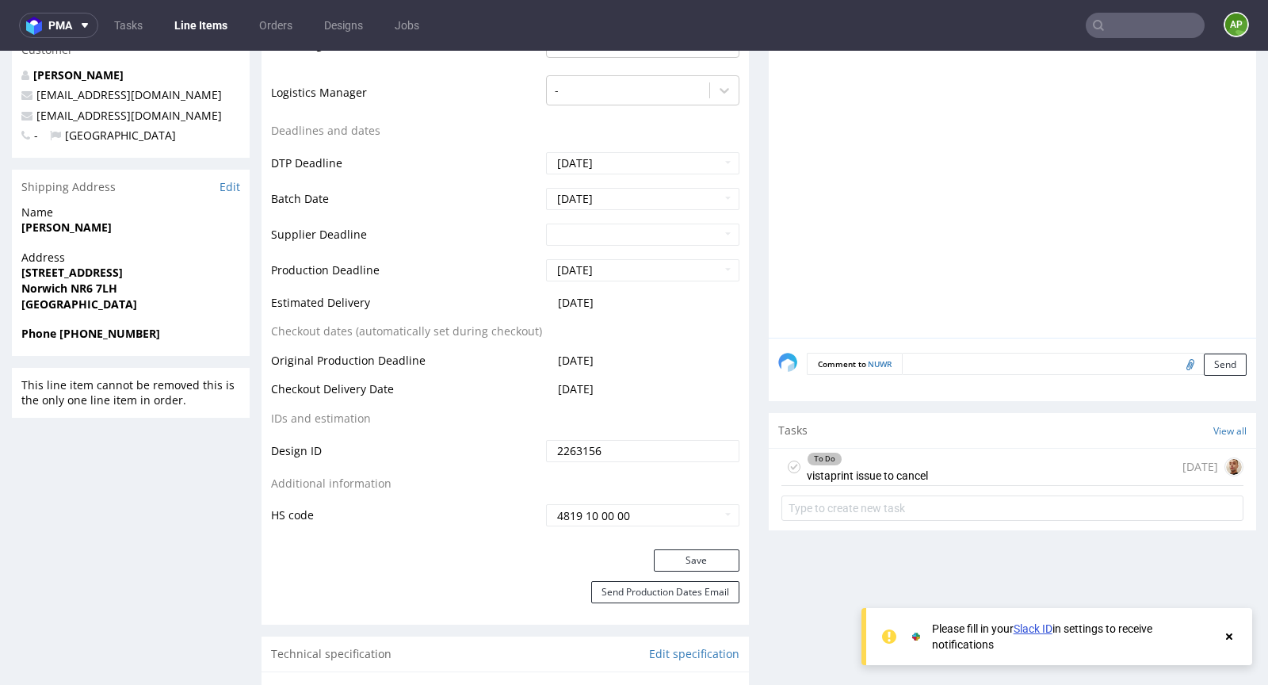
scroll to position [597, 0]
click at [905, 475] on div "To Do vistaprint issue to cancel" at bounding box center [867, 467] width 121 height 36
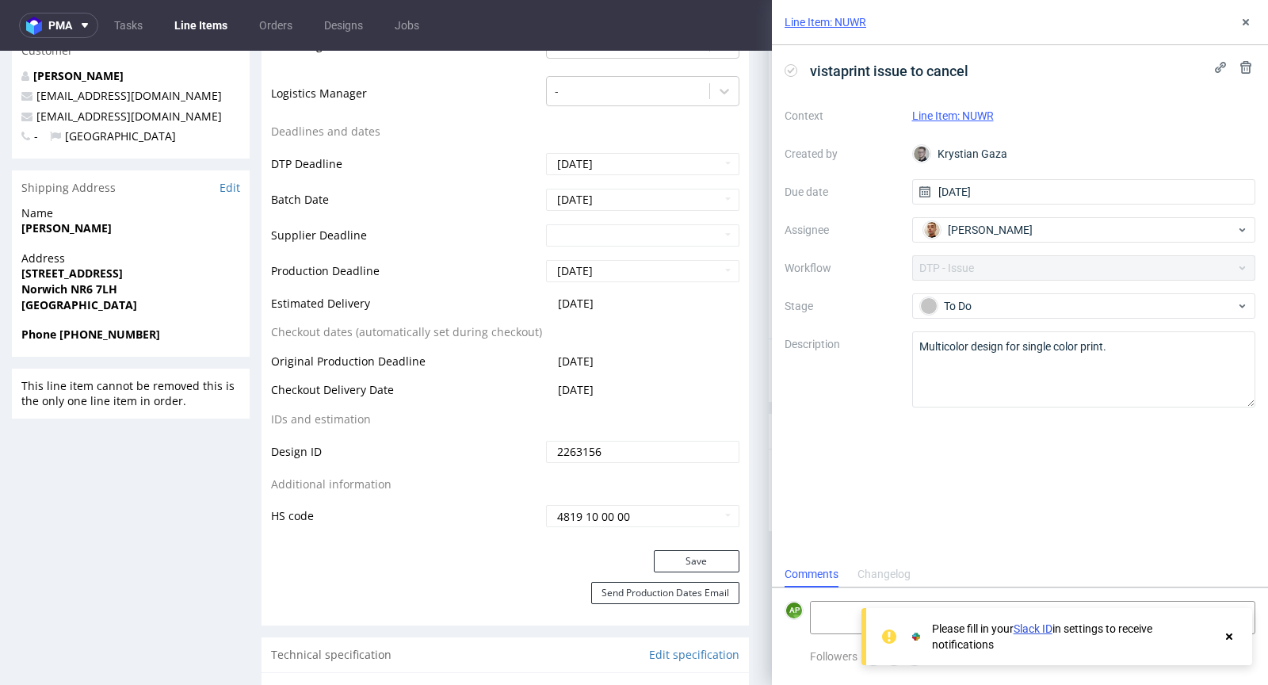
scroll to position [13, 0]
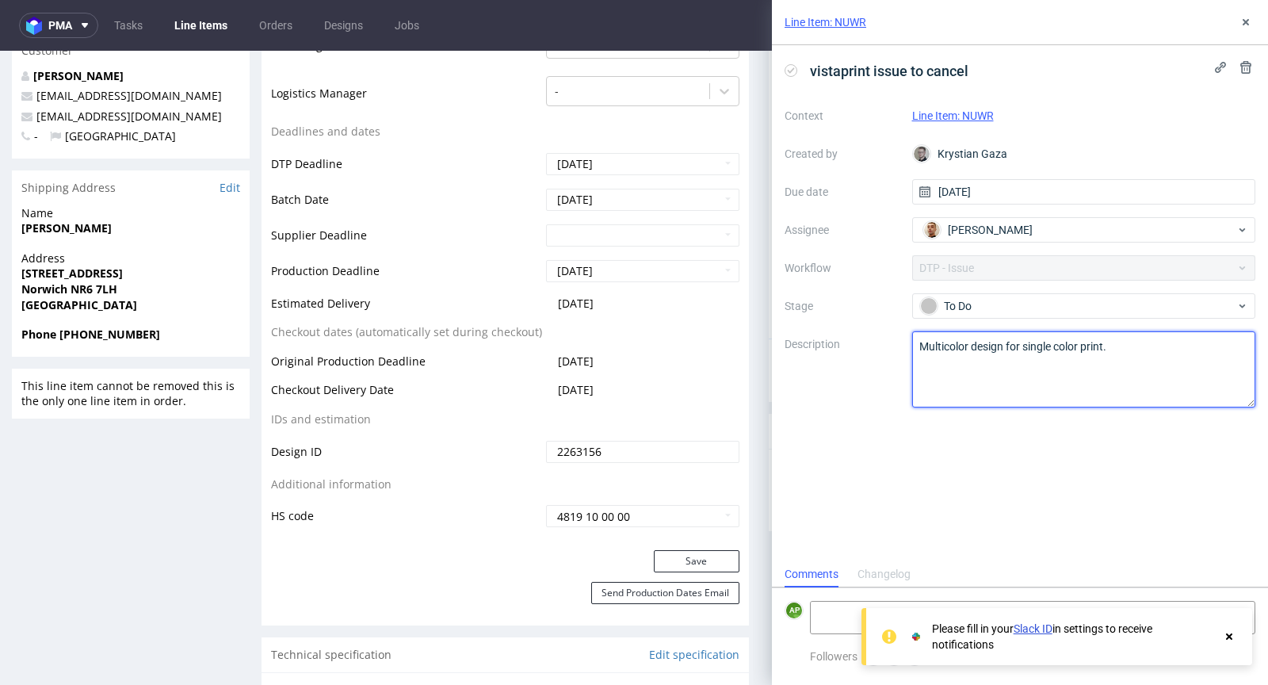
click at [969, 346] on textarea "Multicolor design for single color print." at bounding box center [1084, 369] width 344 height 76
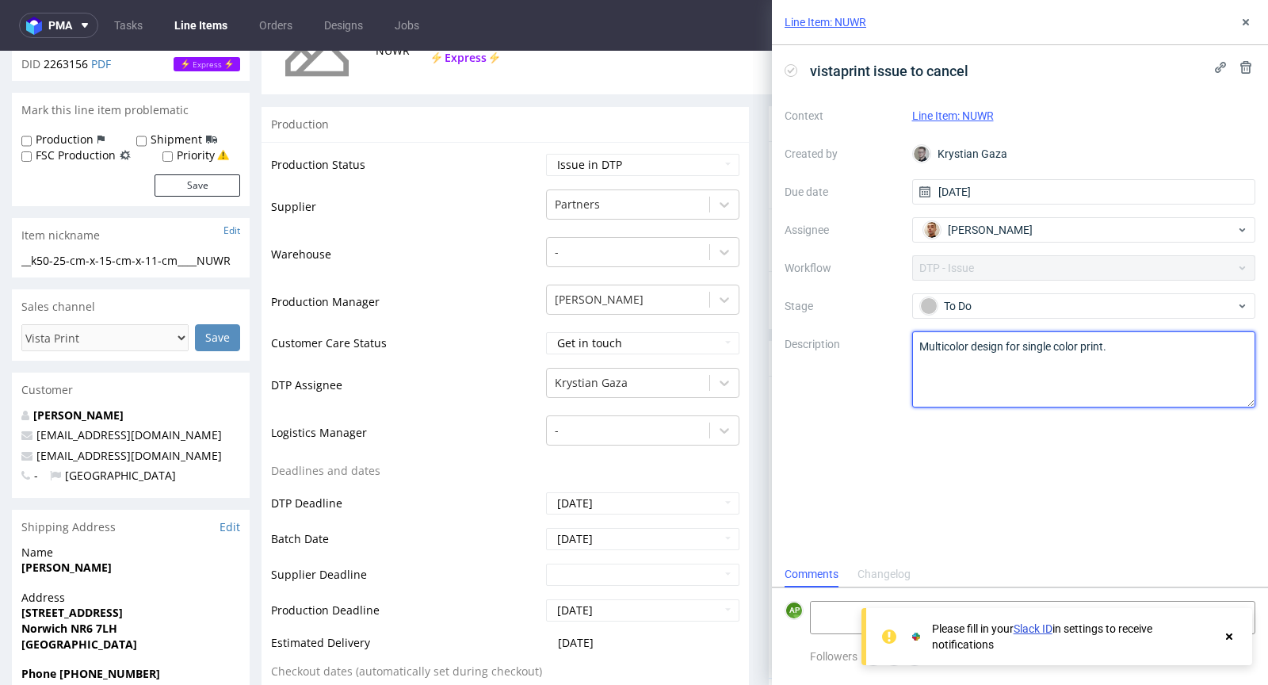
scroll to position [0, 0]
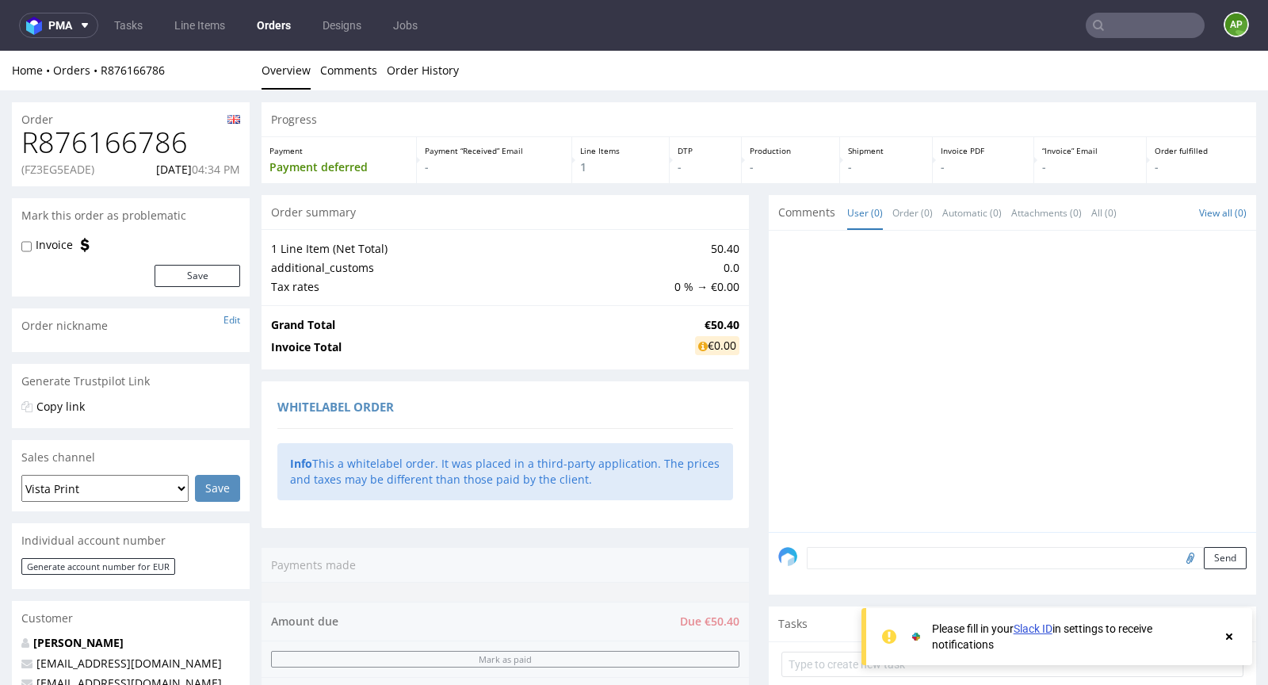
click at [72, 164] on p "(FZ3EG5EADE)" at bounding box center [57, 170] width 73 height 16
copy p "FZ3EG5EADE"
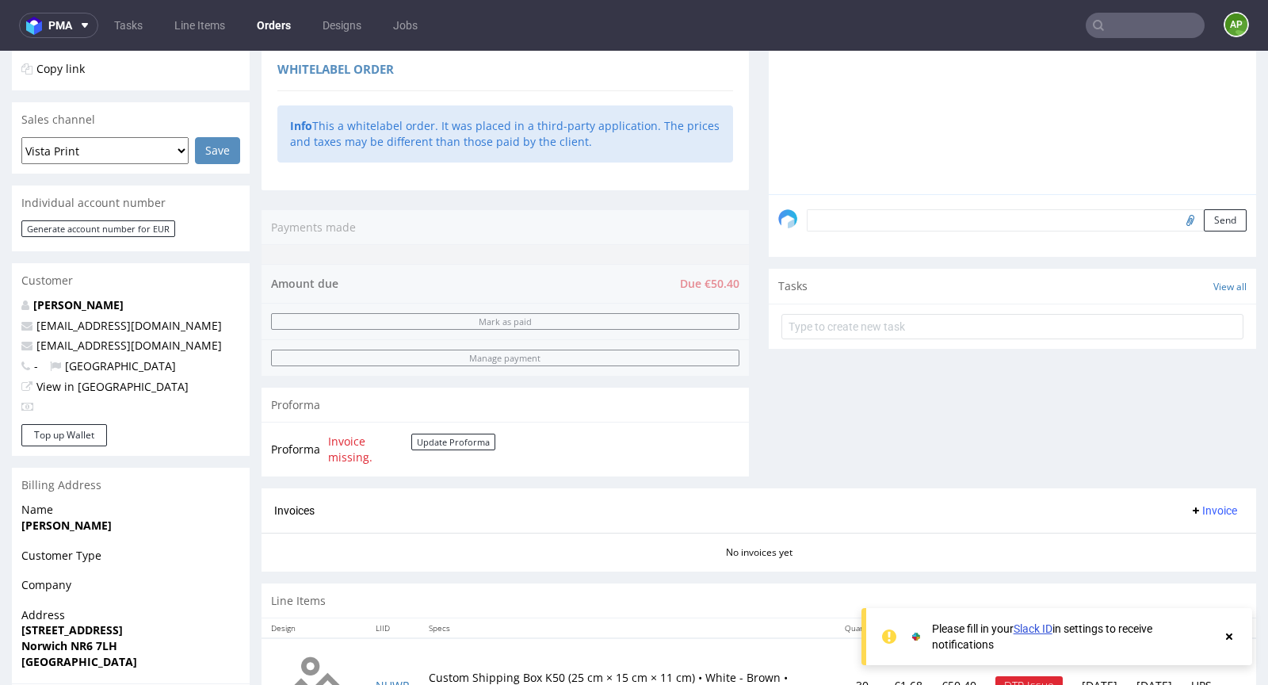
scroll to position [582, 0]
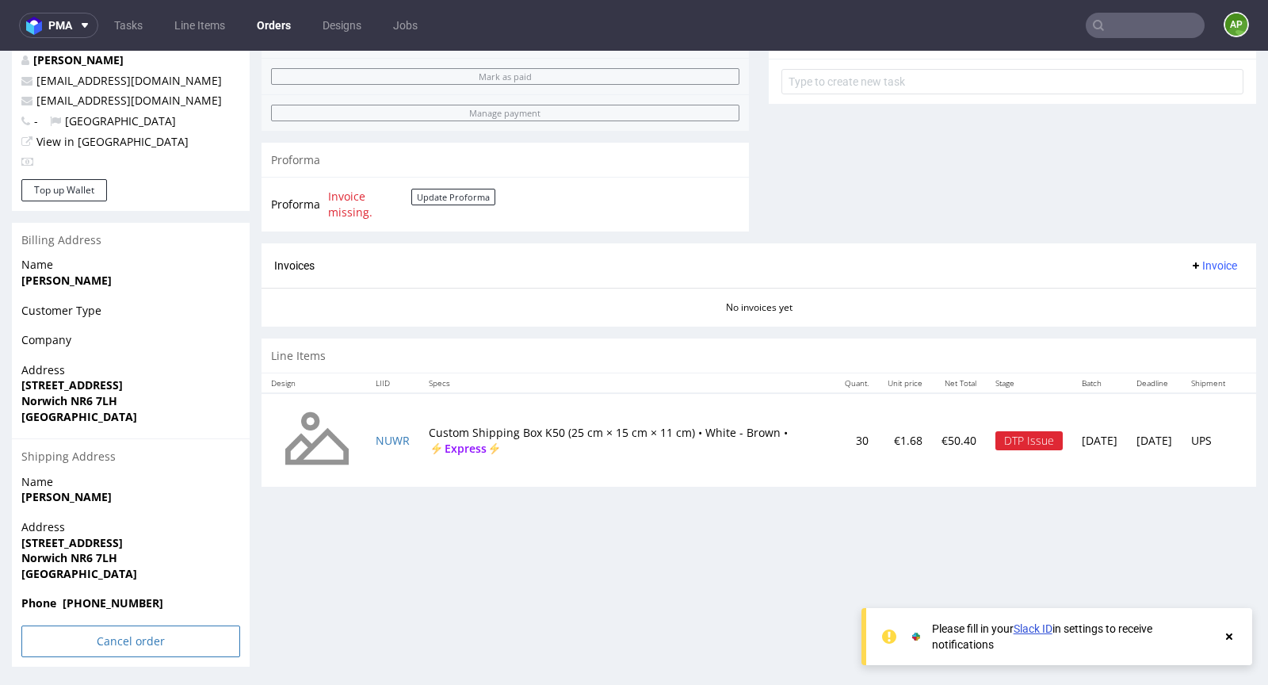
click at [80, 643] on input "Cancel order" at bounding box center [130, 641] width 219 height 32
click at [104, 592] on link "Yes" at bounding box center [106, 598] width 45 height 24
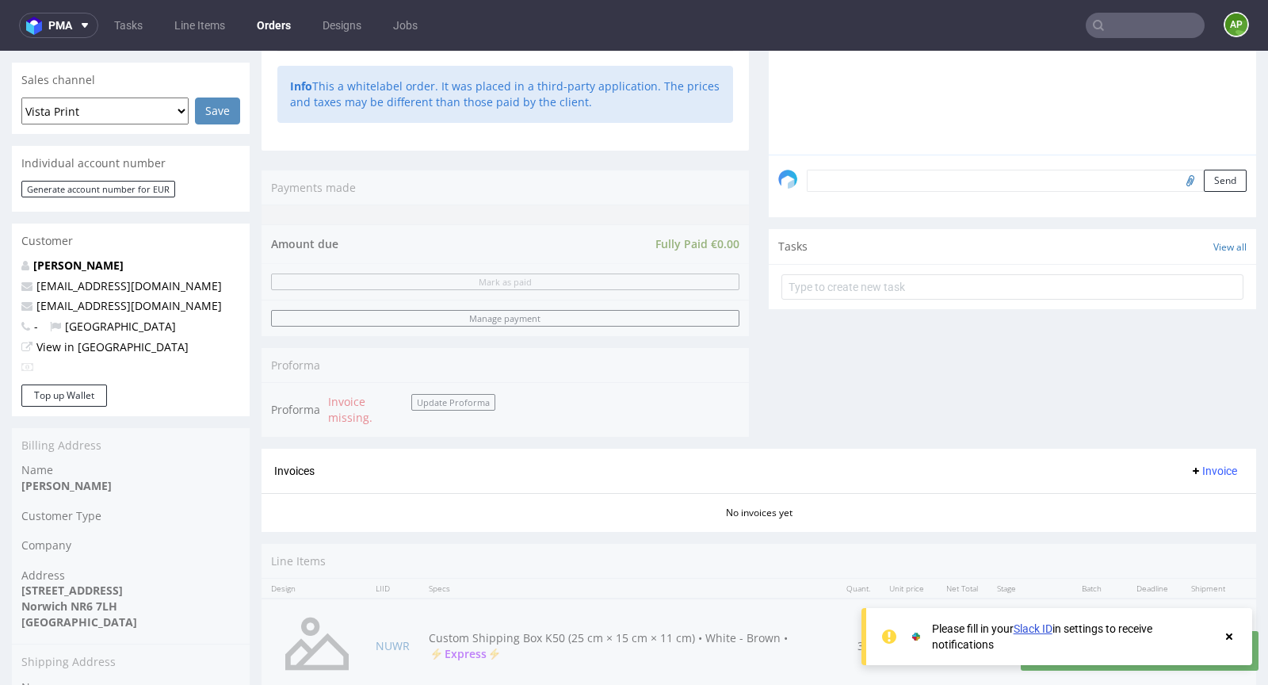
scroll to position [657, 0]
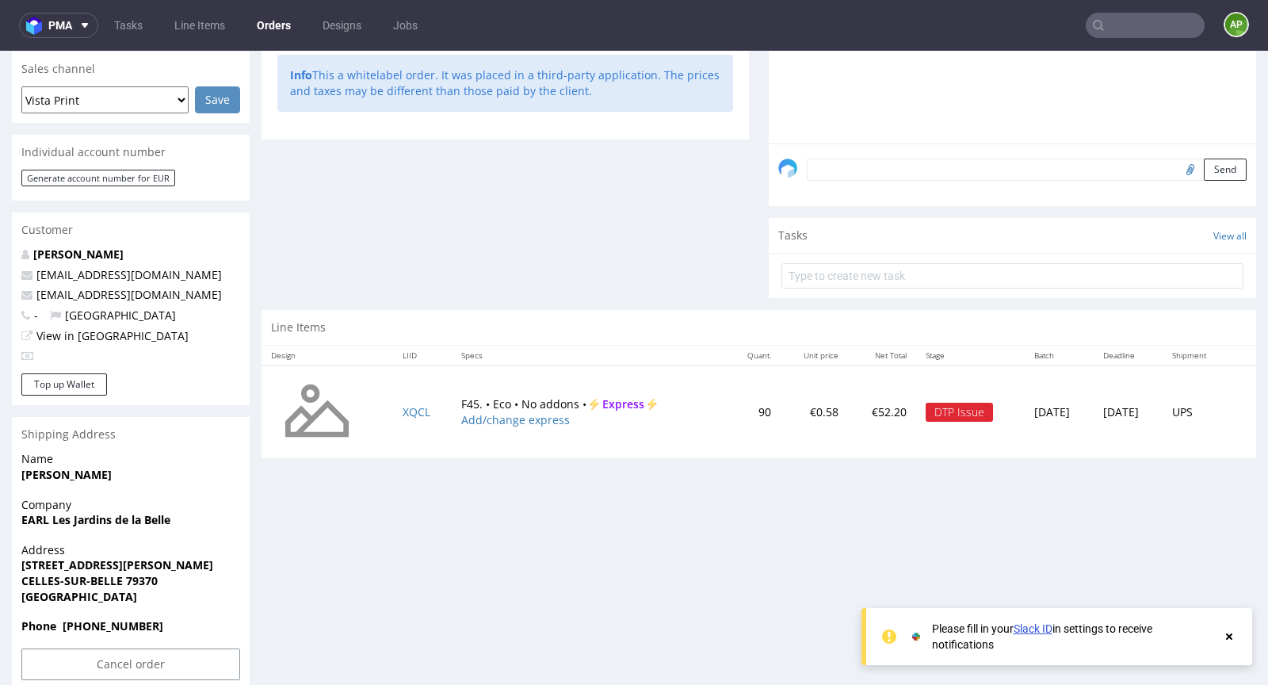
scroll to position [412, 0]
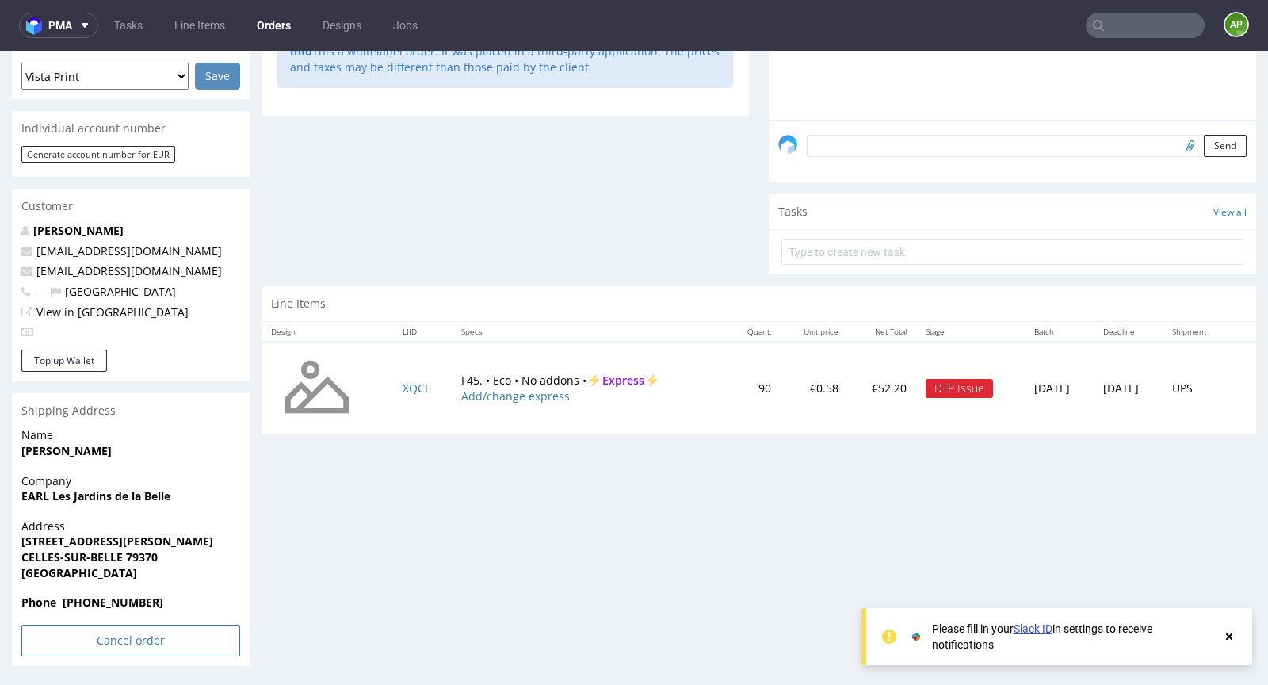
click at [94, 636] on input "Cancel order" at bounding box center [130, 640] width 219 height 32
click at [100, 593] on icon at bounding box center [98, 596] width 10 height 11
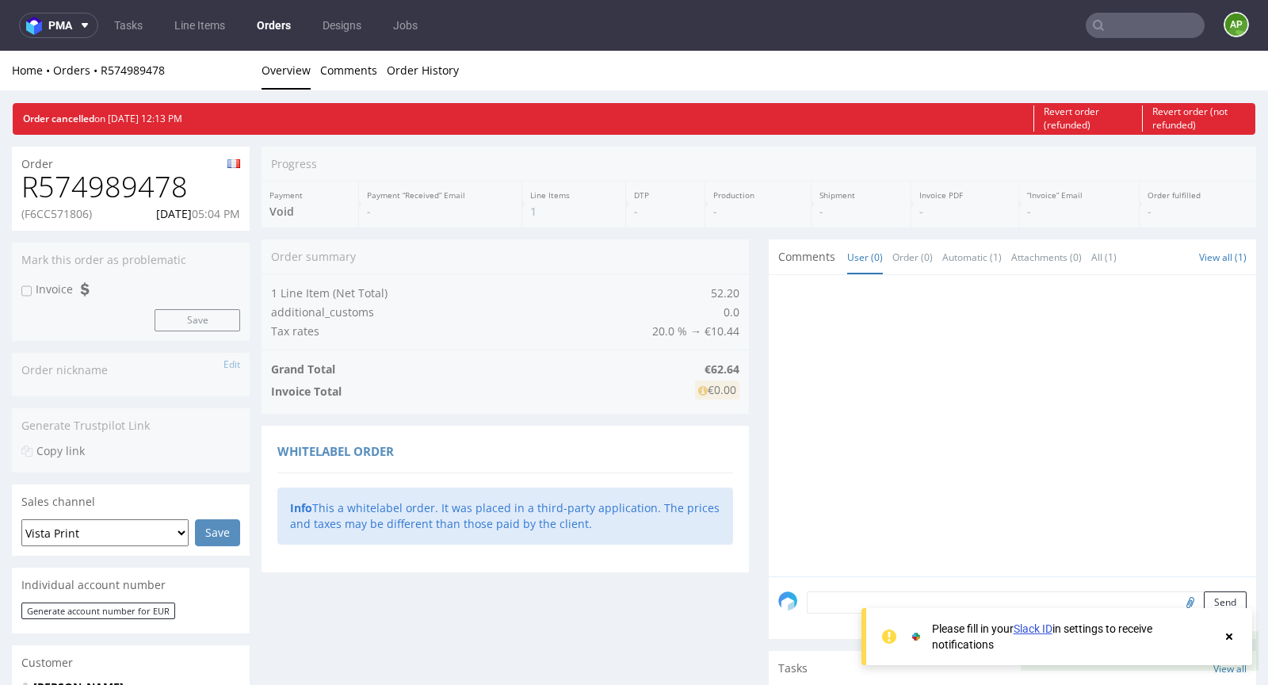
scroll to position [0, 0]
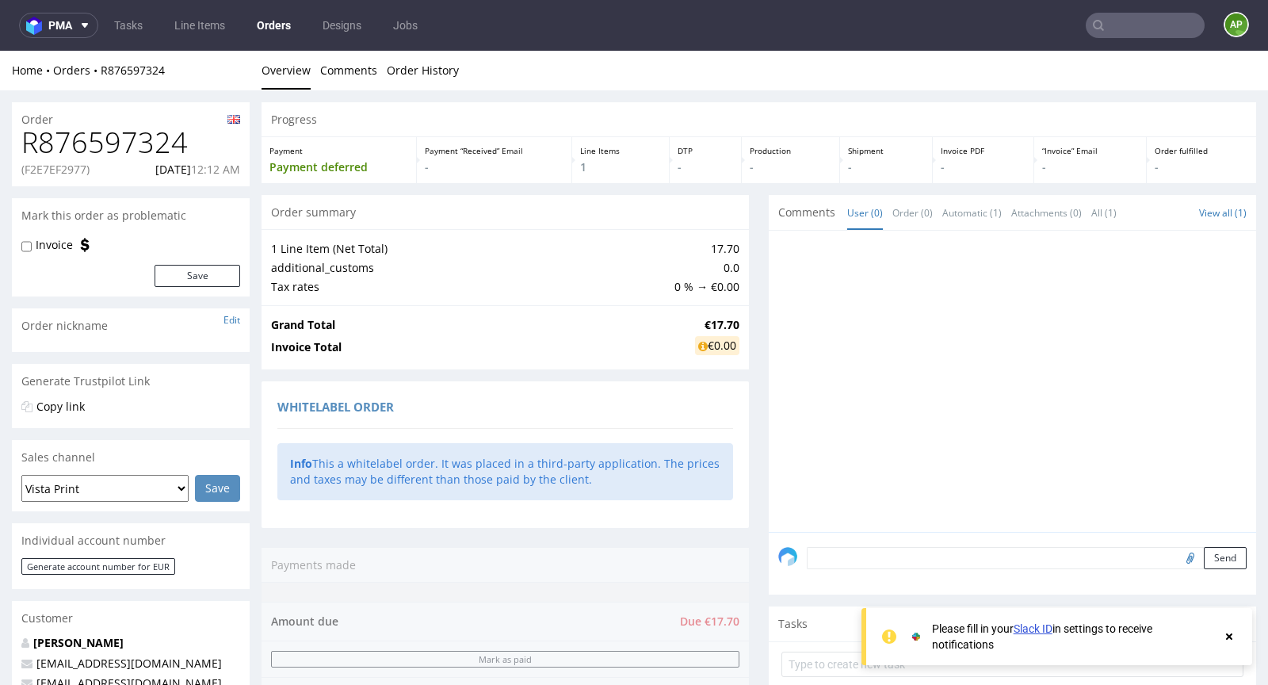
scroll to position [614, 0]
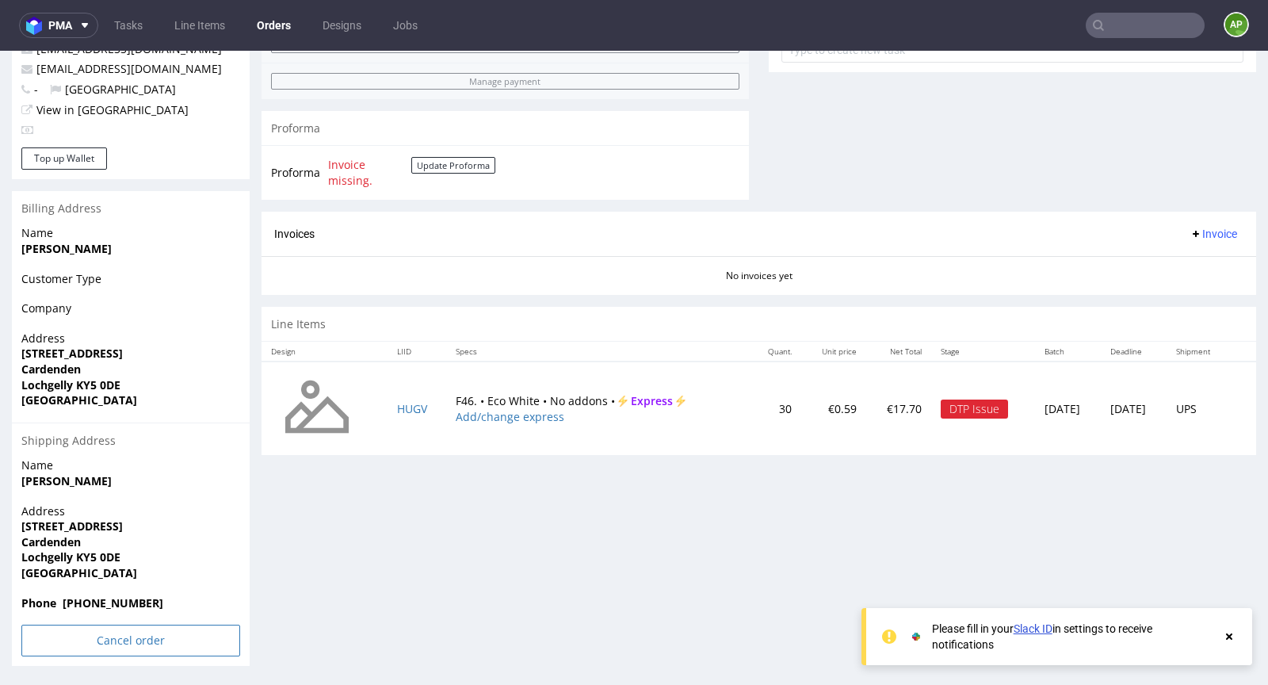
click at [133, 638] on input "Cancel order" at bounding box center [130, 640] width 219 height 32
click at [111, 602] on link "Yes" at bounding box center [106, 598] width 45 height 24
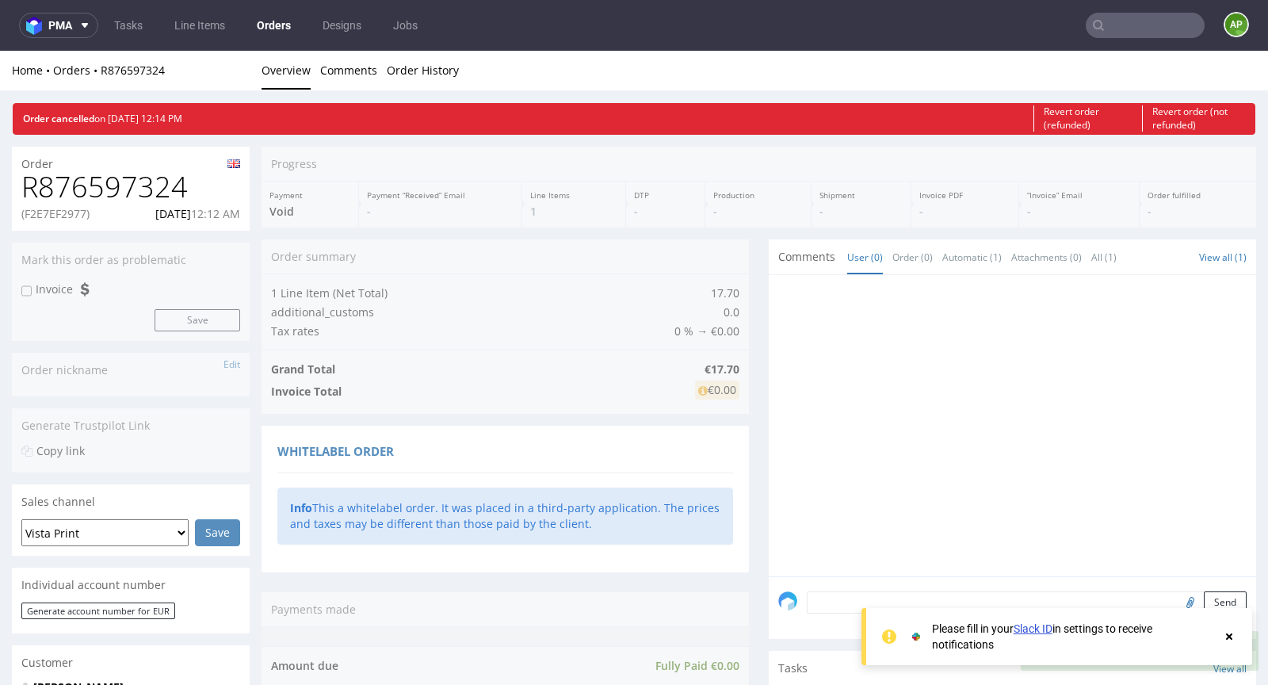
scroll to position [0, 0]
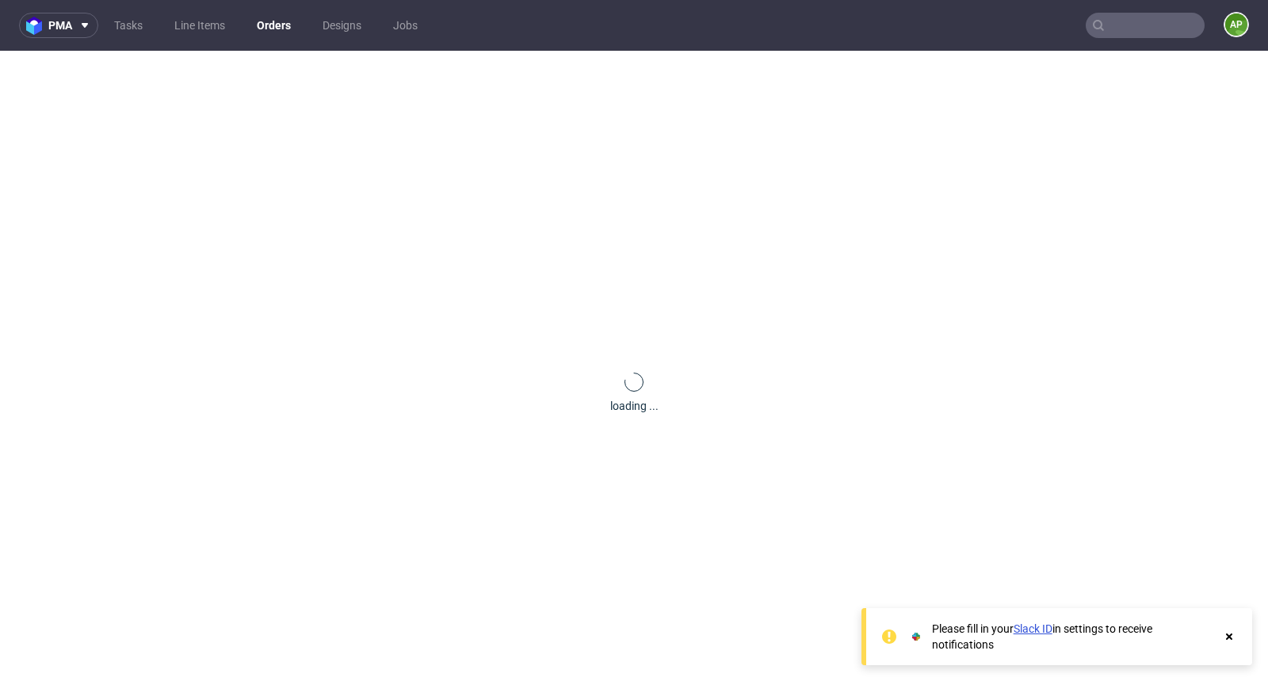
click at [1132, 21] on input "text" at bounding box center [1145, 25] width 119 height 25
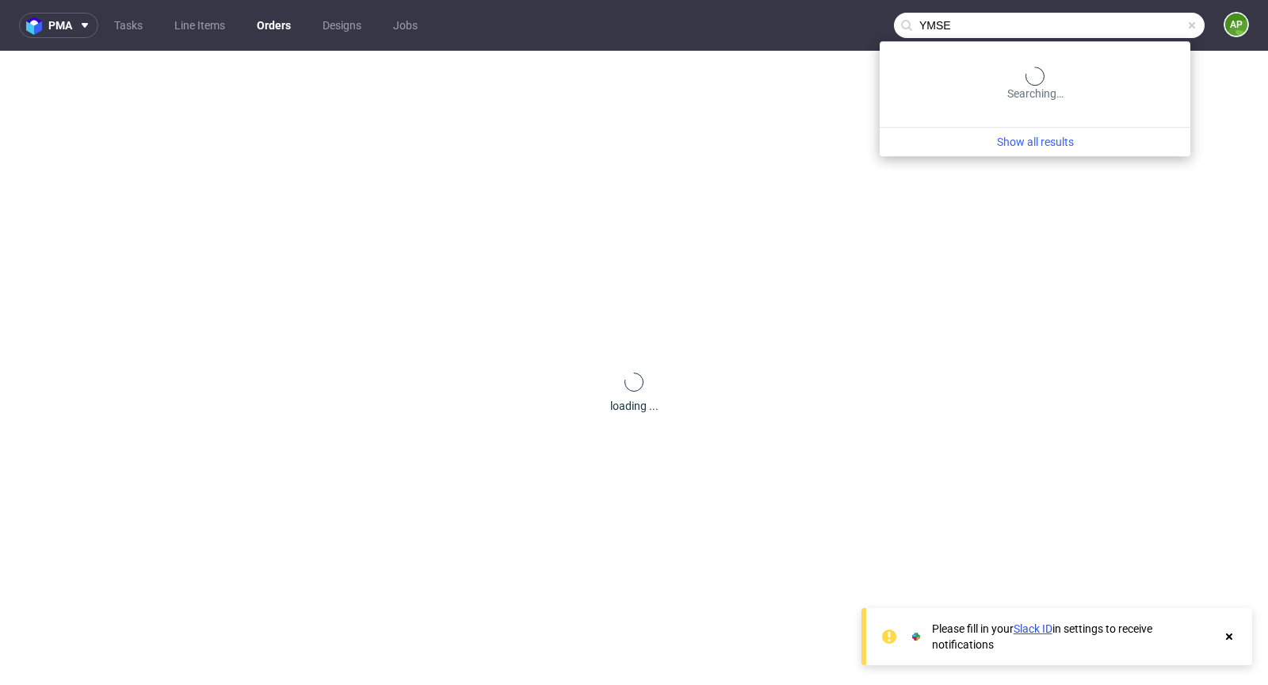
type input "YMSE"
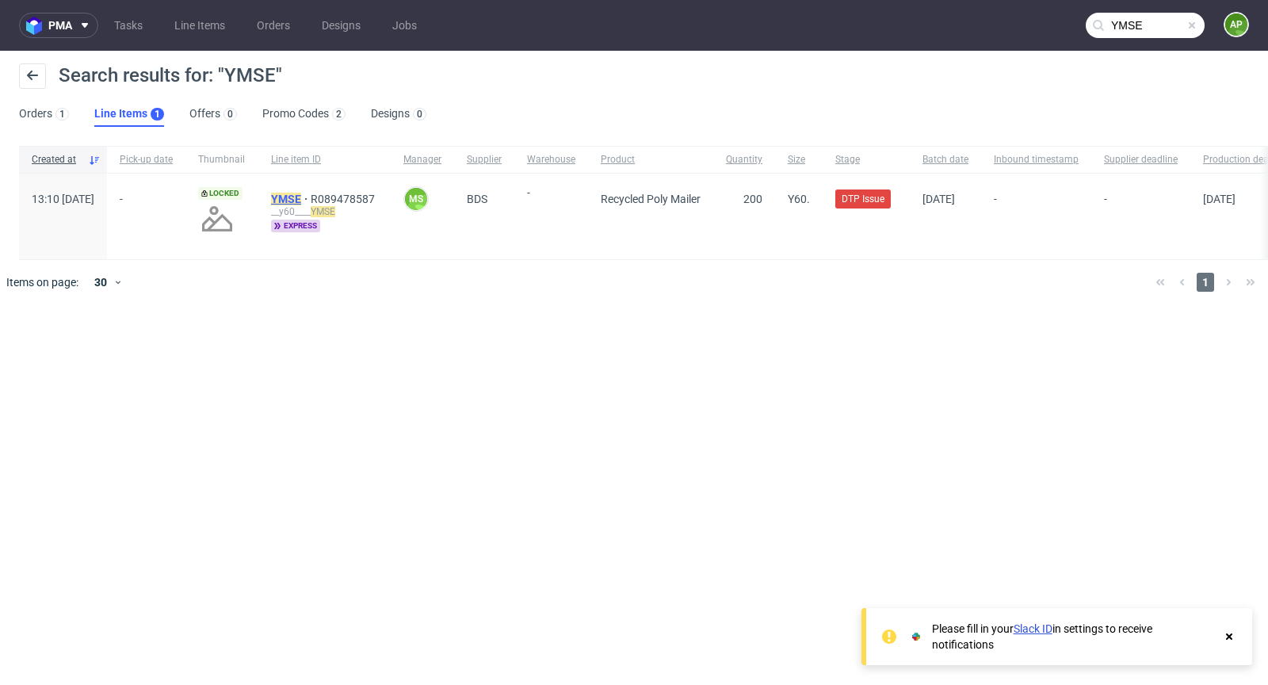
click at [301, 196] on mark "YMSE" at bounding box center [286, 199] width 30 height 13
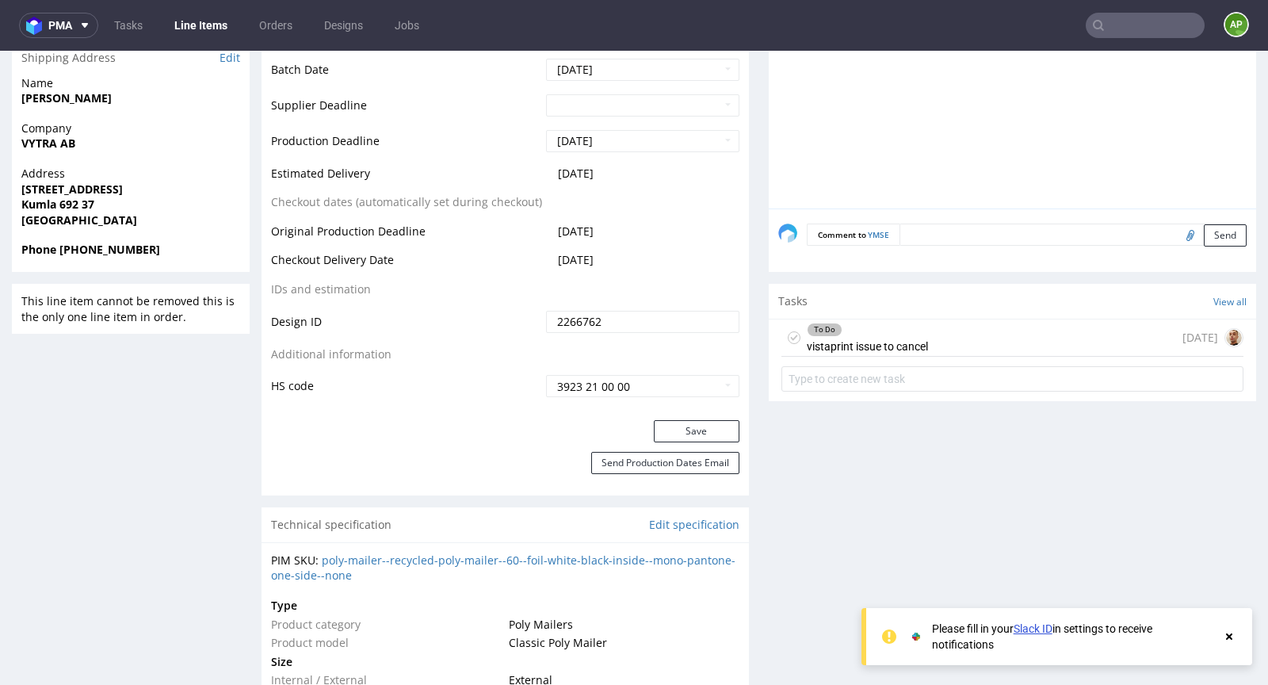
scroll to position [754, 0]
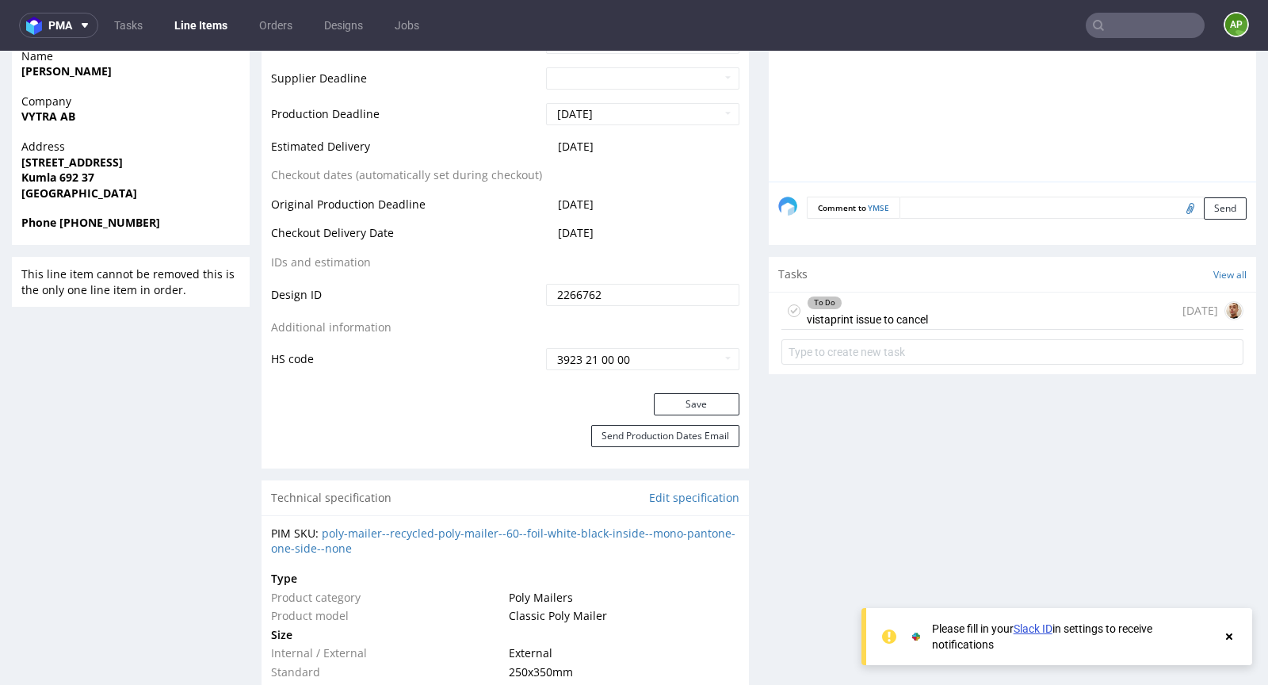
click at [939, 311] on div "To Do vistaprint issue to cancel today" at bounding box center [1012, 310] width 462 height 37
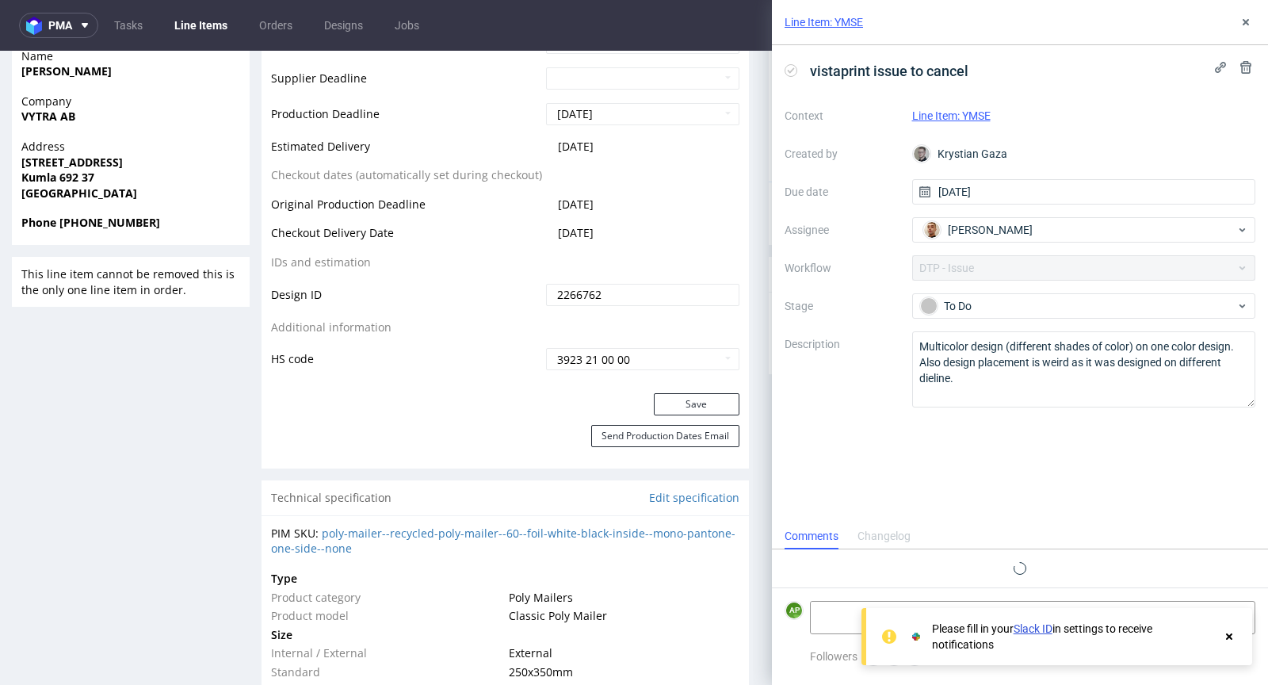
scroll to position [13, 0]
click at [1244, 23] on use at bounding box center [1246, 22] width 6 height 6
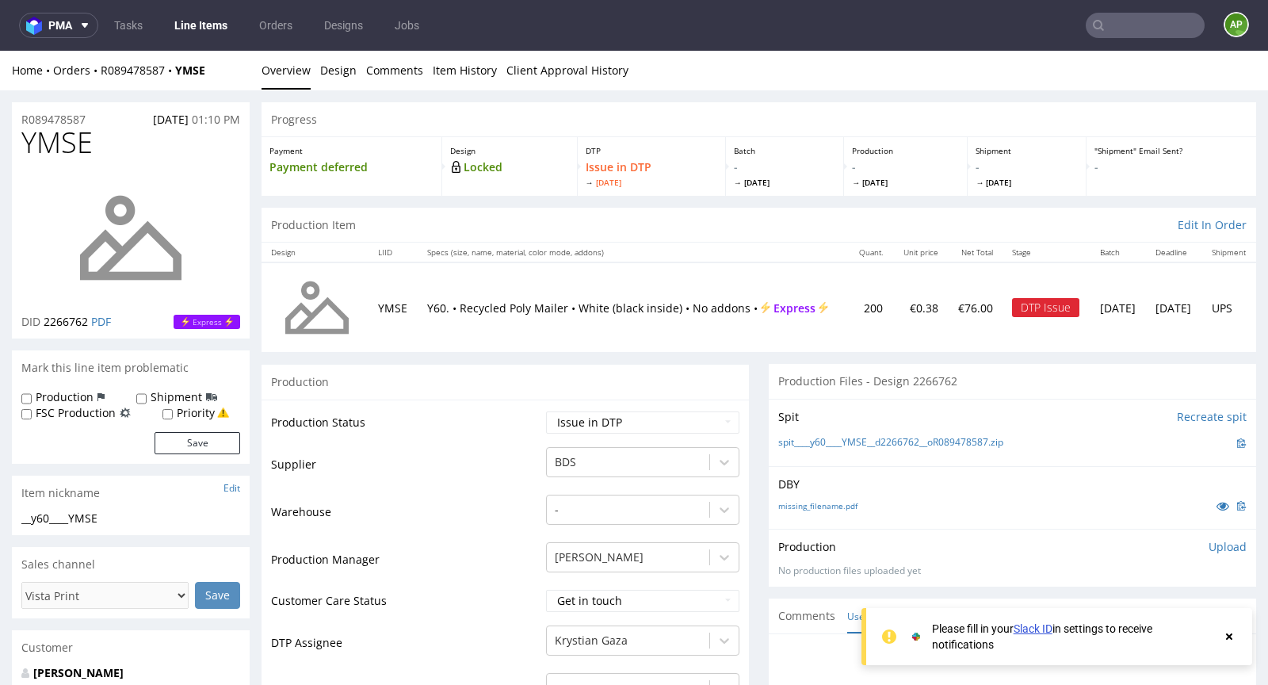
click at [1151, 27] on input "text" at bounding box center [1145, 25] width 119 height 25
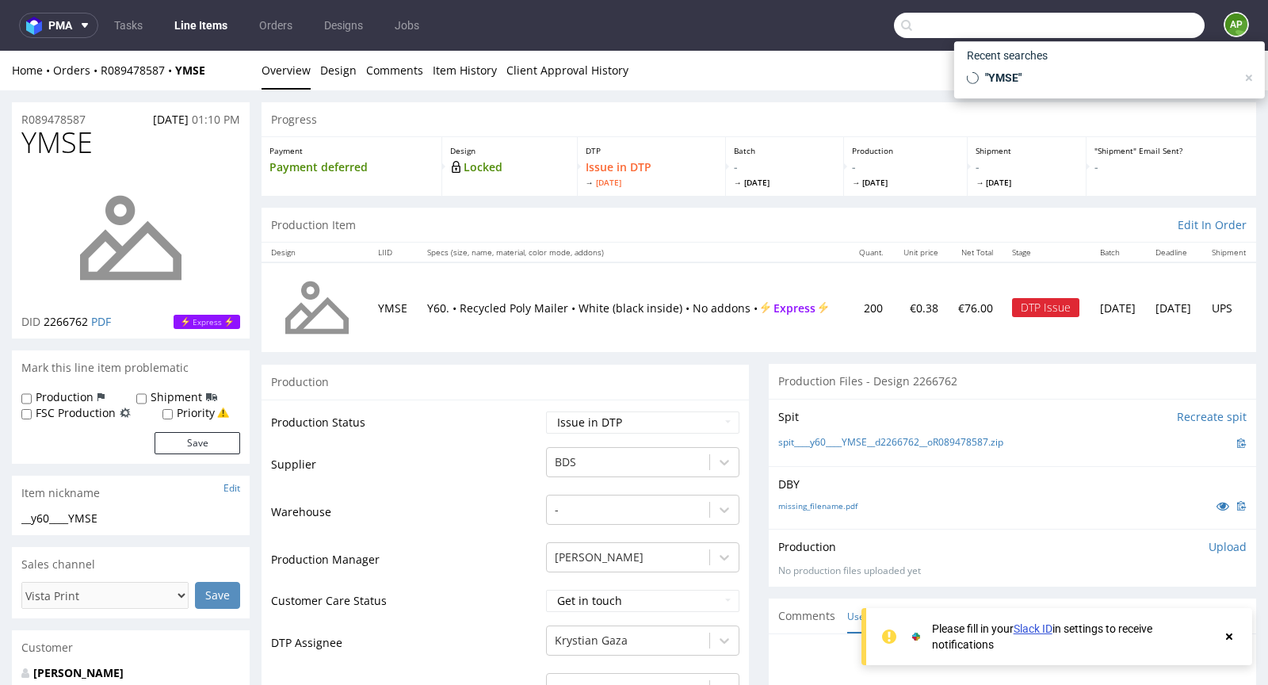
paste input "R020181158"
type input "R020181158"
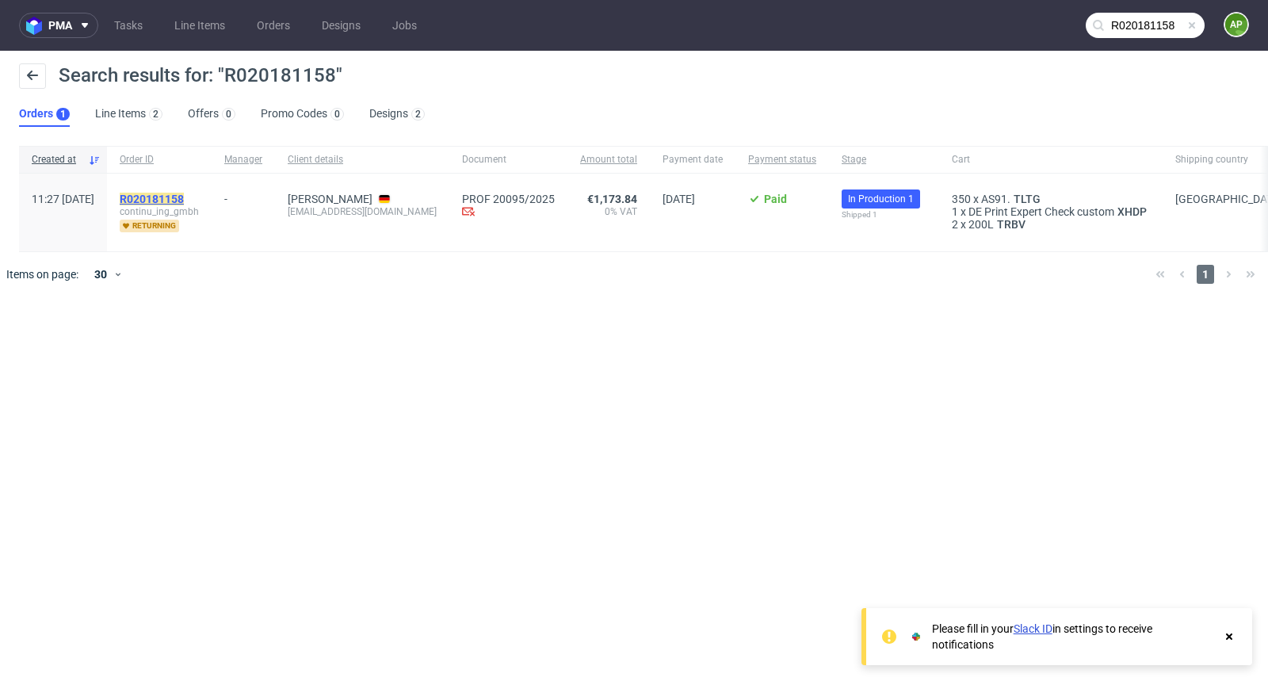
click at [184, 198] on mark "R020181158" at bounding box center [152, 199] width 64 height 13
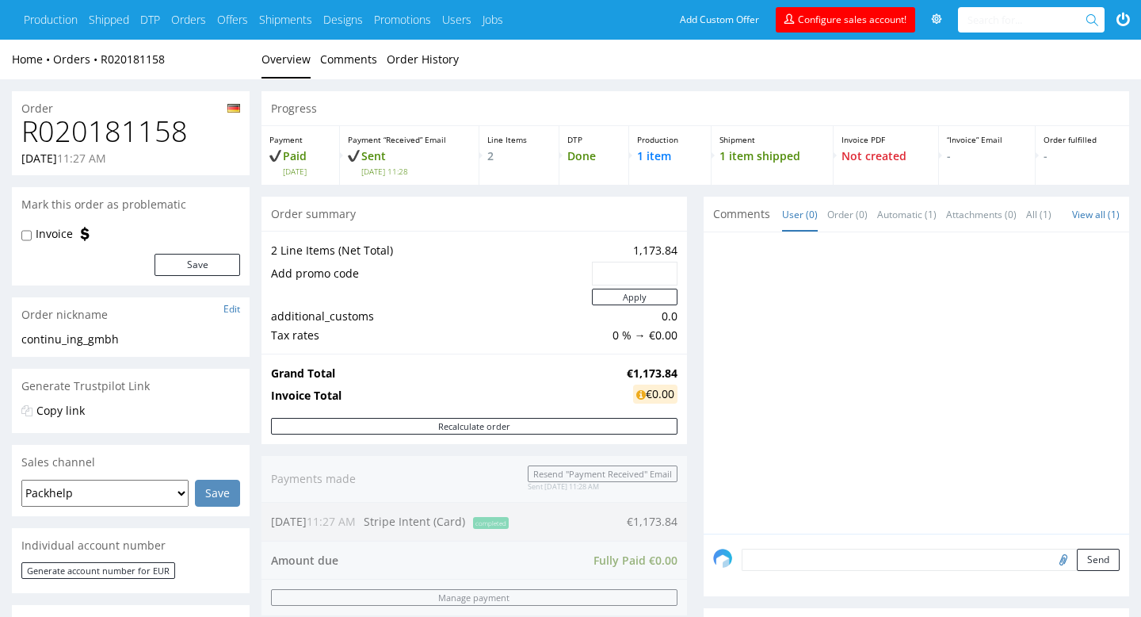
click at [125, 128] on h1 "R020181158" at bounding box center [130, 132] width 219 height 32
click at [124, 128] on h1 "R020181158" at bounding box center [130, 132] width 219 height 32
copy h1 "R020181158"
